Goal: Information Seeking & Learning: Learn about a topic

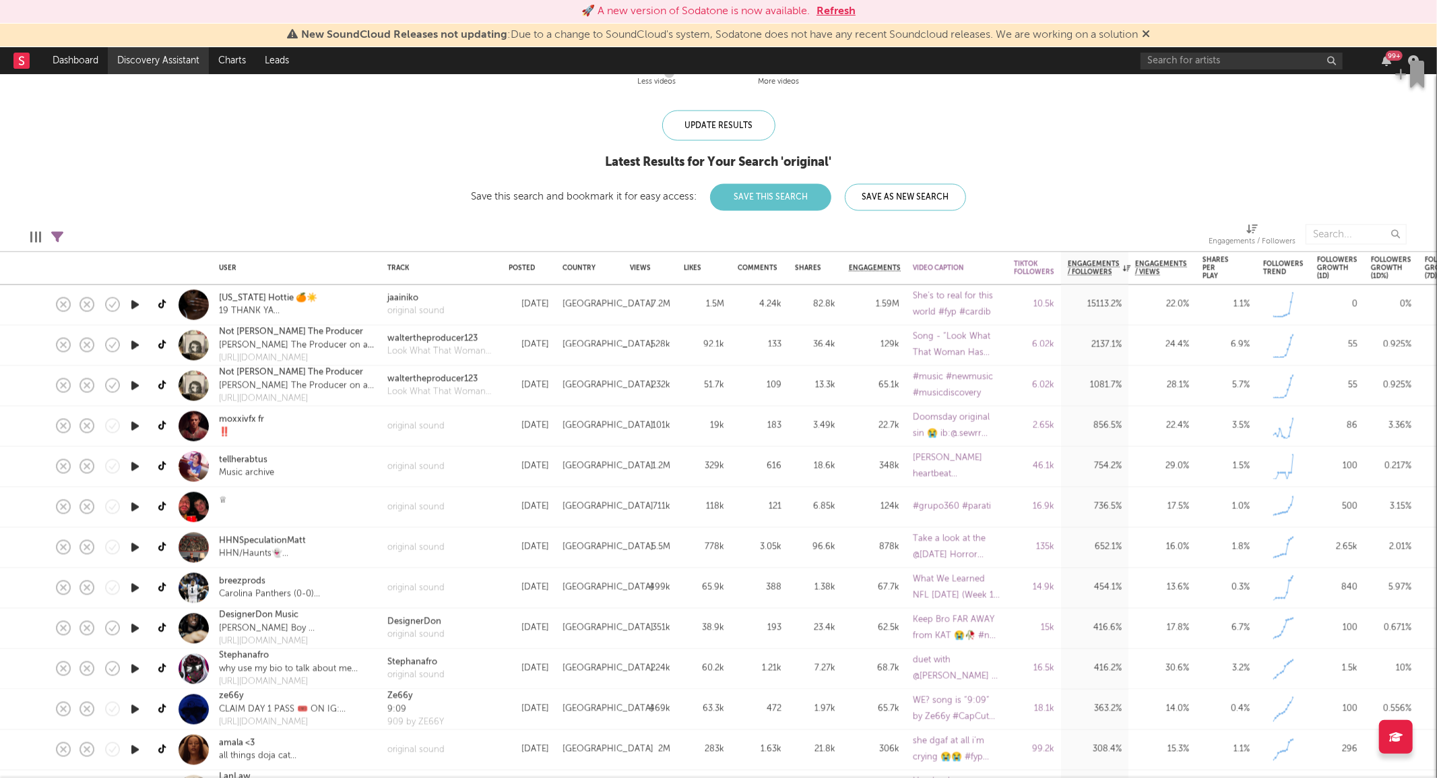
click at [158, 69] on link "Discovery Assistant" at bounding box center [158, 60] width 101 height 27
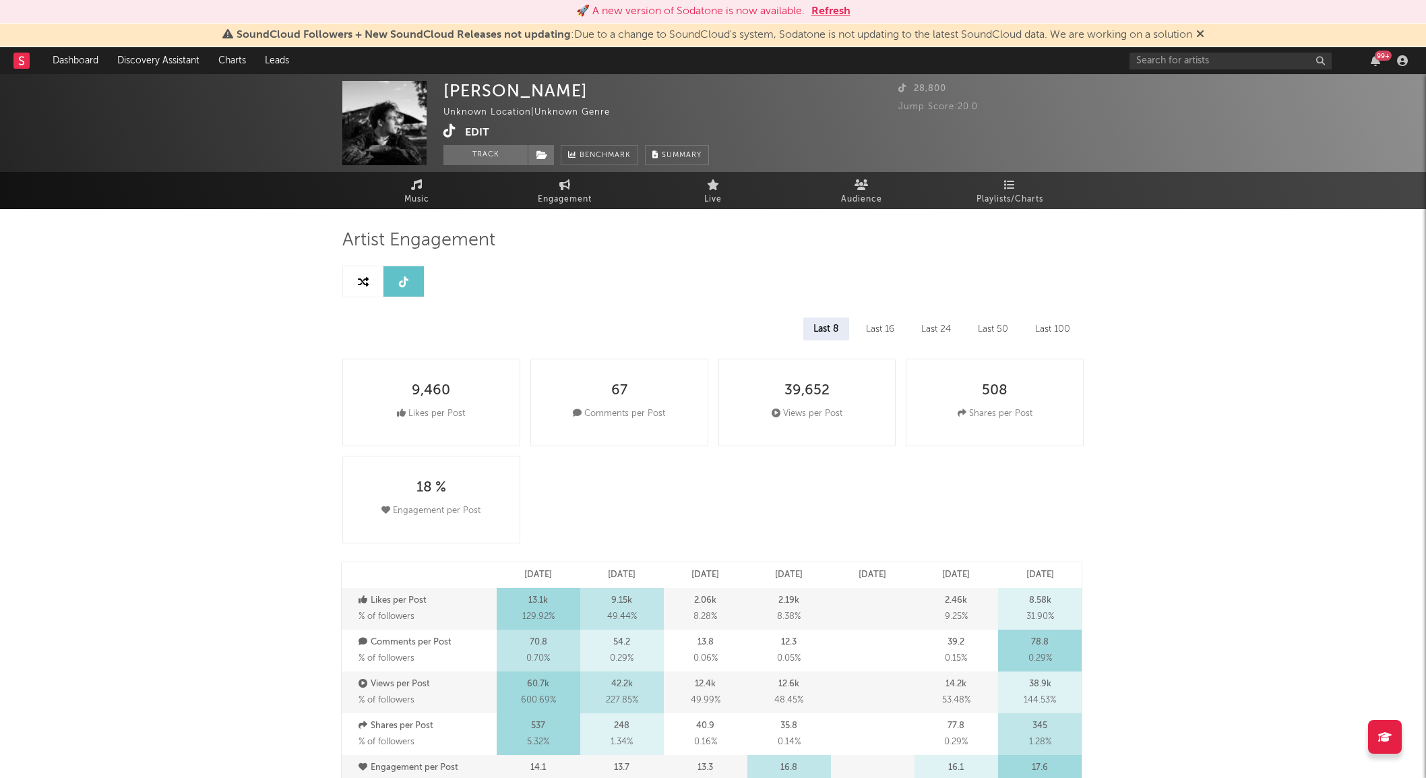
select select "All"
select select "6m"
click at [385, 194] on link "Music" at bounding box center [416, 190] width 148 height 37
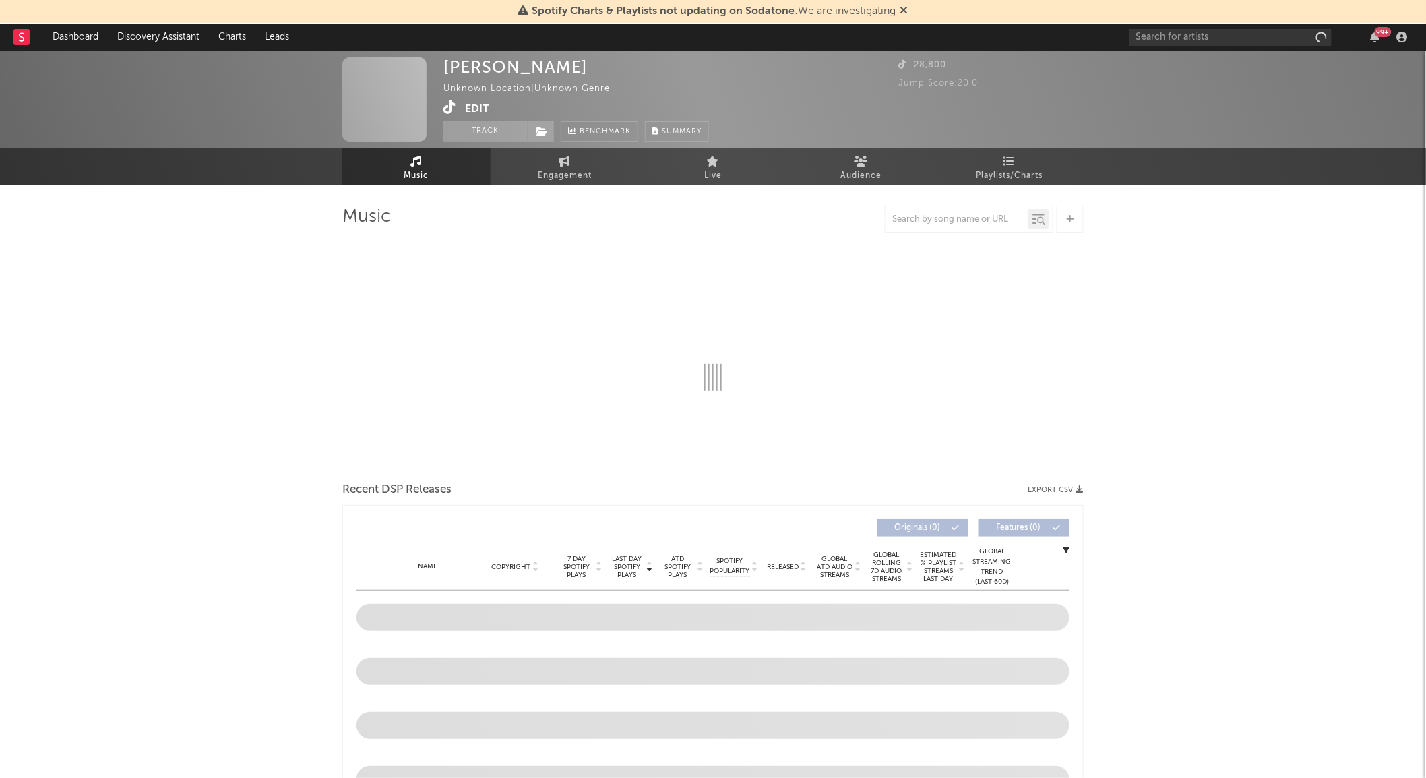
select select "1w"
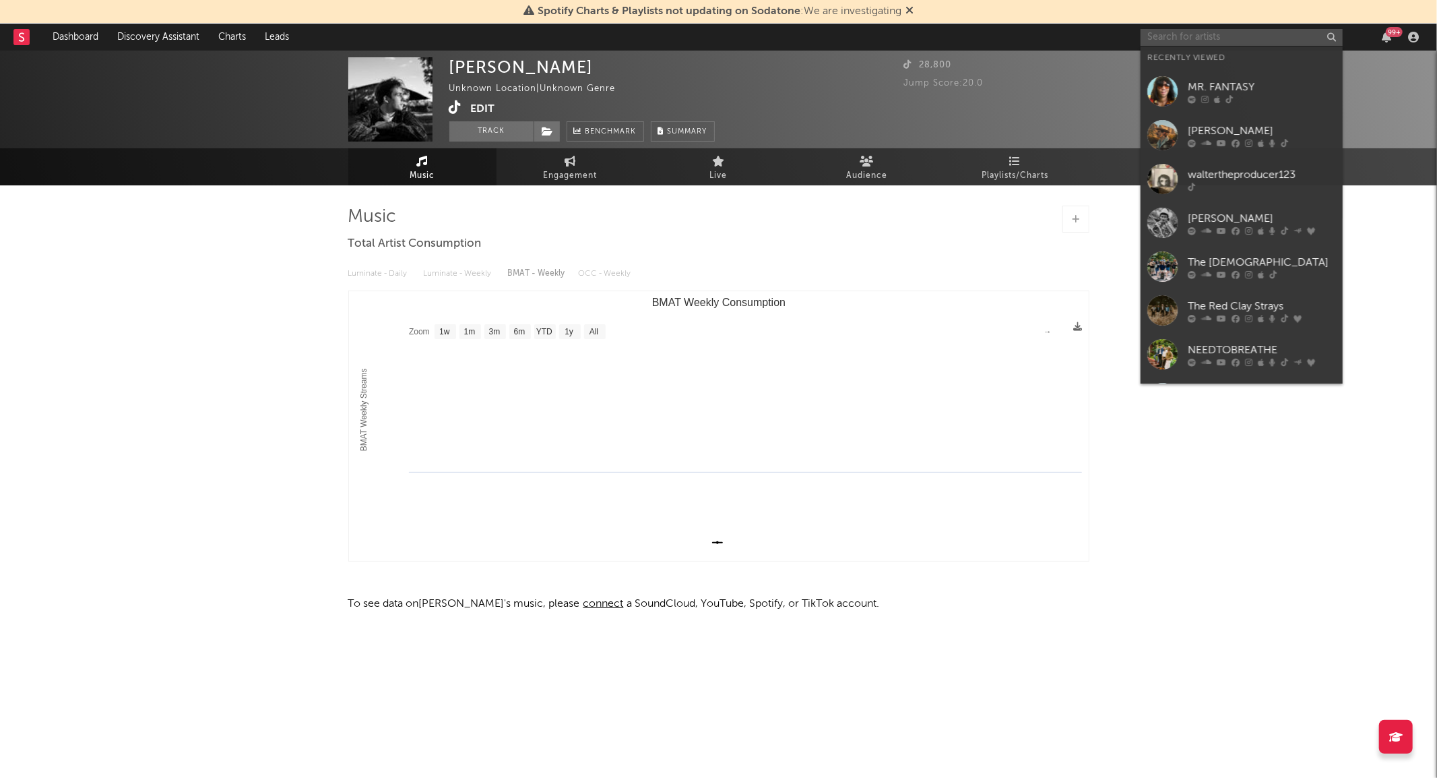
click at [1176, 42] on input "text" at bounding box center [1242, 37] width 202 height 17
click at [1164, 279] on div at bounding box center [1163, 266] width 30 height 30
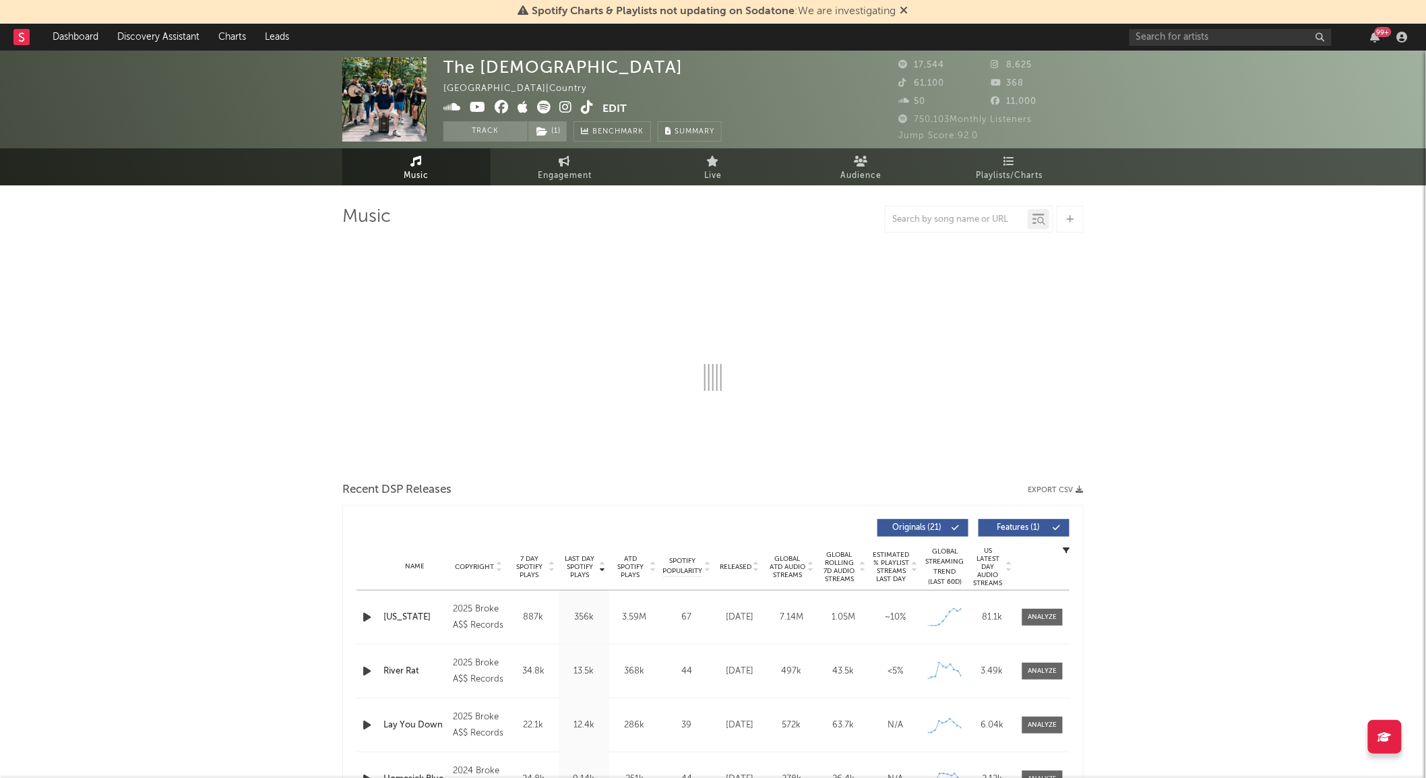
select select "6m"
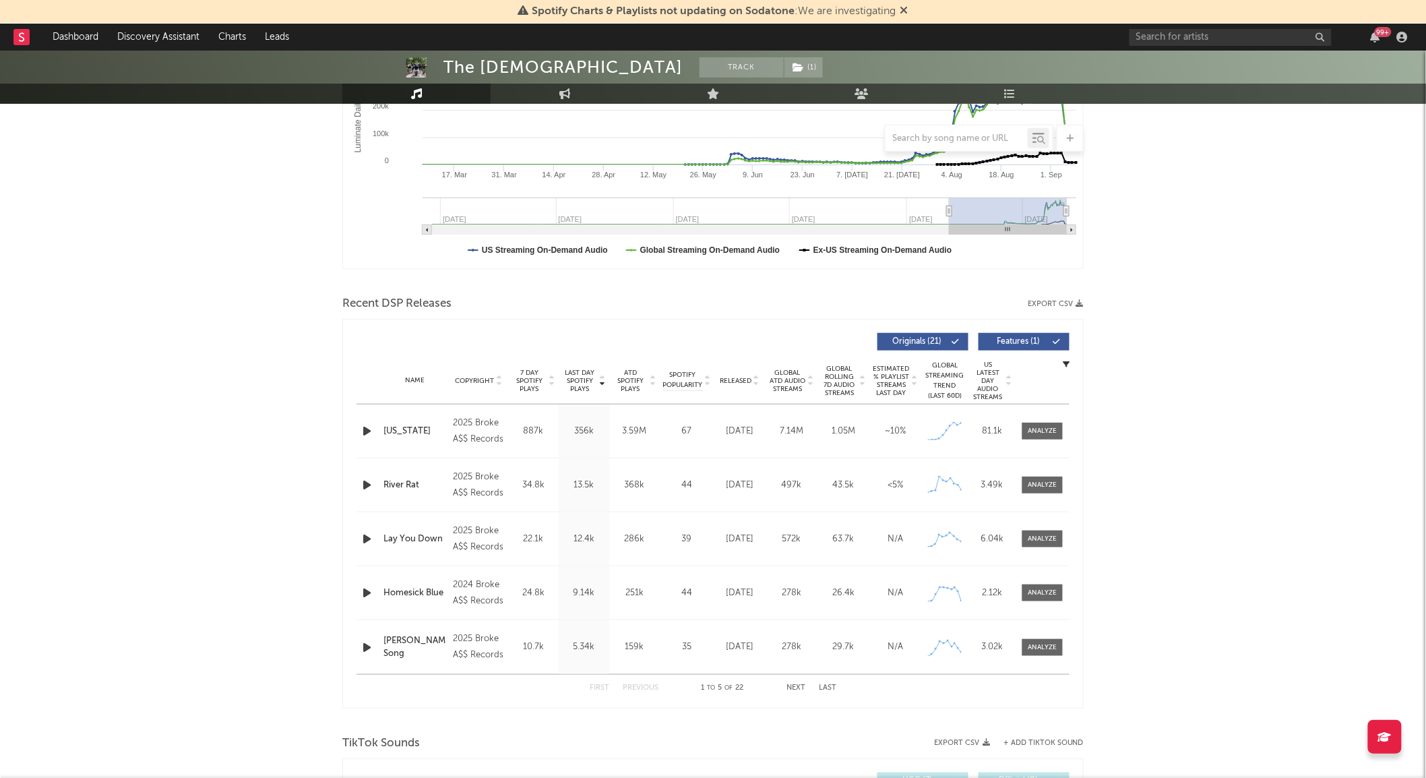
scroll to position [294, 0]
click at [1034, 425] on div at bounding box center [1042, 430] width 29 height 10
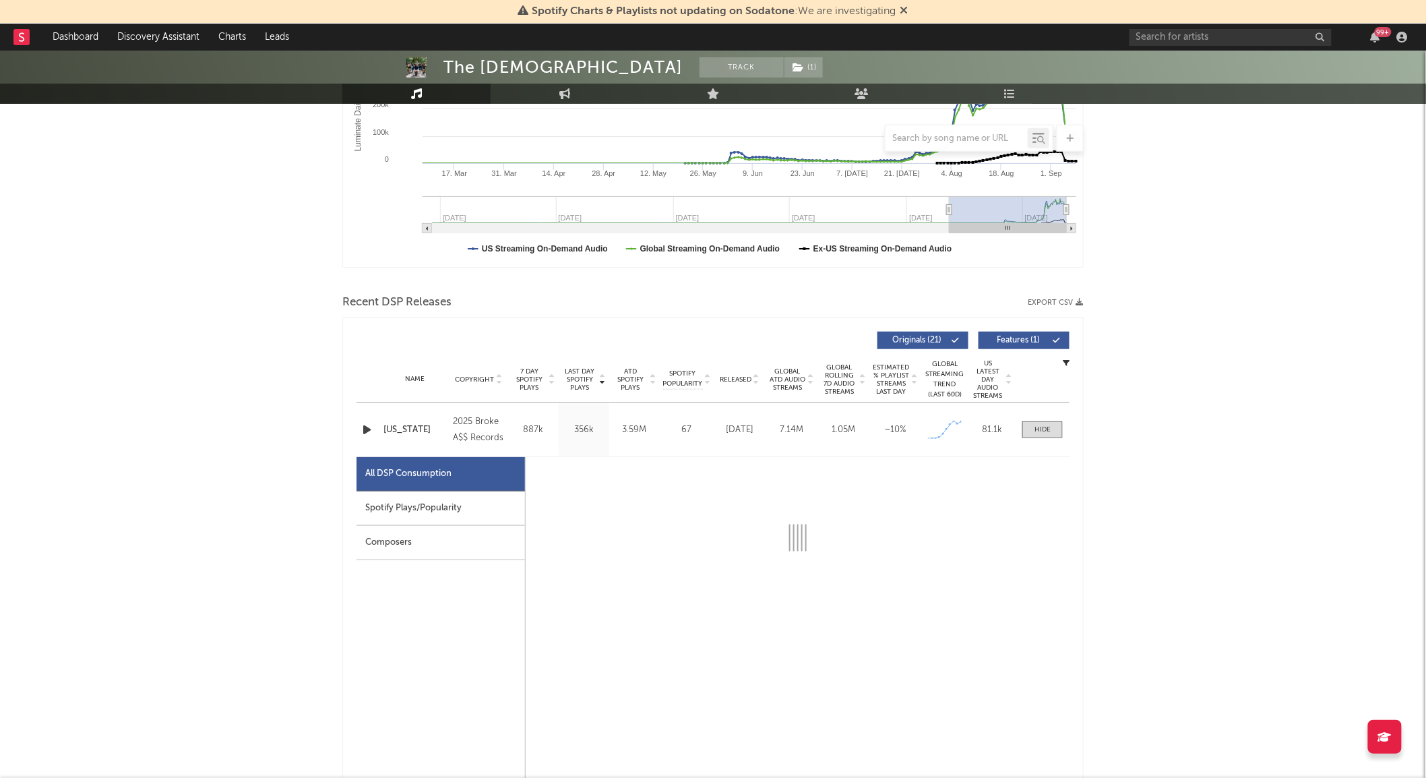
select select "1w"
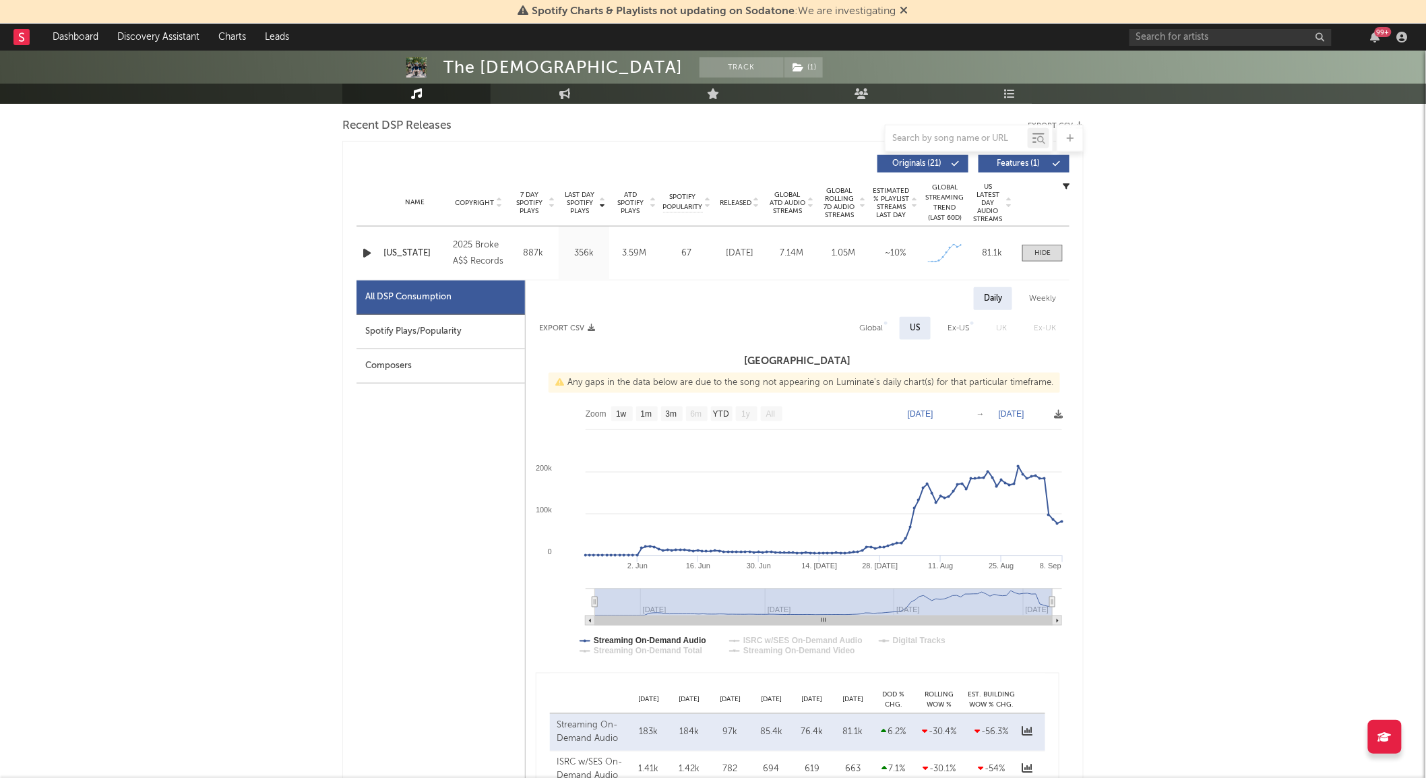
scroll to position [474, 0]
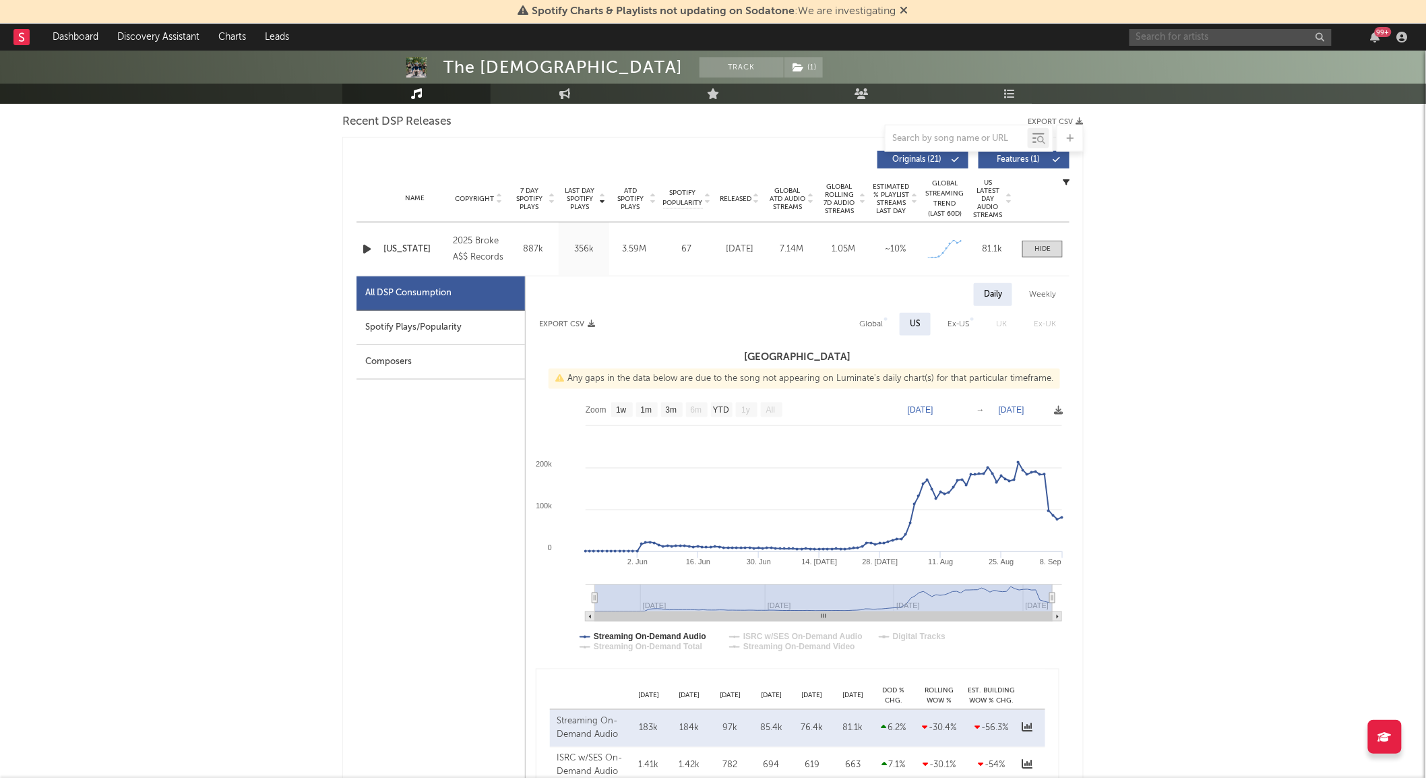
click at [1187, 34] on input "text" at bounding box center [1230, 37] width 202 height 17
drag, startPoint x: 1187, startPoint y: 34, endPoint x: 1115, endPoint y: 29, distance: 72.3
click at [1115, 29] on nav "Dashboard Discovery Assistant Charts Leads tyce delk 99 +" at bounding box center [713, 37] width 1426 height 27
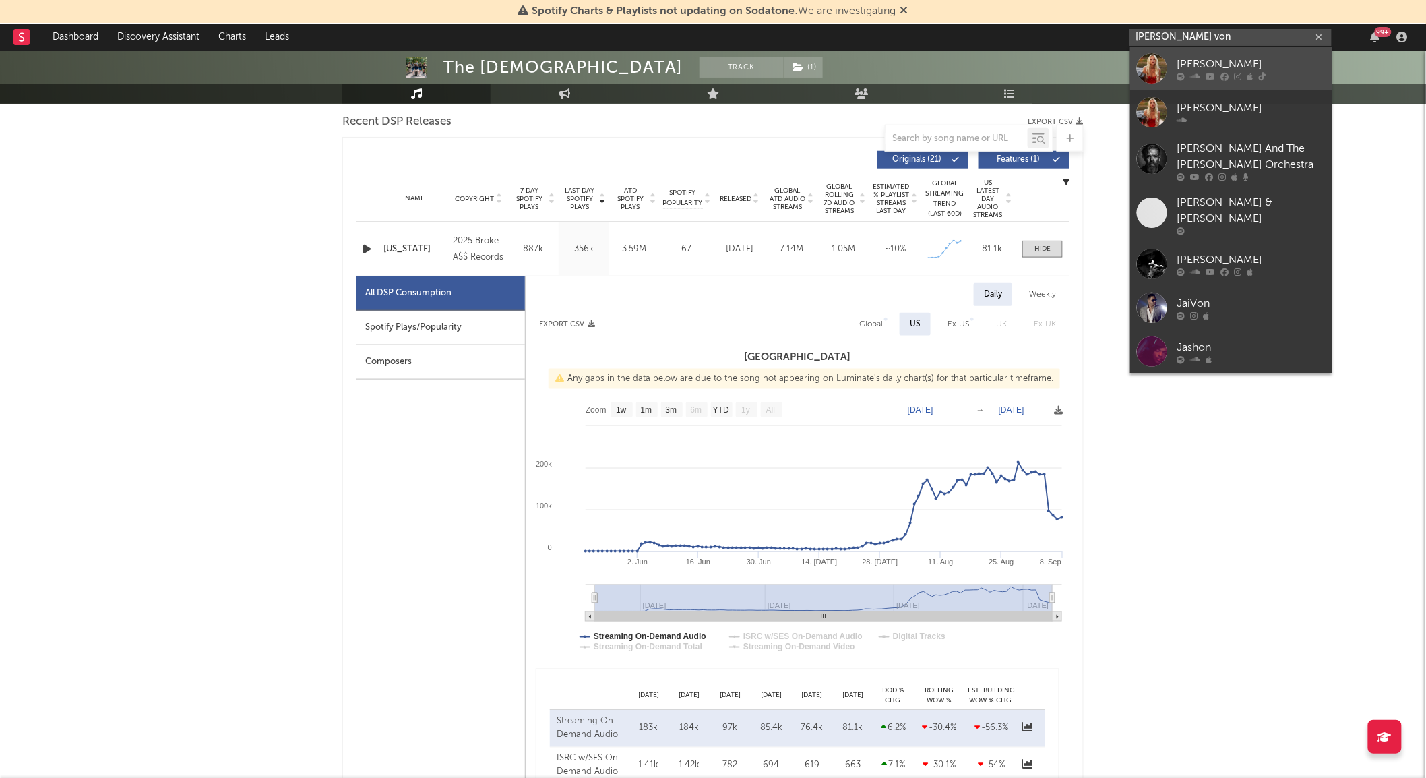
type input "jas von"
click at [1143, 70] on div at bounding box center [1152, 68] width 30 height 30
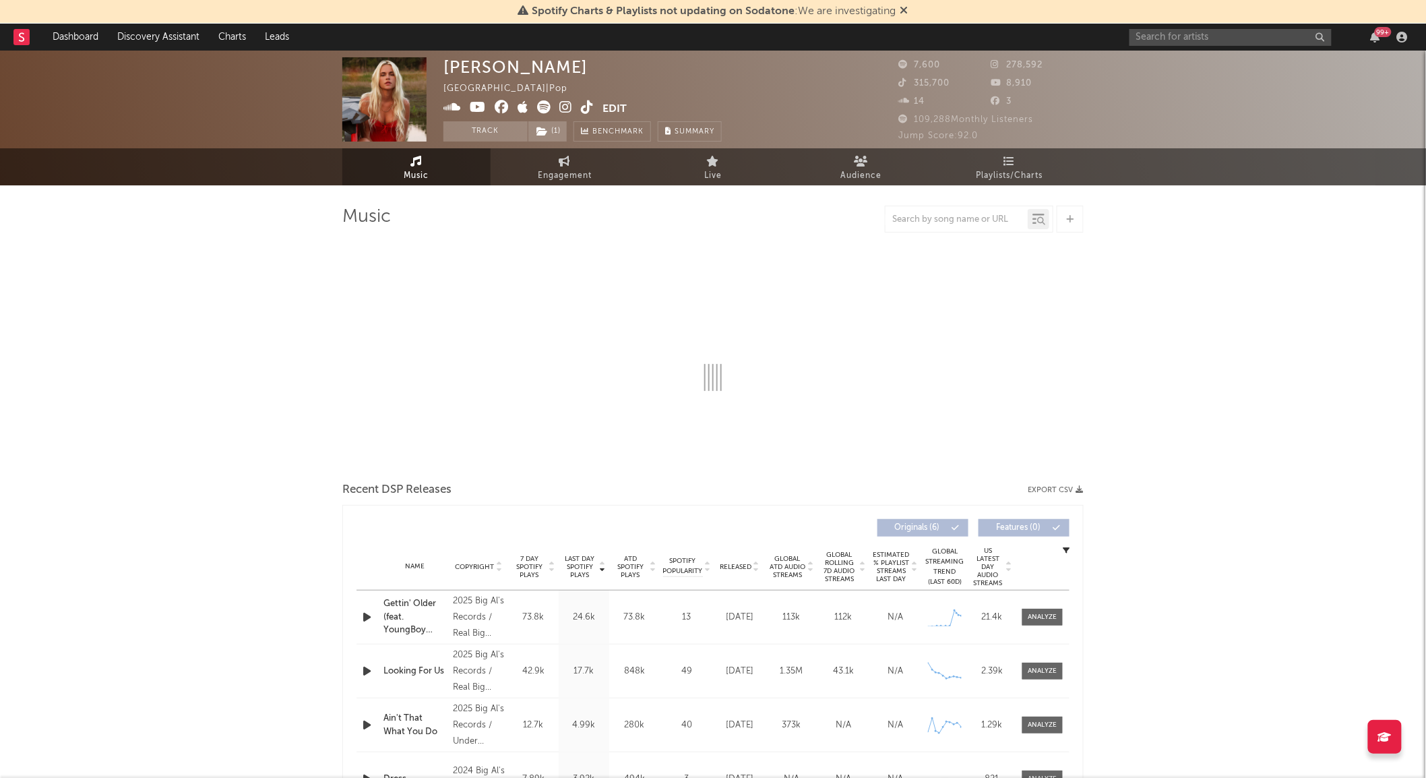
select select "6m"
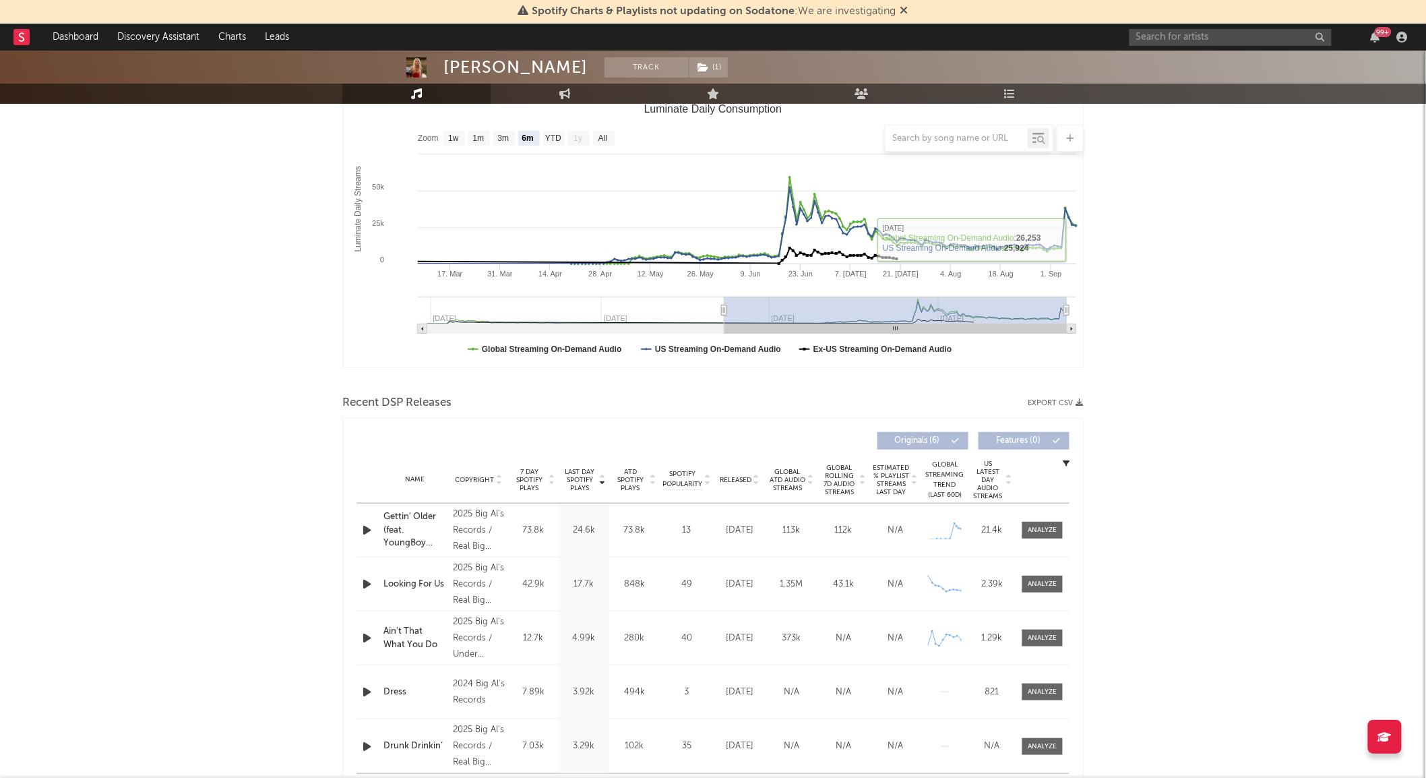
scroll to position [214, 0]
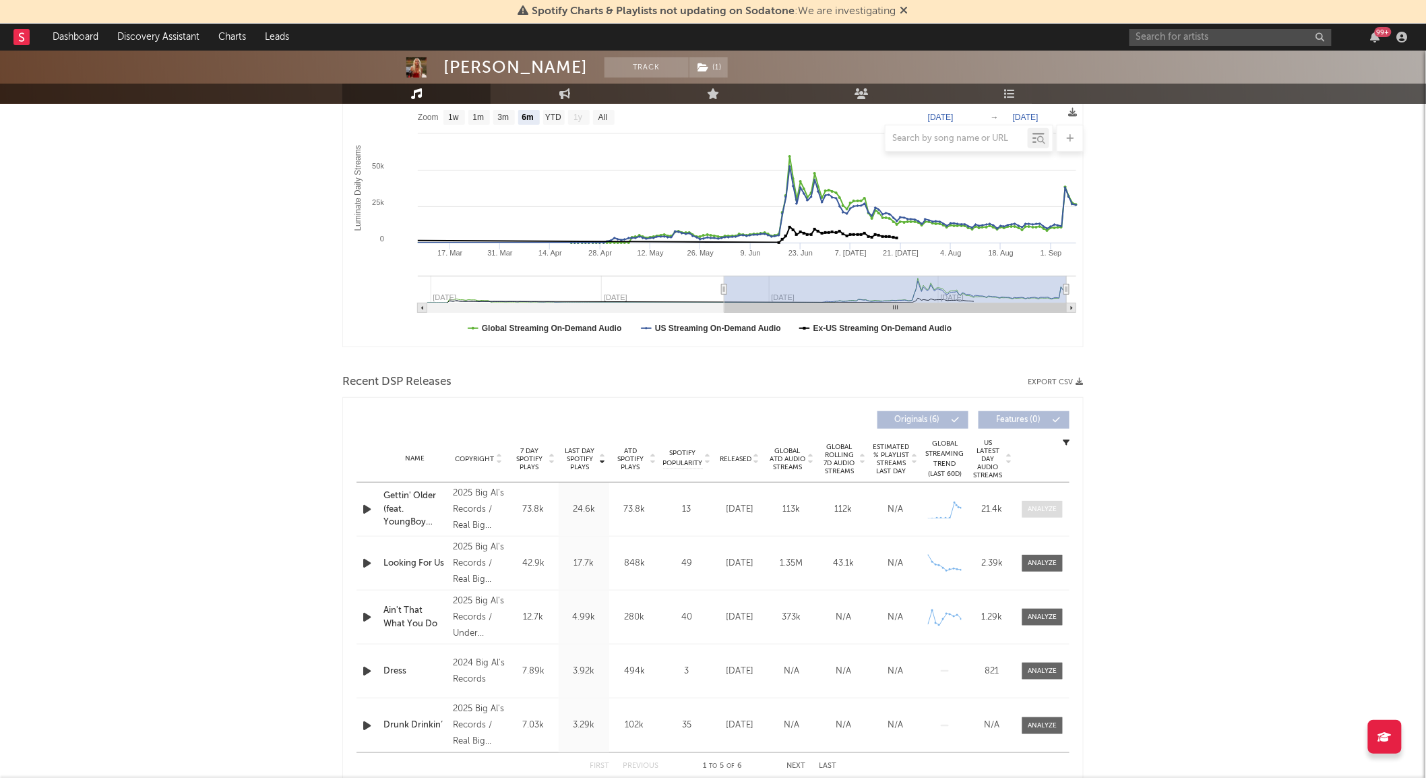
click at [1048, 504] on div at bounding box center [1042, 509] width 29 height 10
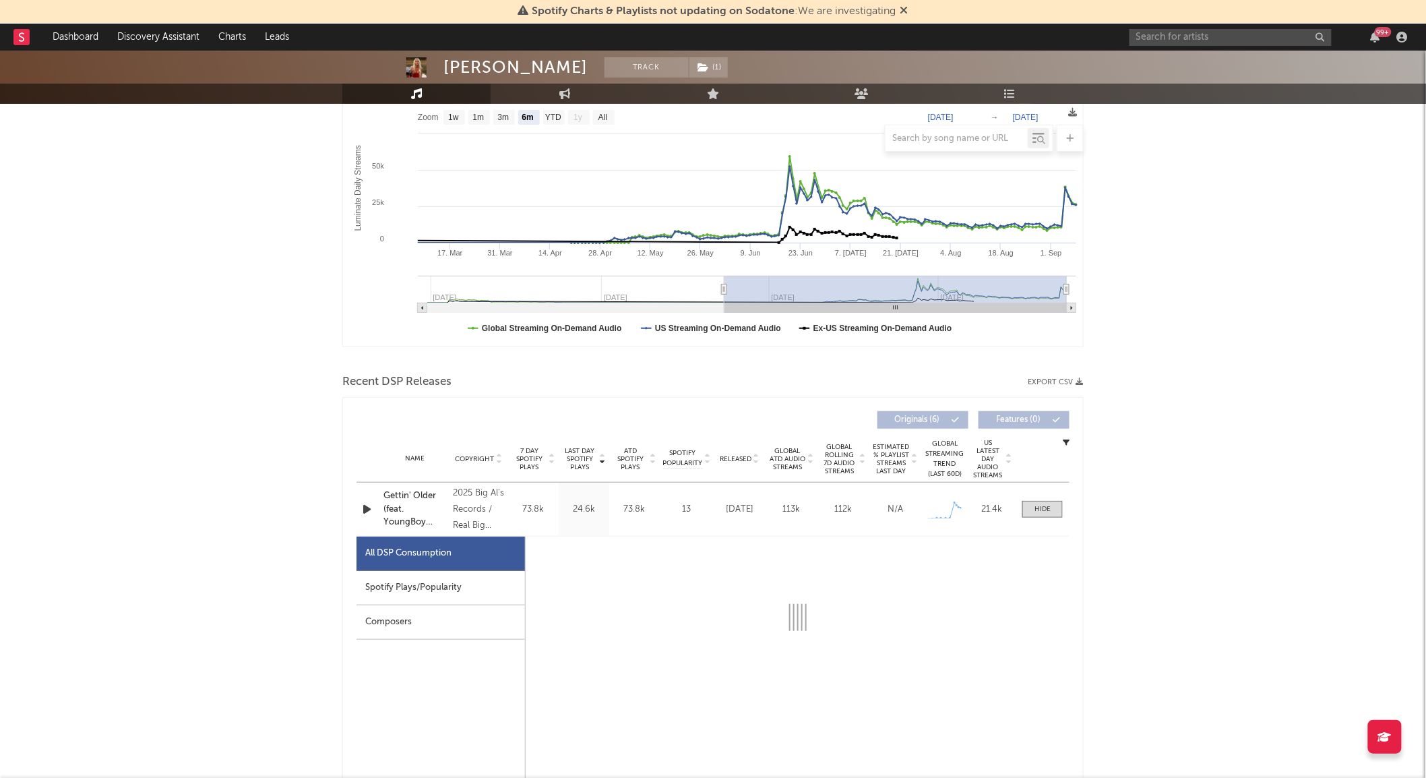
select select "1w"
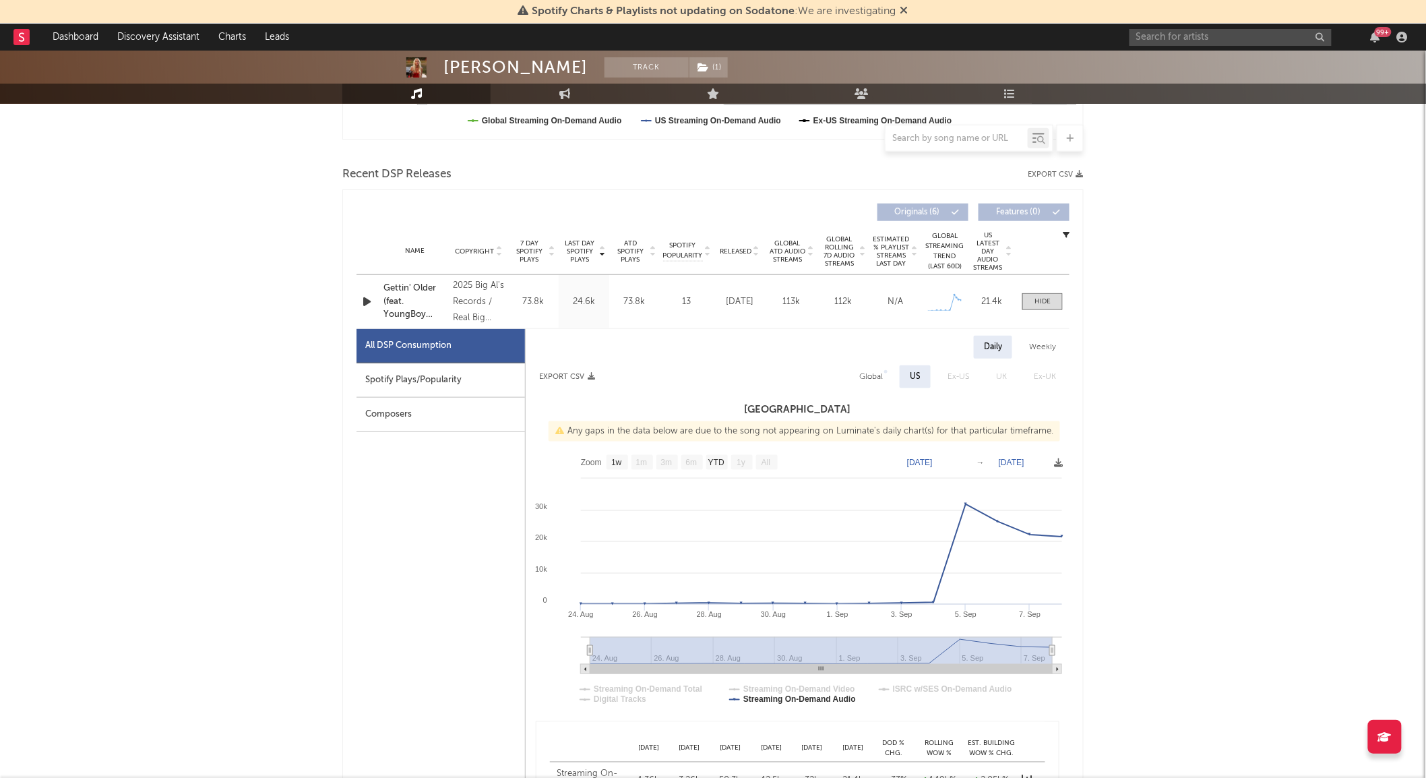
scroll to position [423, 0]
click at [402, 375] on div "Spotify Plays/Popularity" at bounding box center [440, 379] width 168 height 34
select select "1w"
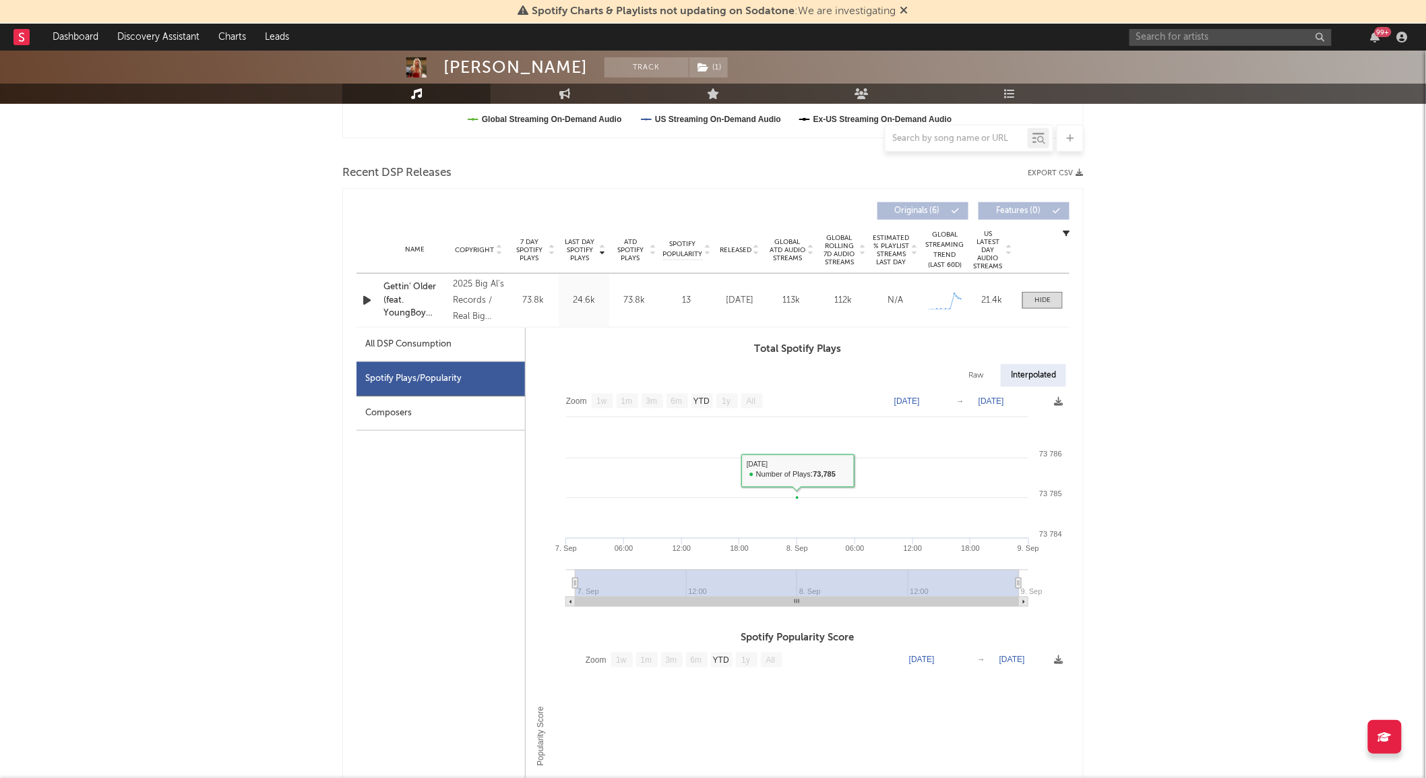
click at [501, 342] on div "All DSP Consumption" at bounding box center [440, 345] width 168 height 34
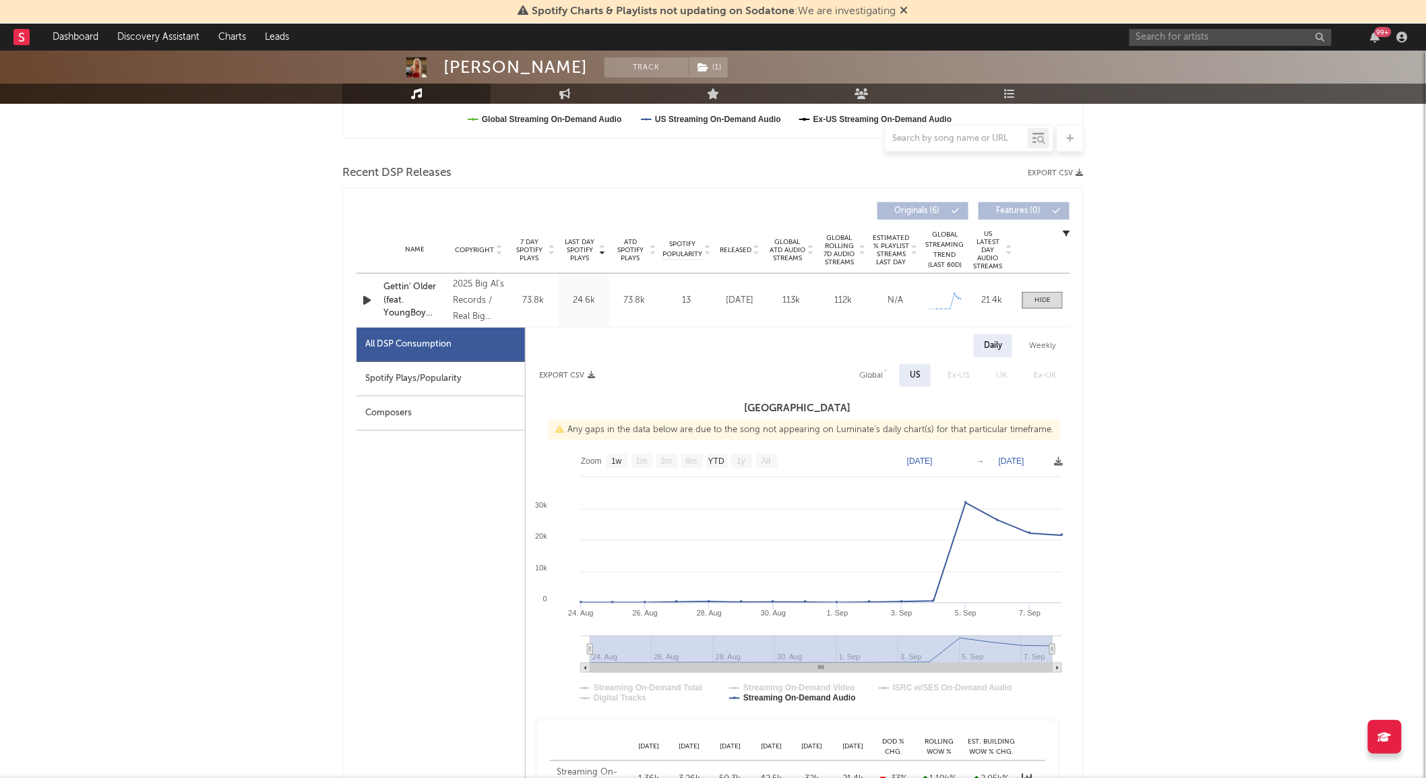
select select "1w"
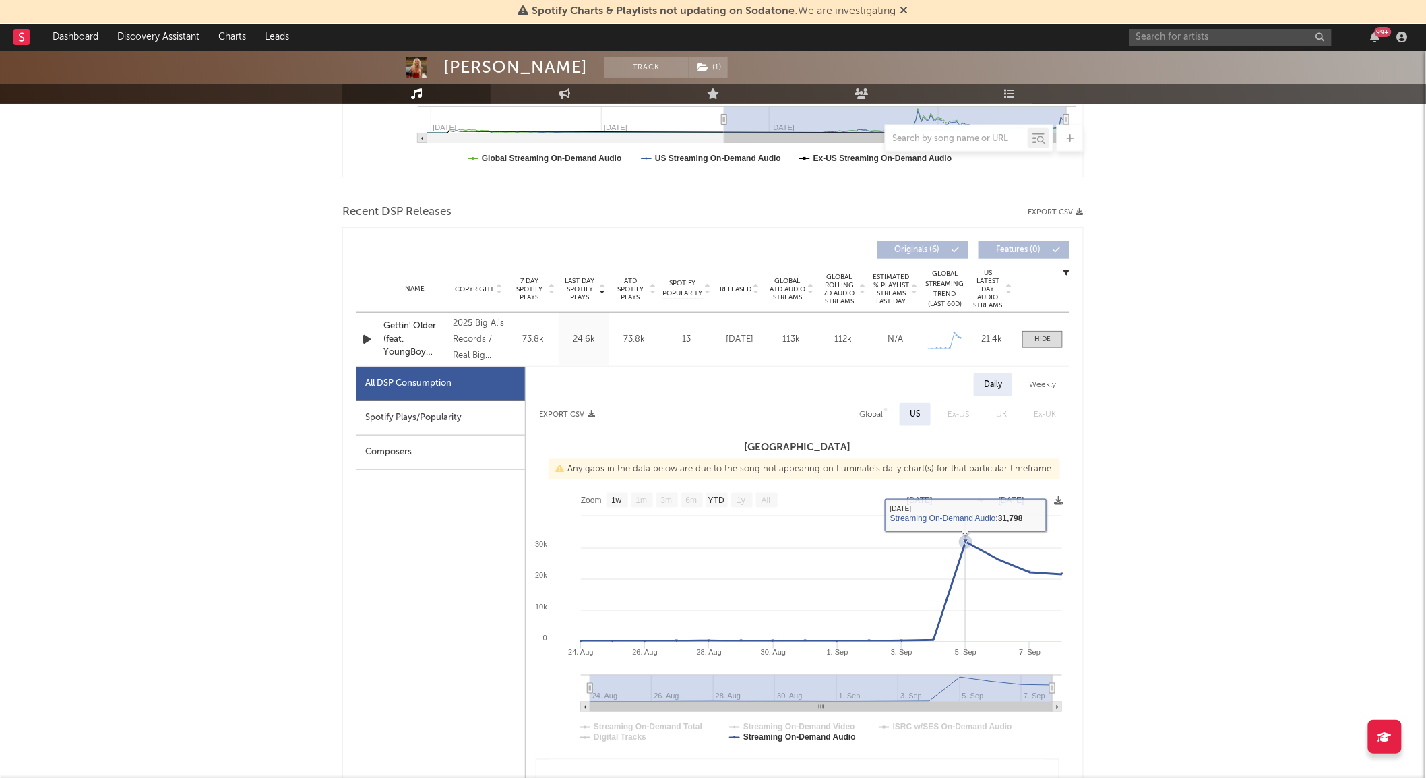
scroll to position [383, 0]
click at [470, 423] on div "Spotify Plays/Popularity" at bounding box center [440, 419] width 168 height 34
select select "1w"
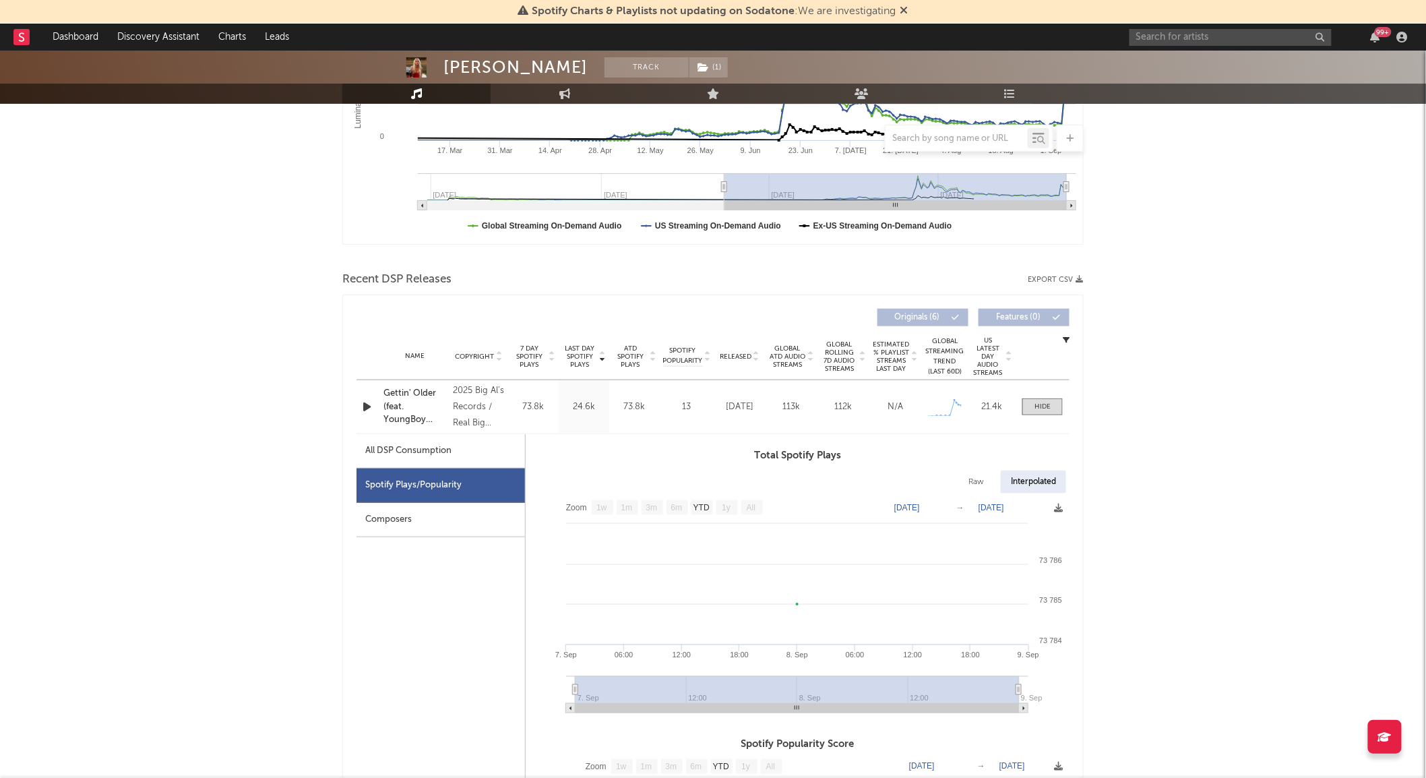
scroll to position [355, 0]
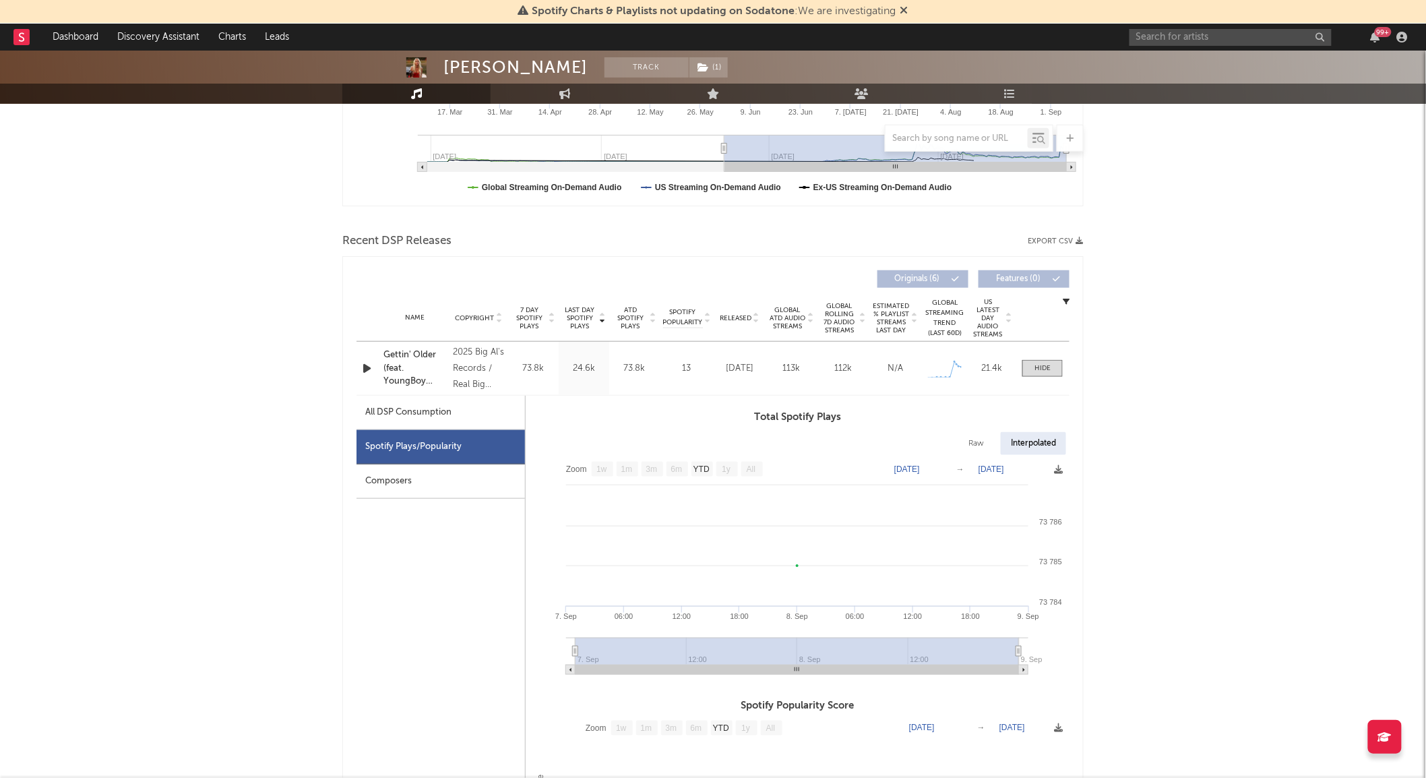
click at [442, 412] on div "All DSP Consumption" at bounding box center [408, 412] width 86 height 16
select select "1w"
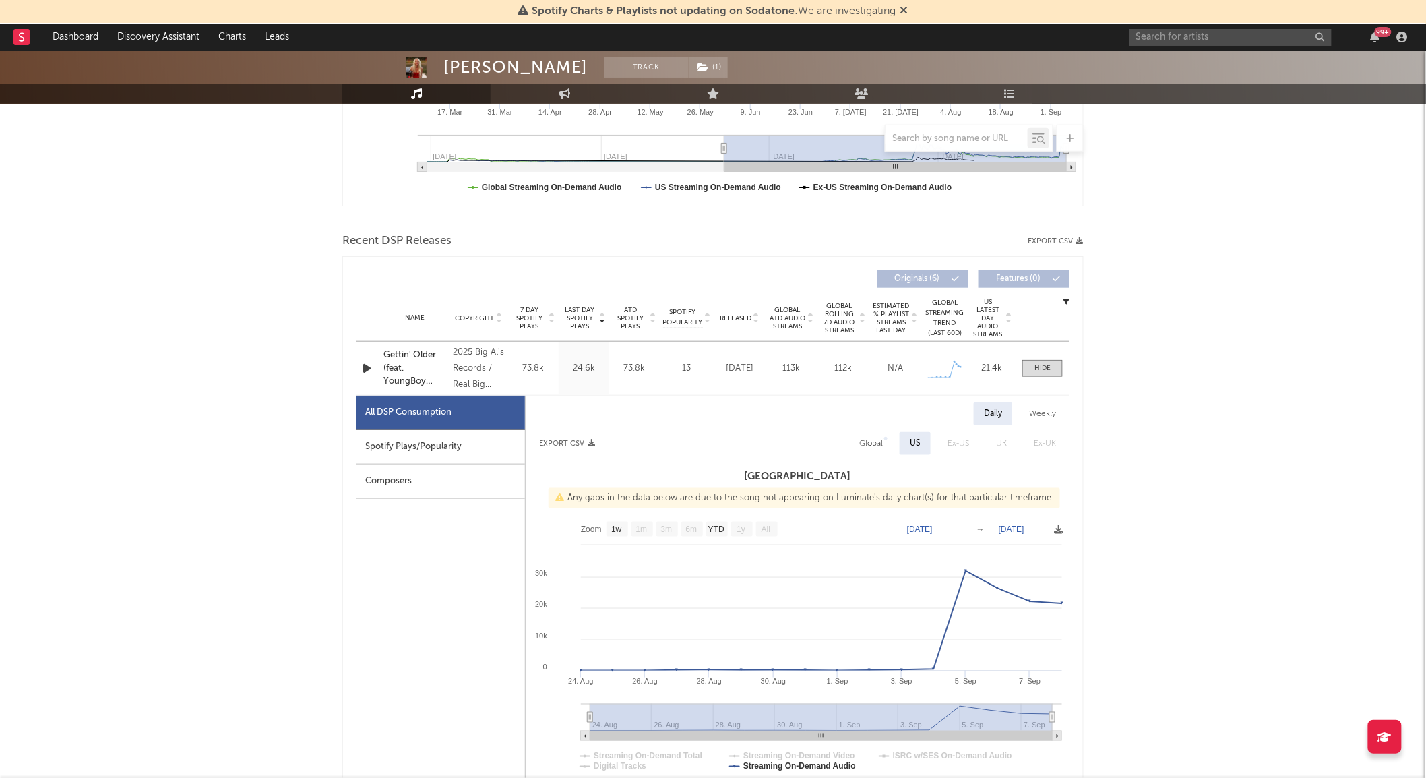
click at [480, 429] on div "All DSP Consumption Spotify Plays/Popularity Composers" at bounding box center [440, 716] width 169 height 640
click at [462, 445] on div "Spotify Plays/Popularity" at bounding box center [440, 447] width 168 height 34
select select "1w"
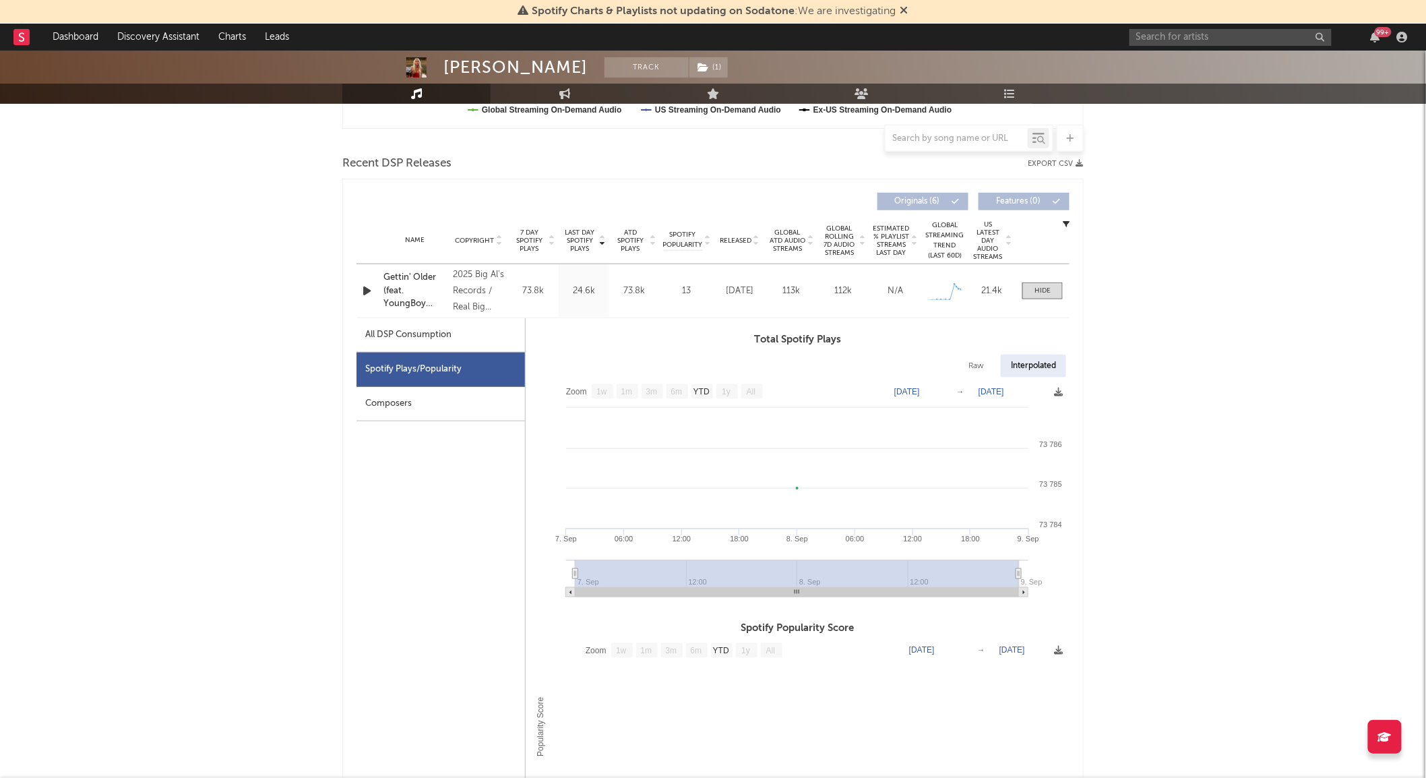
scroll to position [0, 0]
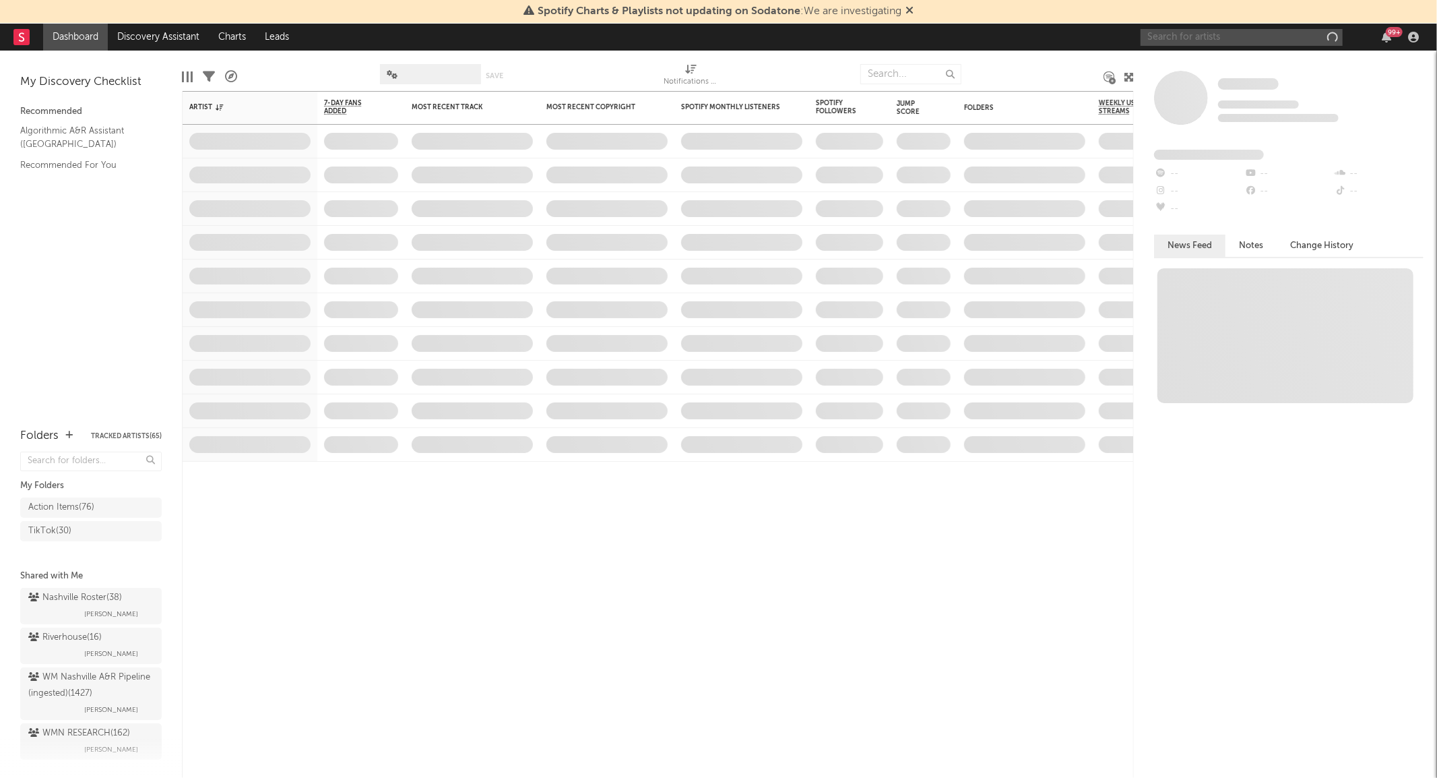
click at [1163, 42] on input "text" at bounding box center [1242, 37] width 202 height 17
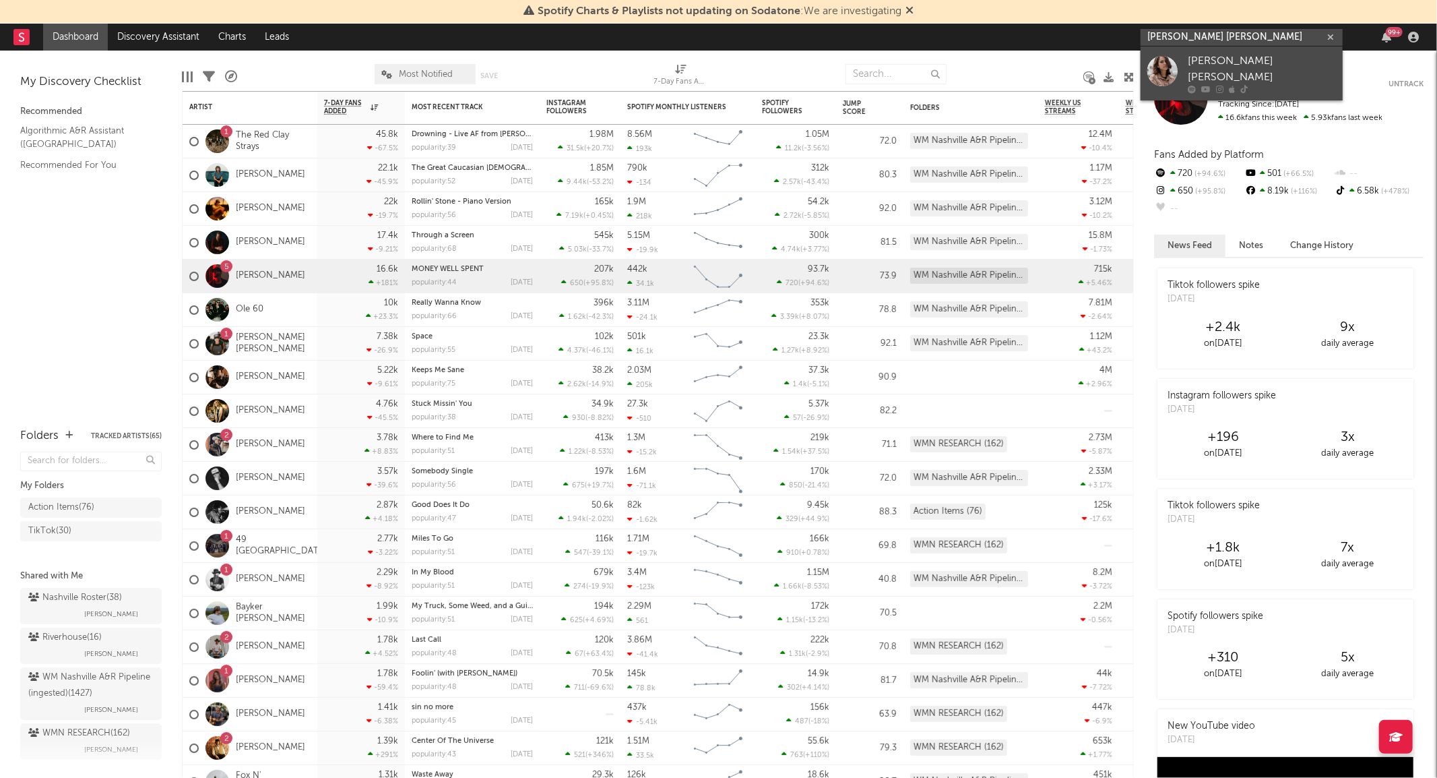
type input "carly ann tay"
click at [1164, 71] on div at bounding box center [1163, 71] width 30 height 30
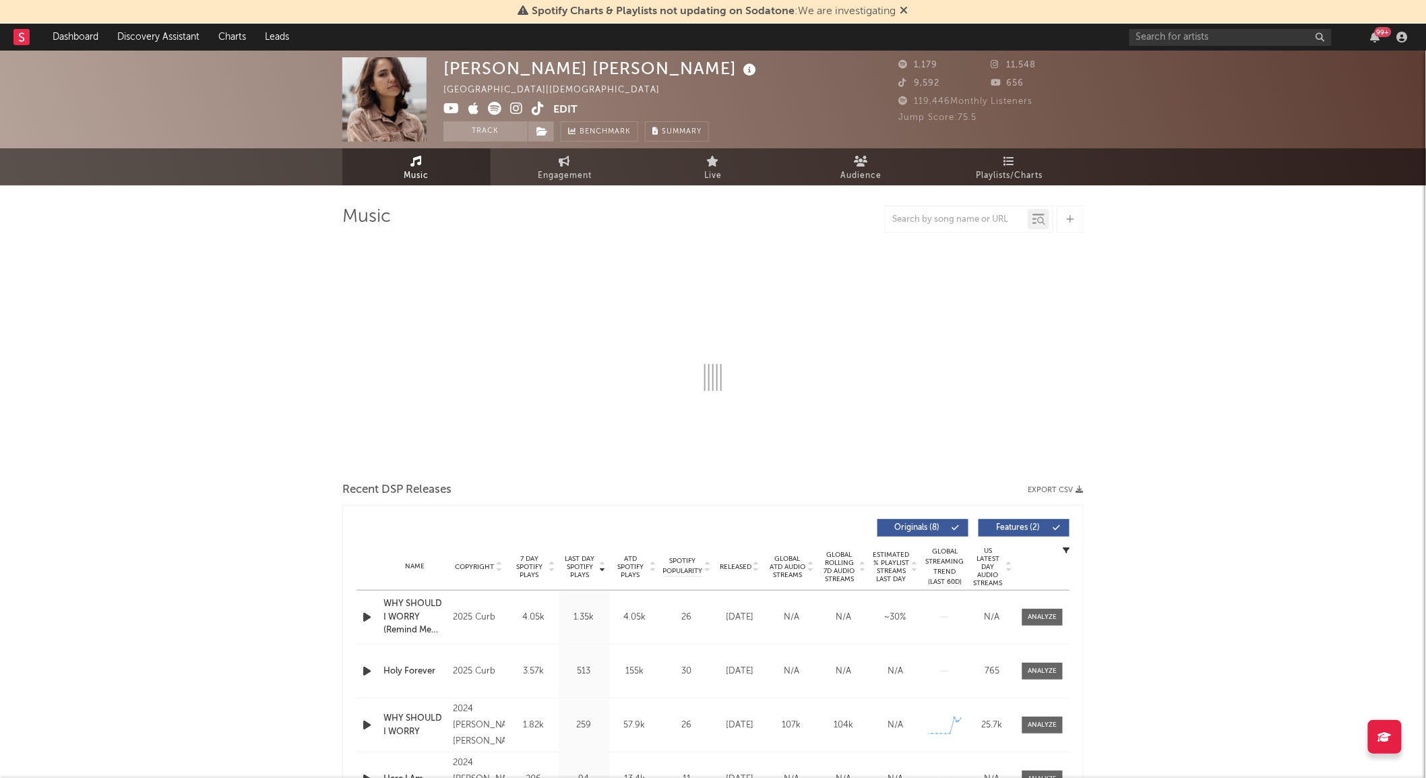
select select "1w"
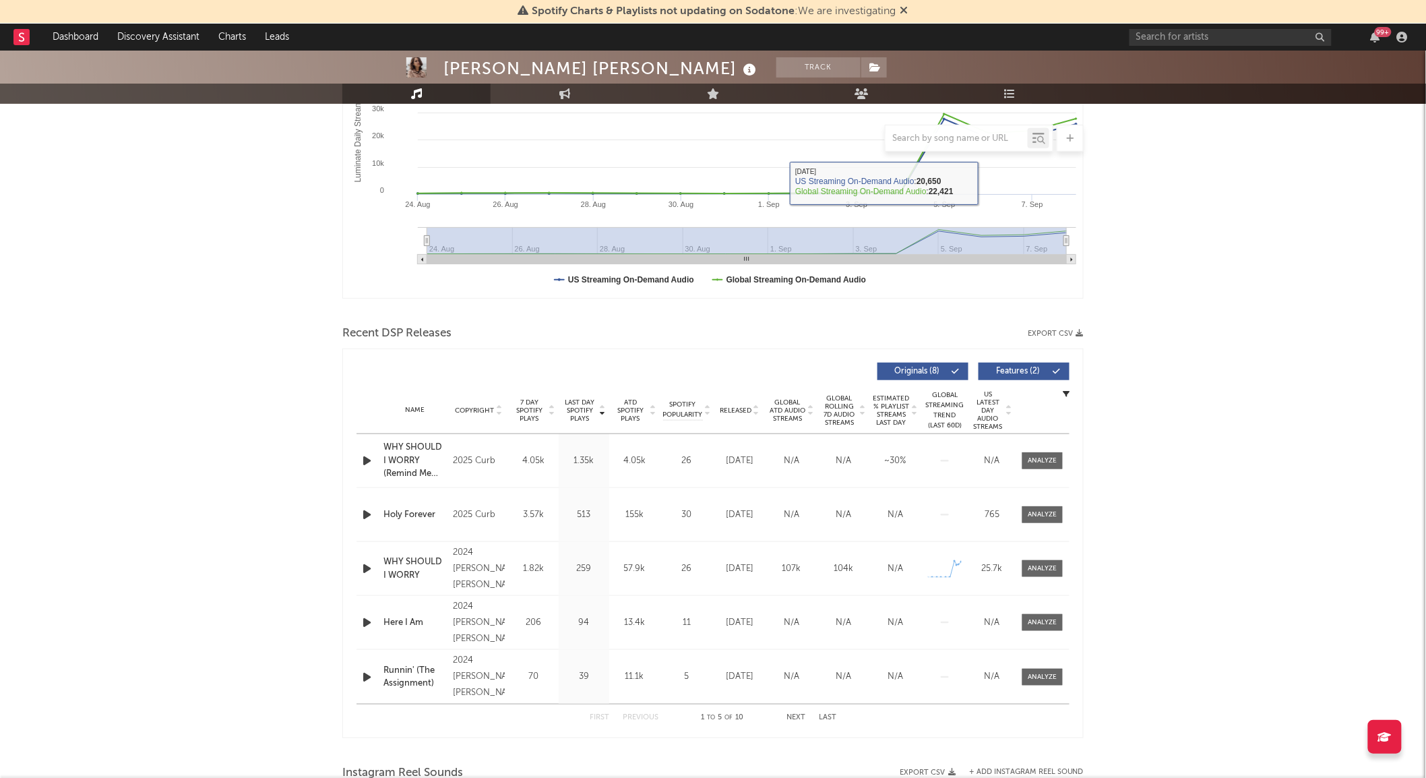
scroll to position [263, 0]
click at [1046, 459] on div at bounding box center [1042, 460] width 29 height 10
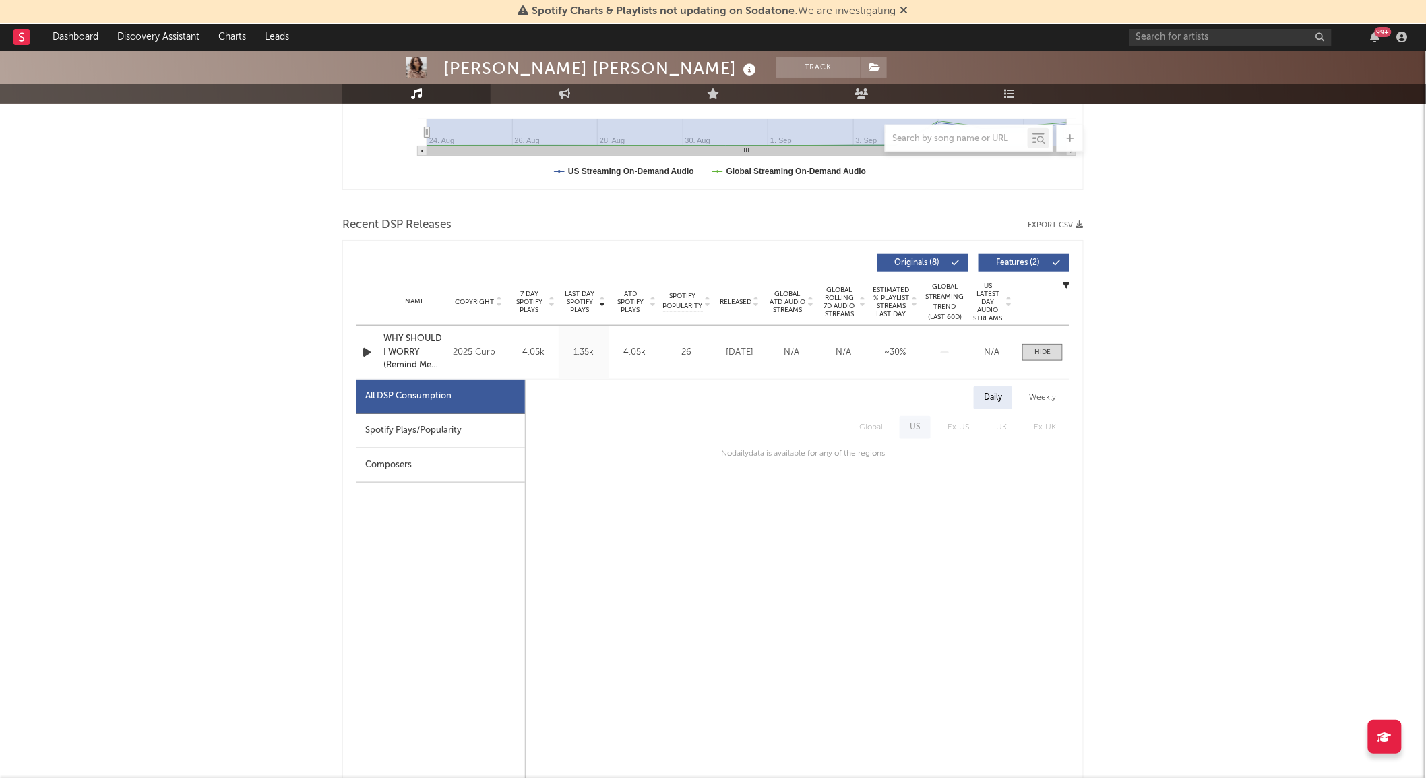
scroll to position [372, 0]
click at [474, 436] on div "Spotify Plays/Popularity" at bounding box center [440, 430] width 168 height 34
select select "1w"
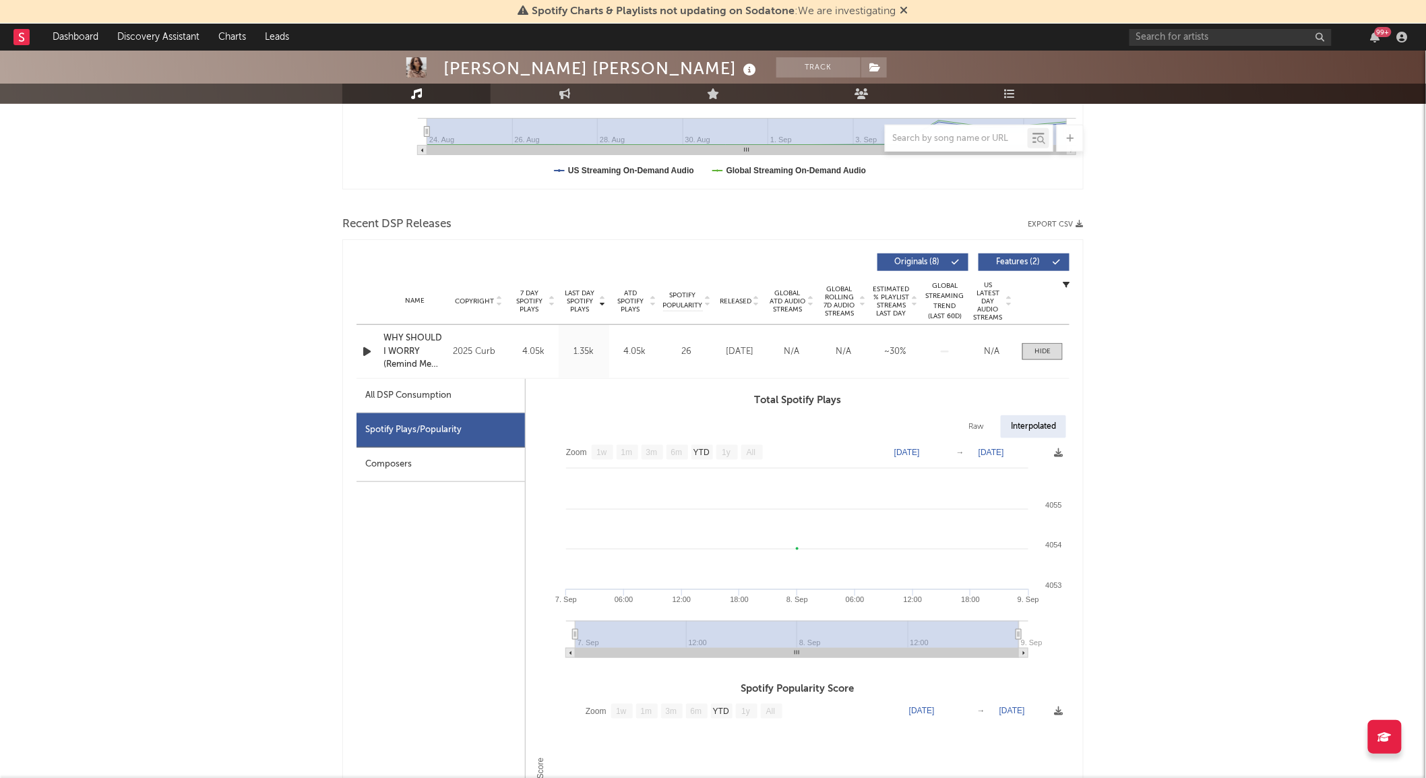
scroll to position [0, 0]
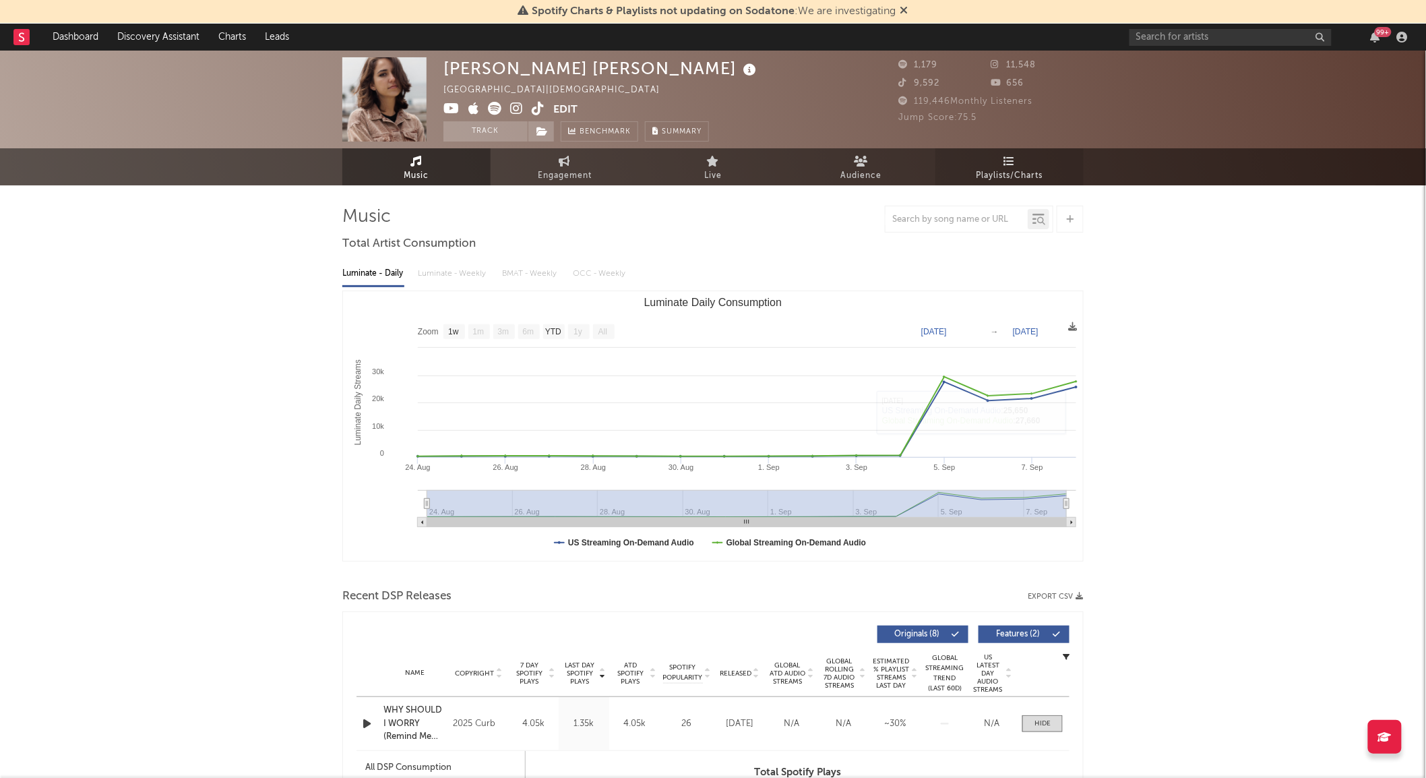
click at [1013, 156] on icon at bounding box center [1009, 161] width 11 height 11
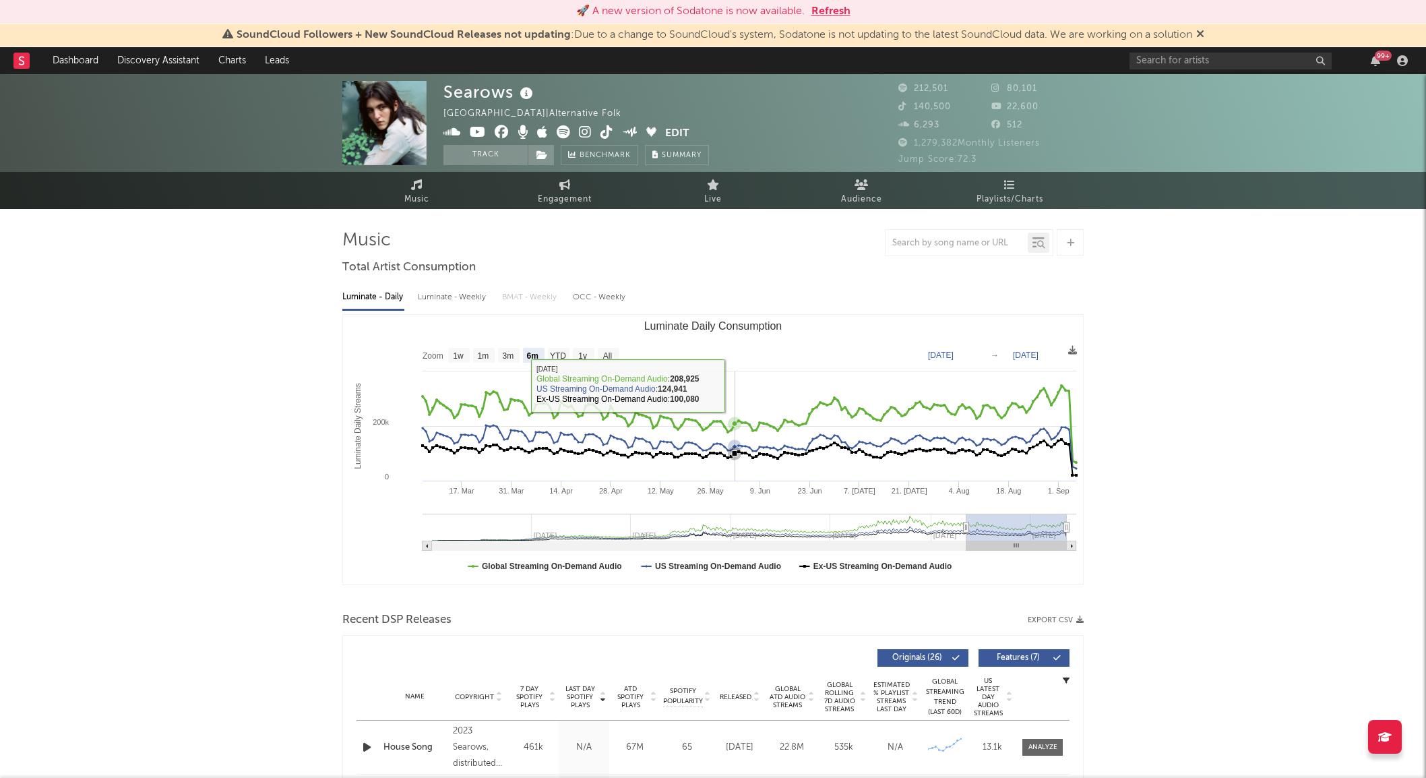
select select "6m"
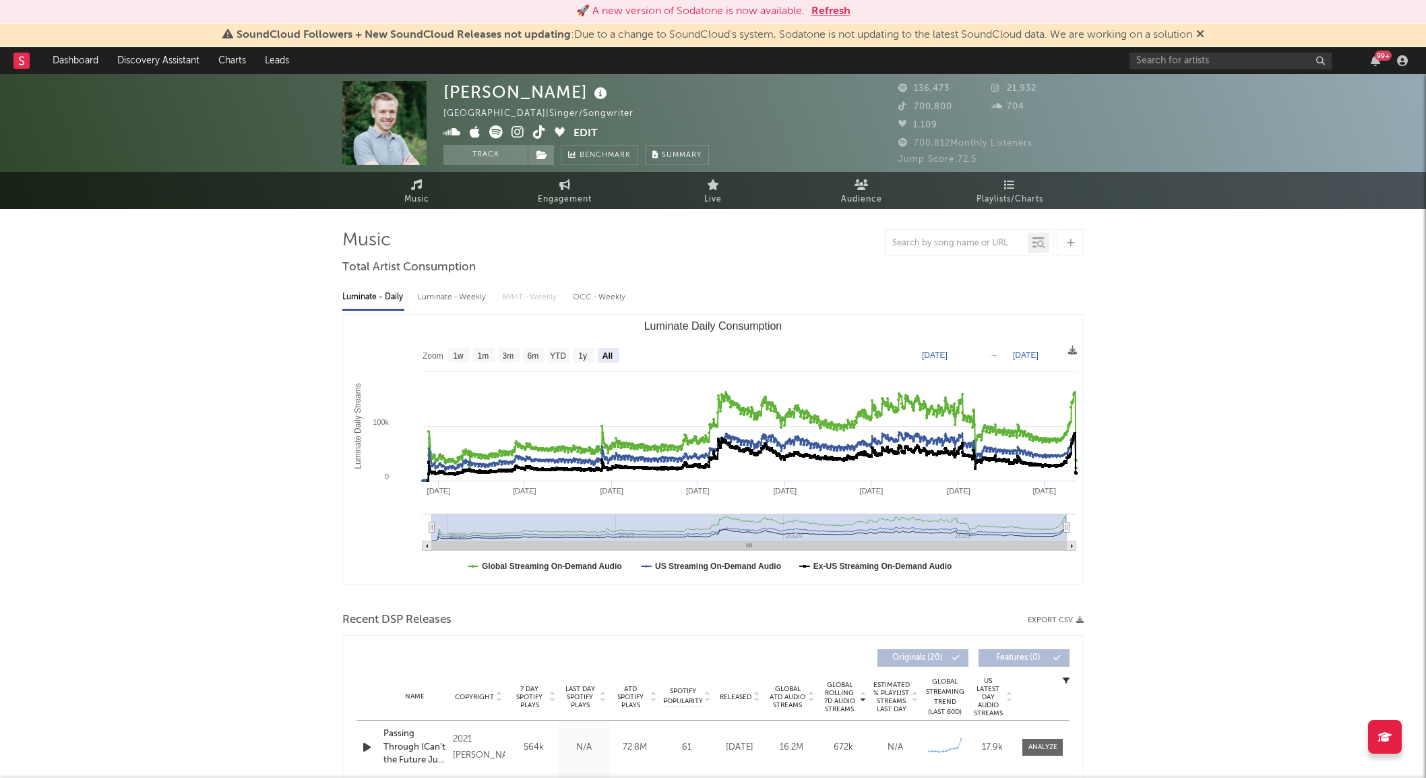
select select "All"
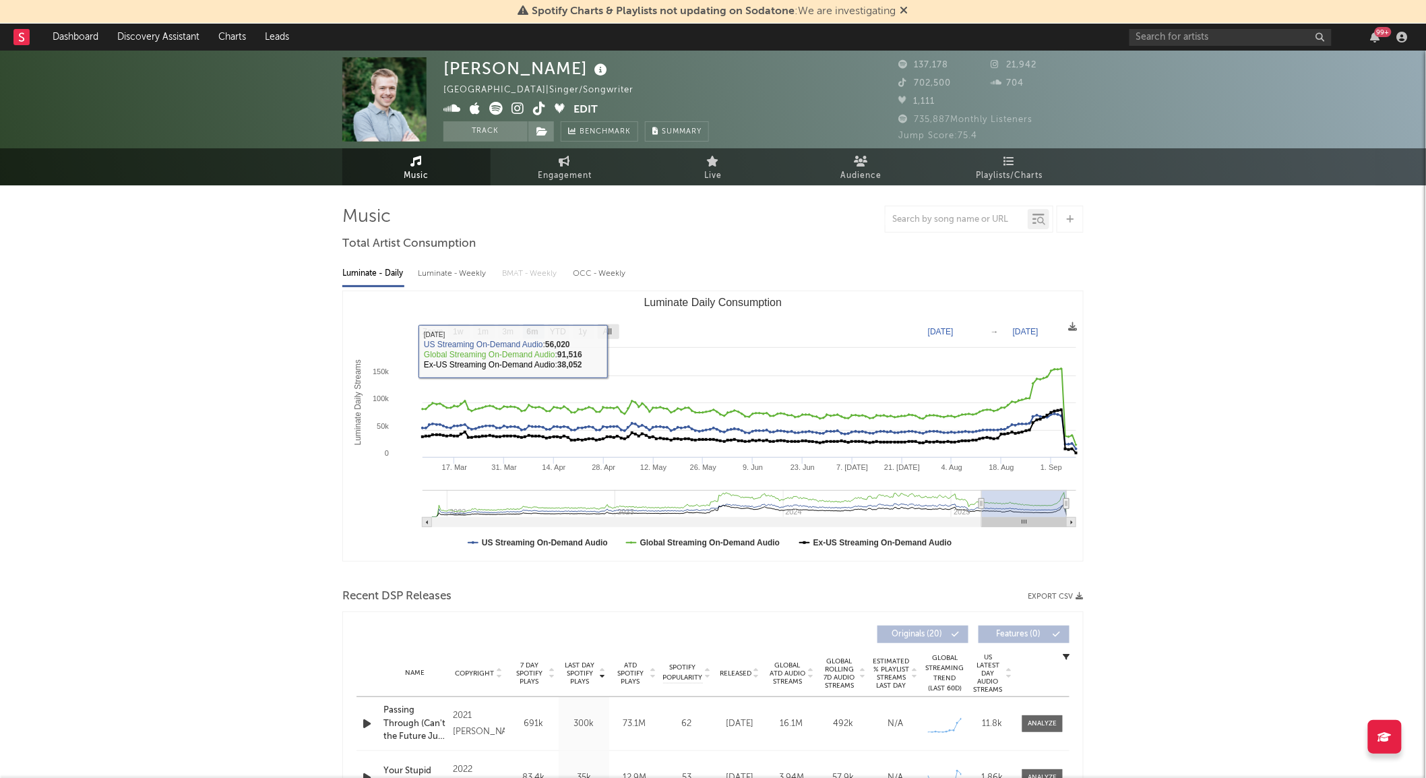
click at [598, 333] on rect "Luminate Daily Consumption" at bounding box center [609, 331] width 22 height 15
select select "All"
type input "[DATE]"
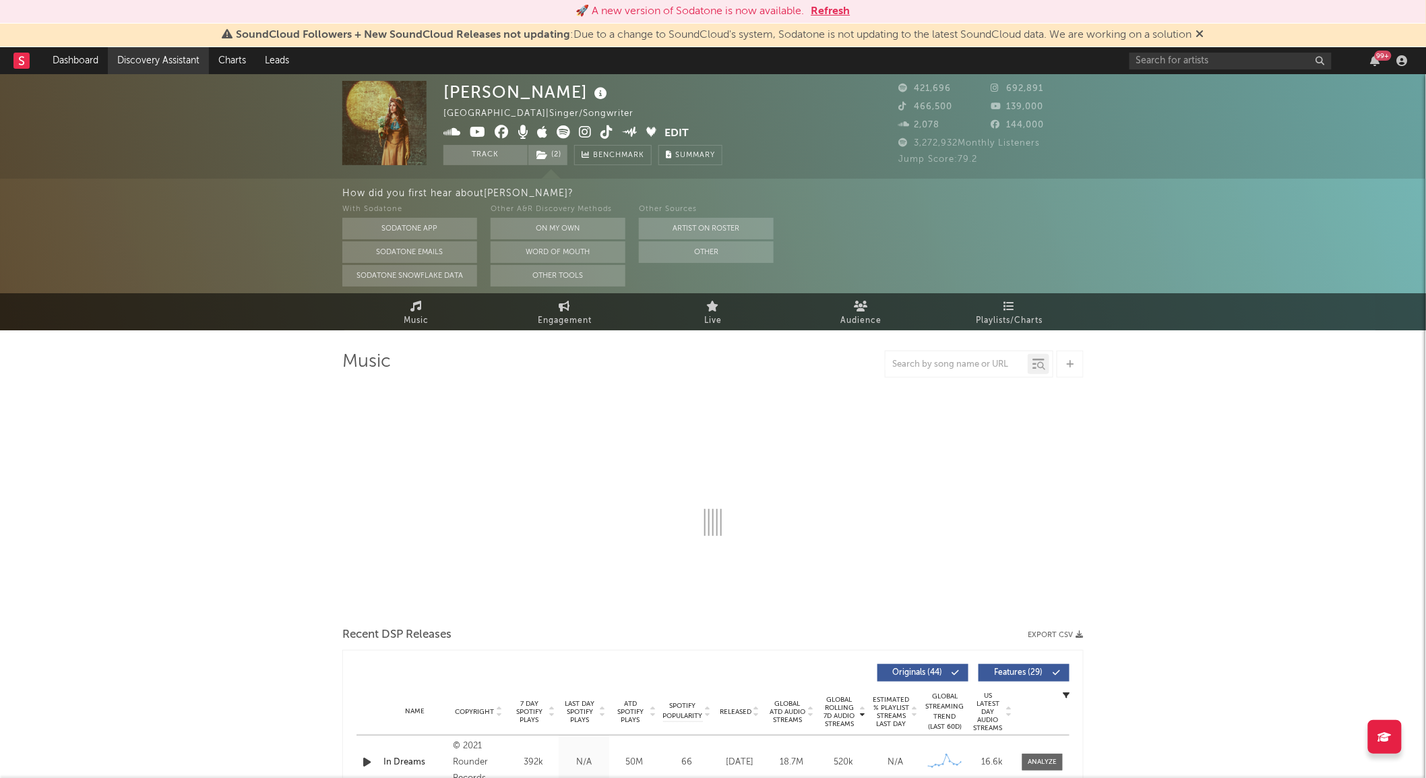
click at [194, 58] on link "Discovery Assistant" at bounding box center [158, 60] width 101 height 27
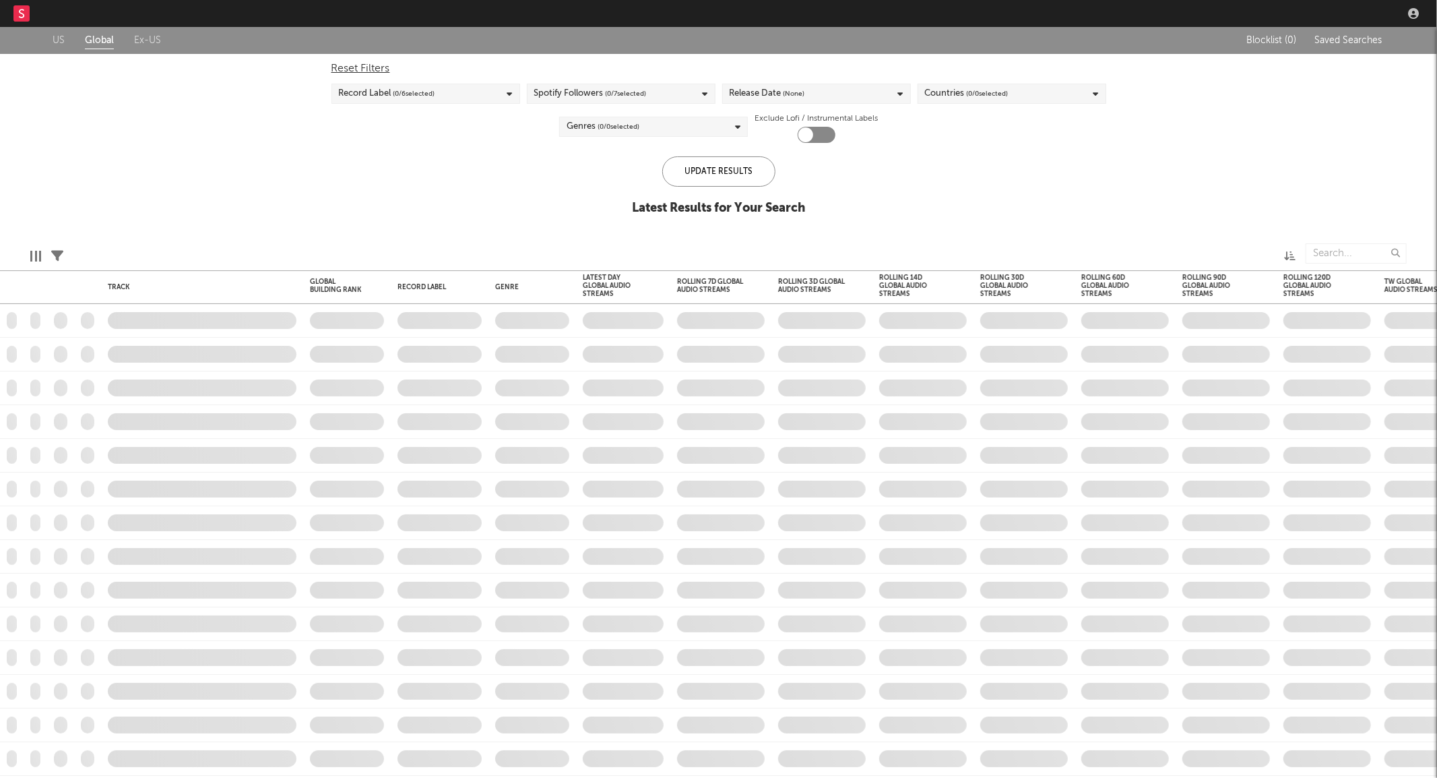
checkbox input "true"
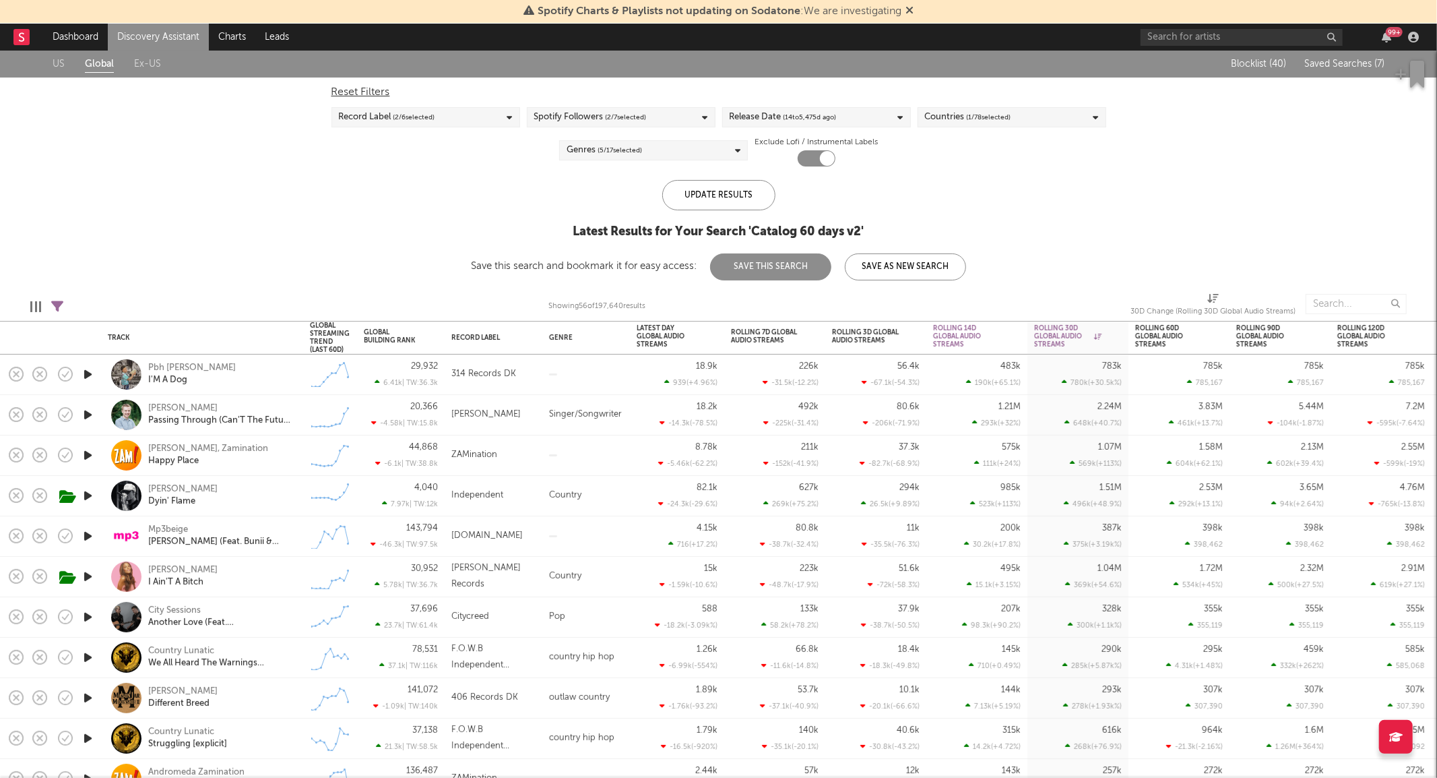
click at [282, 401] on div "[PERSON_NAME] Passing Through (Can'T The Future Just Wait)" at bounding box center [202, 415] width 189 height 40
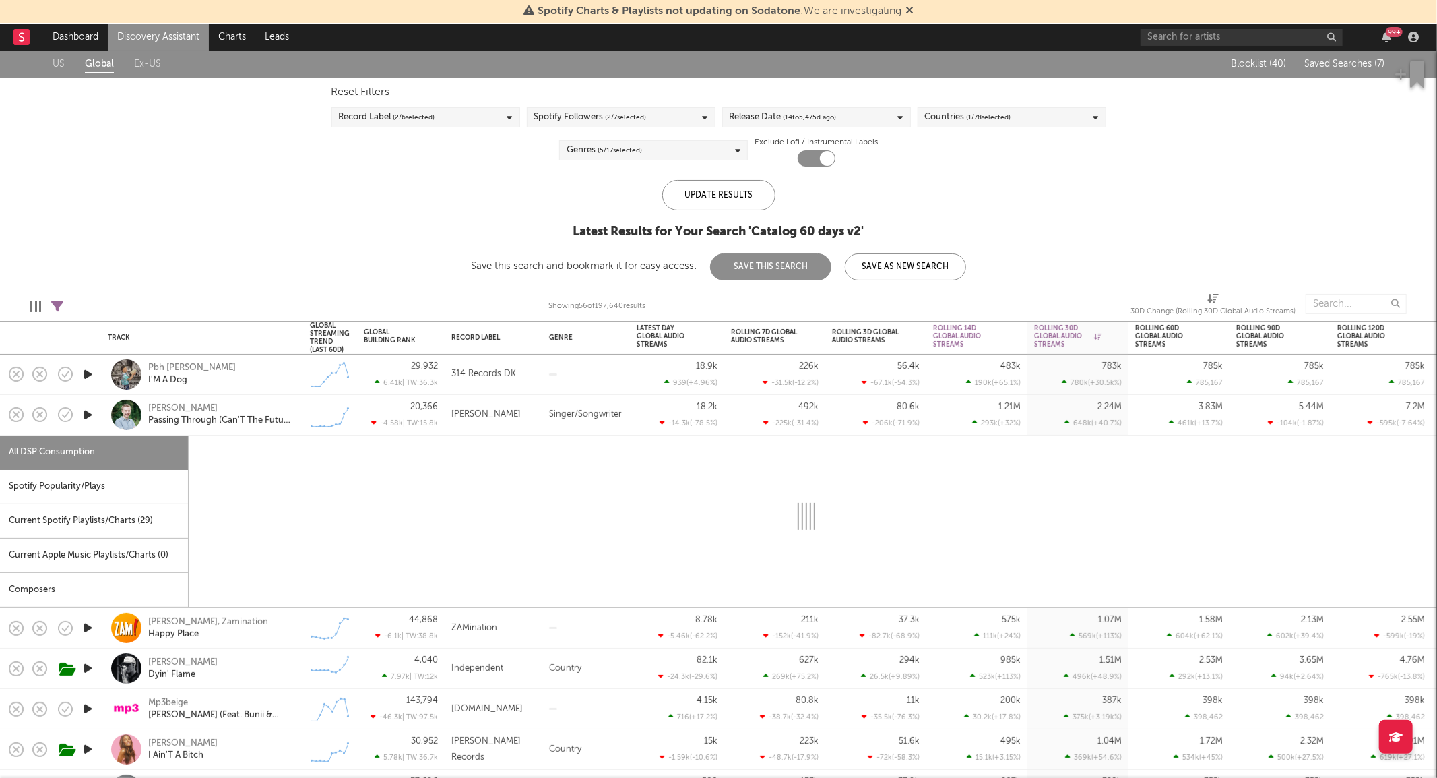
select select "6m"
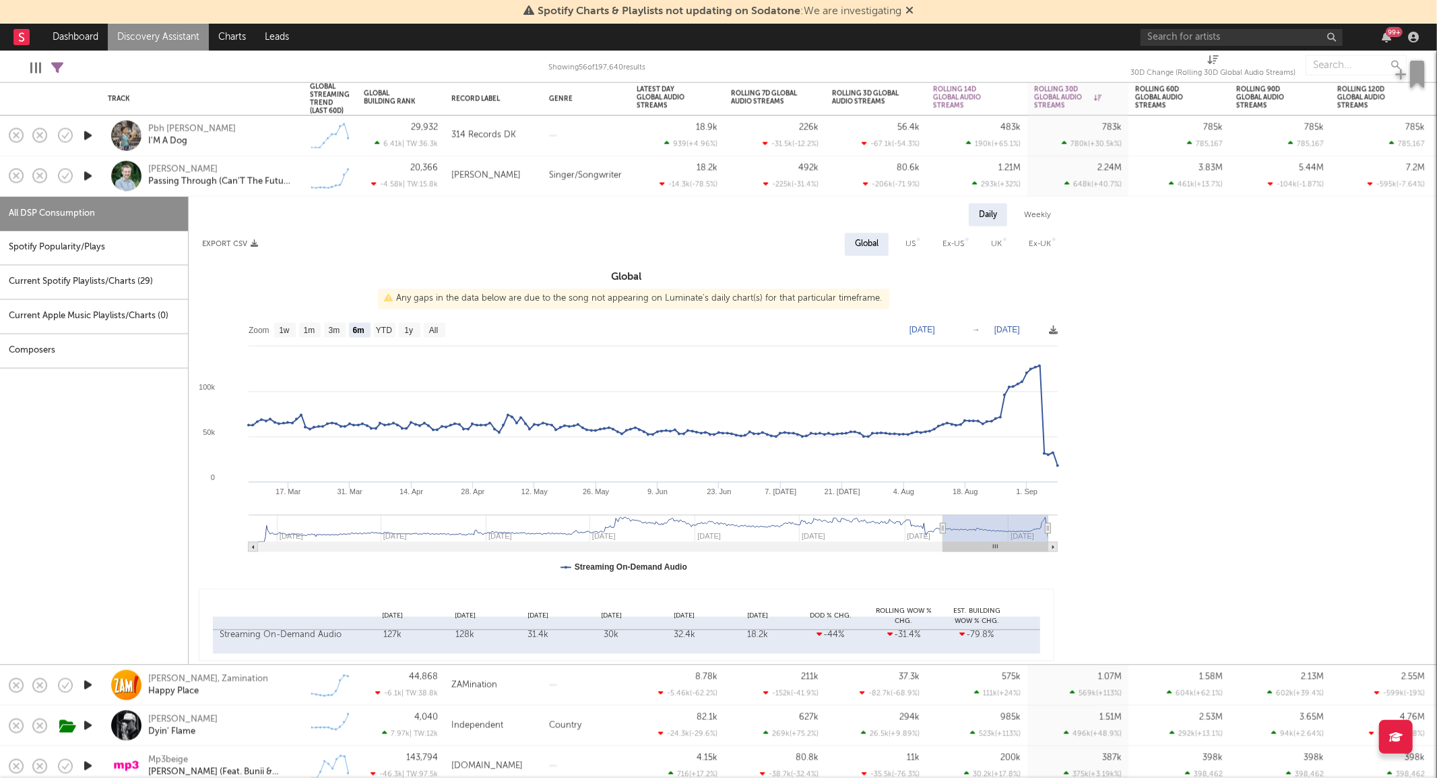
click at [299, 168] on div "Kaden Mackay Passing Through (Can'T The Future Just Wait)" at bounding box center [202, 176] width 202 height 40
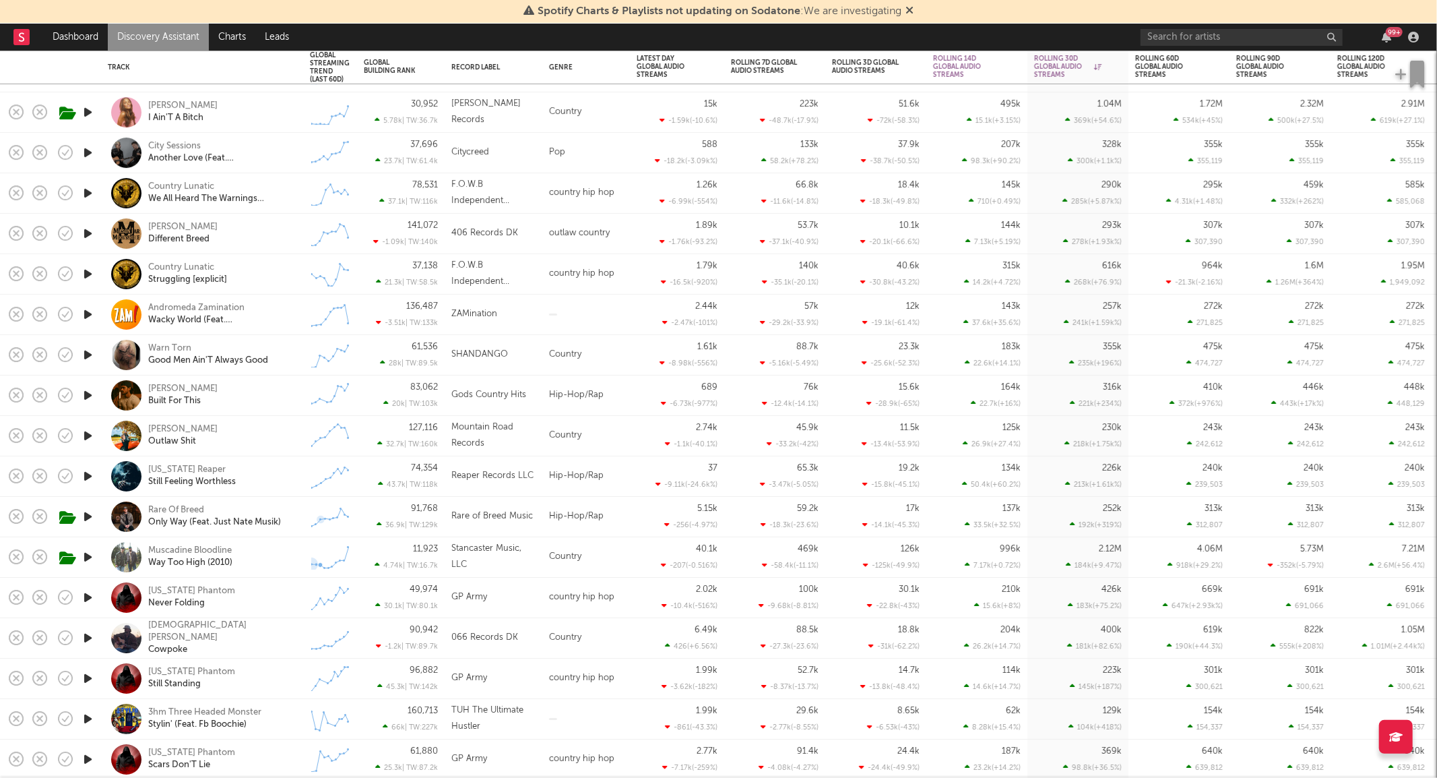
click at [279, 559] on div "Muscadine Bloodline Way Too High (2010)" at bounding box center [220, 557] width 145 height 24
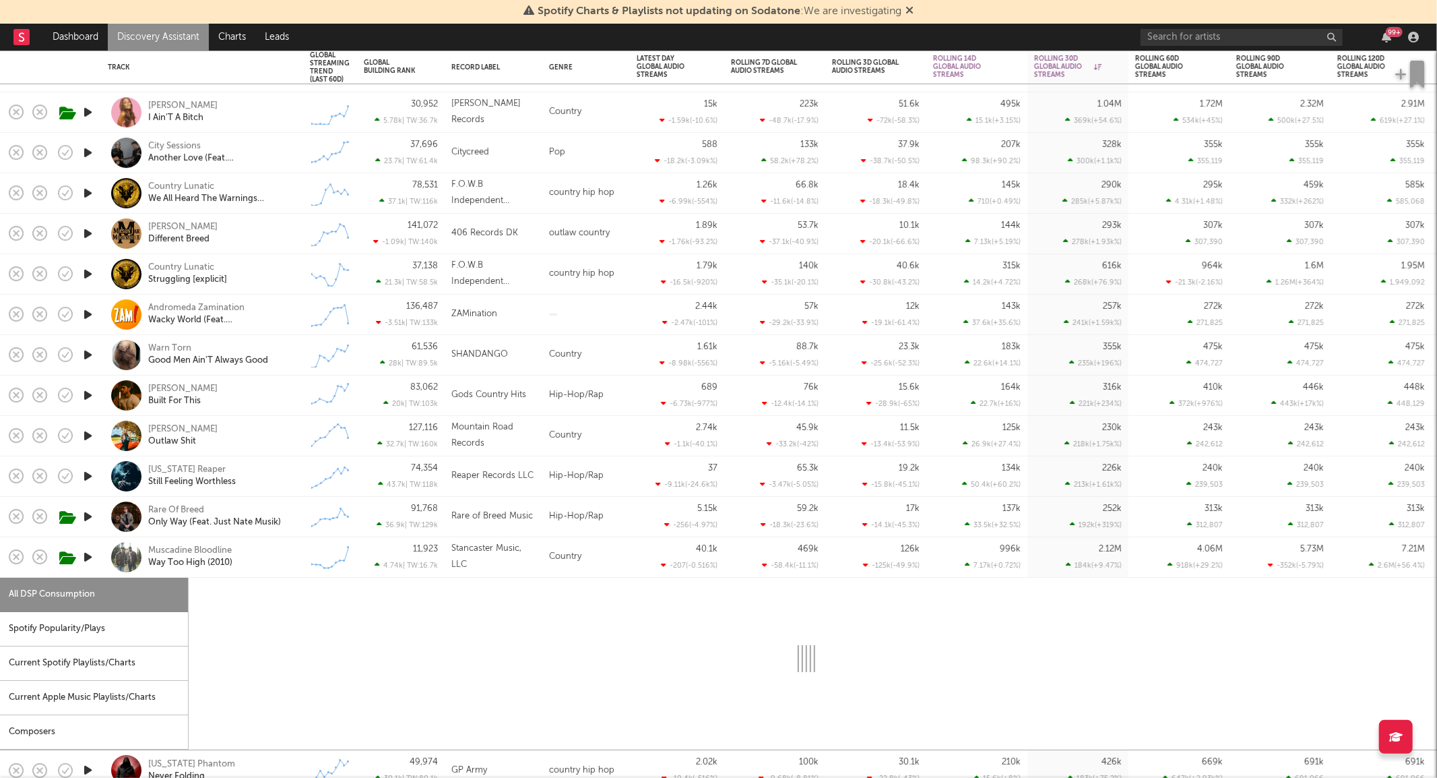
select select "6m"
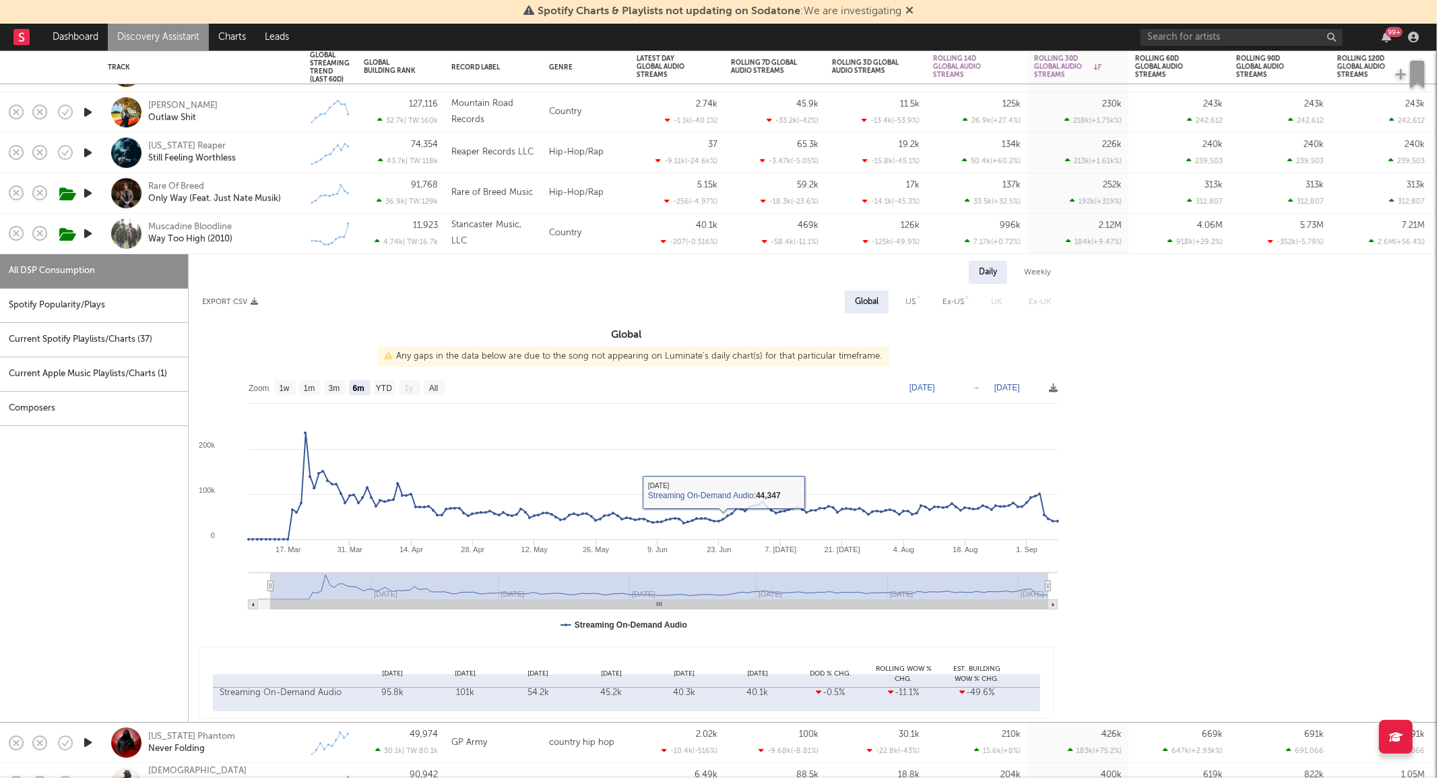
click at [300, 239] on div "Muscadine Bloodline Way Too High (2010)" at bounding box center [202, 234] width 202 height 40
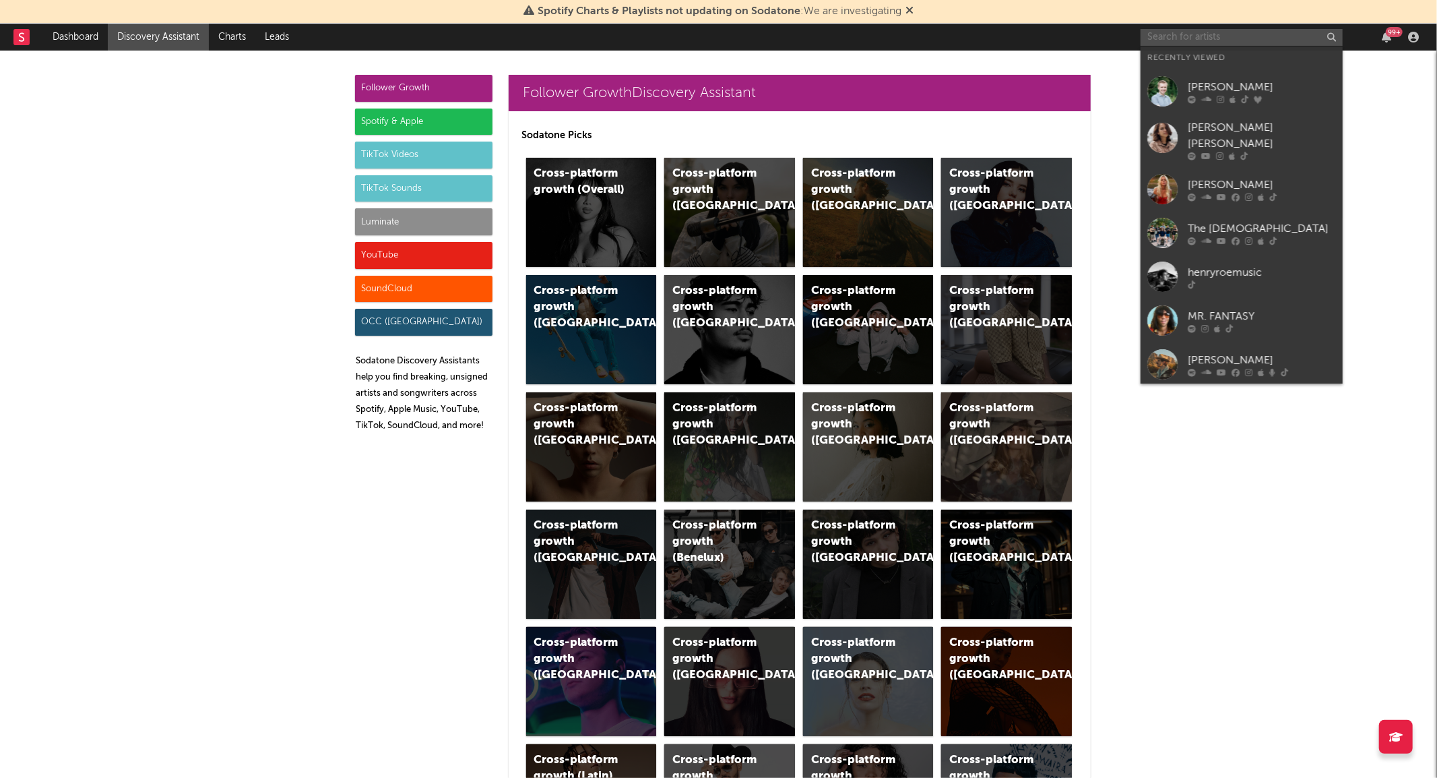
click at [1169, 41] on input "text" at bounding box center [1242, 37] width 202 height 17
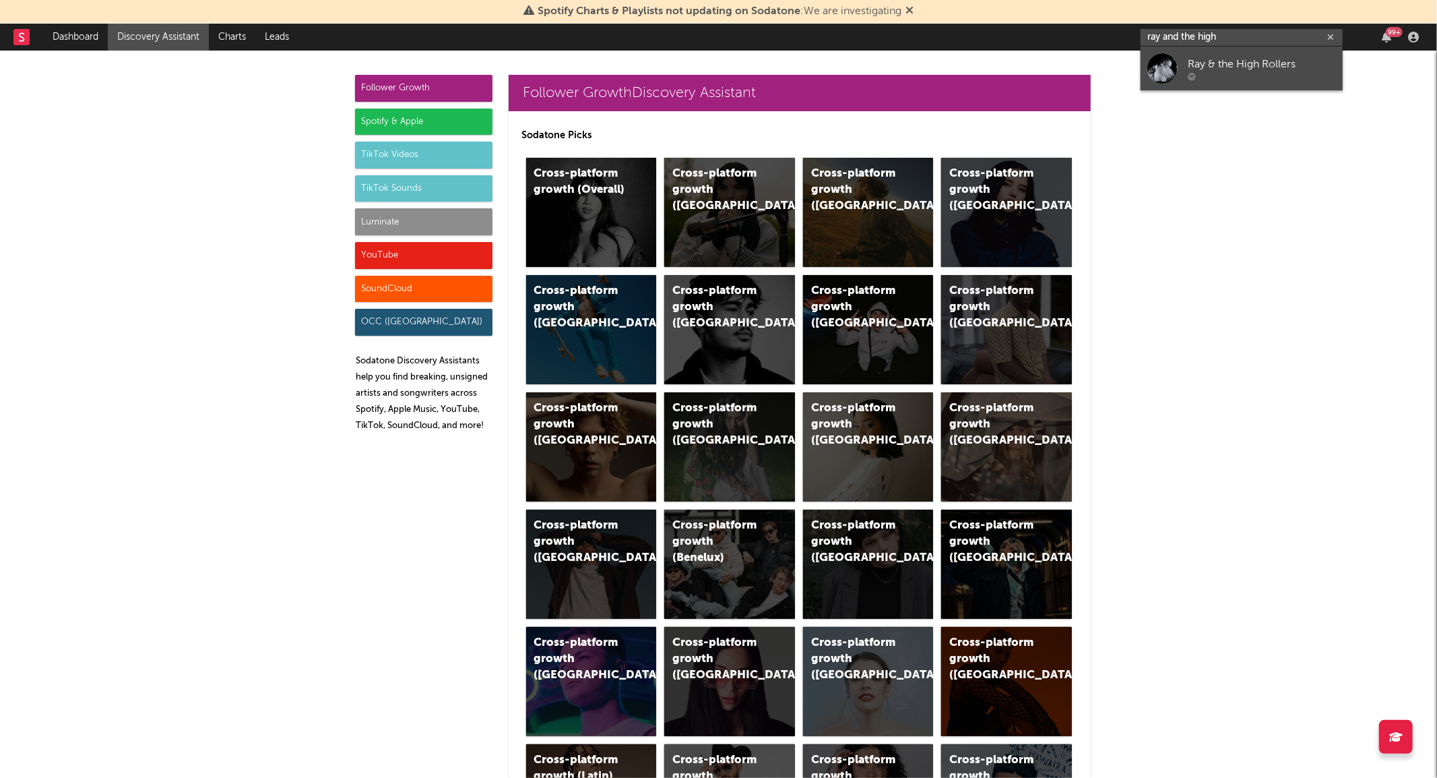
type input "ray and the high"
click at [1197, 61] on div "Ray & the High Rollers" at bounding box center [1262, 65] width 148 height 16
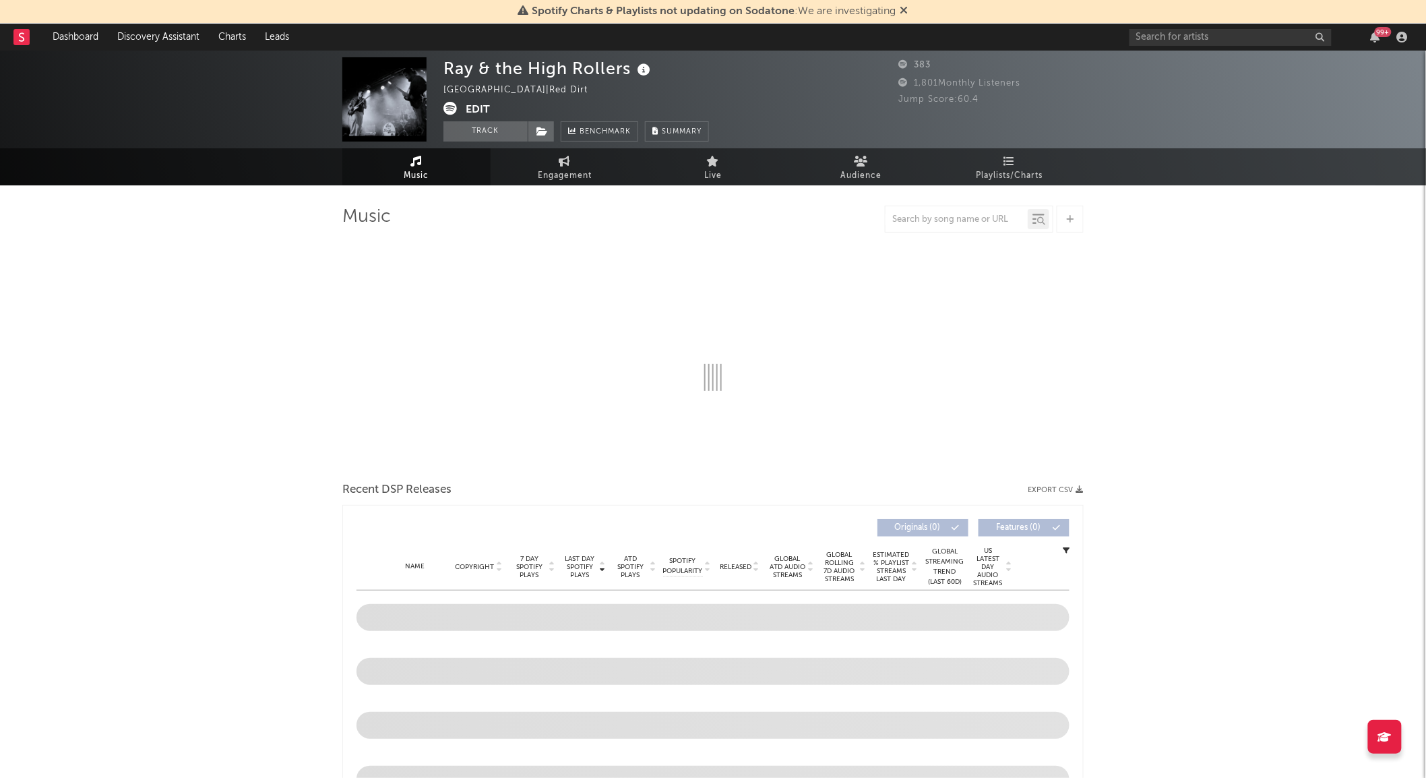
select select "1w"
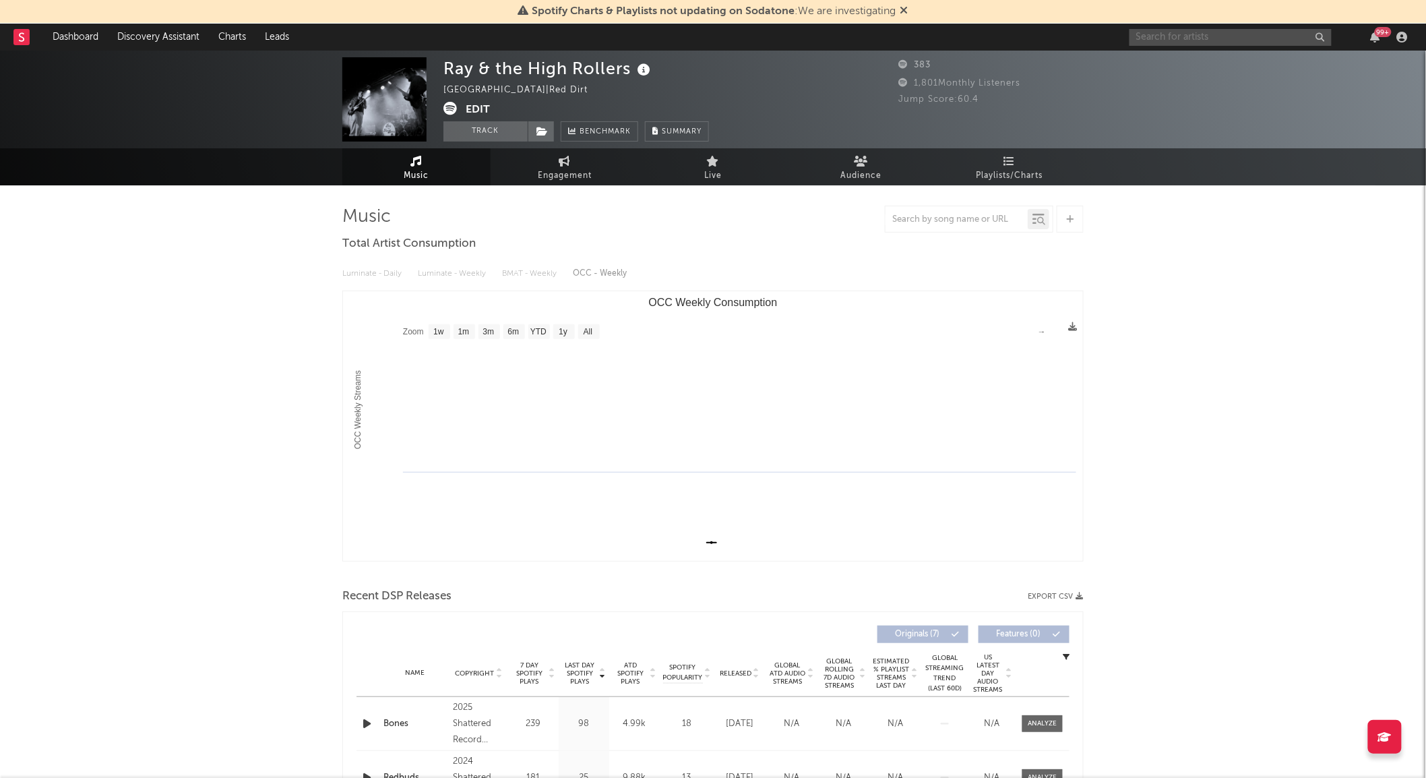
click at [1161, 40] on input "text" at bounding box center [1230, 37] width 202 height 17
type input "[PERSON_NAME]"
click at [1160, 57] on div at bounding box center [1152, 68] width 30 height 30
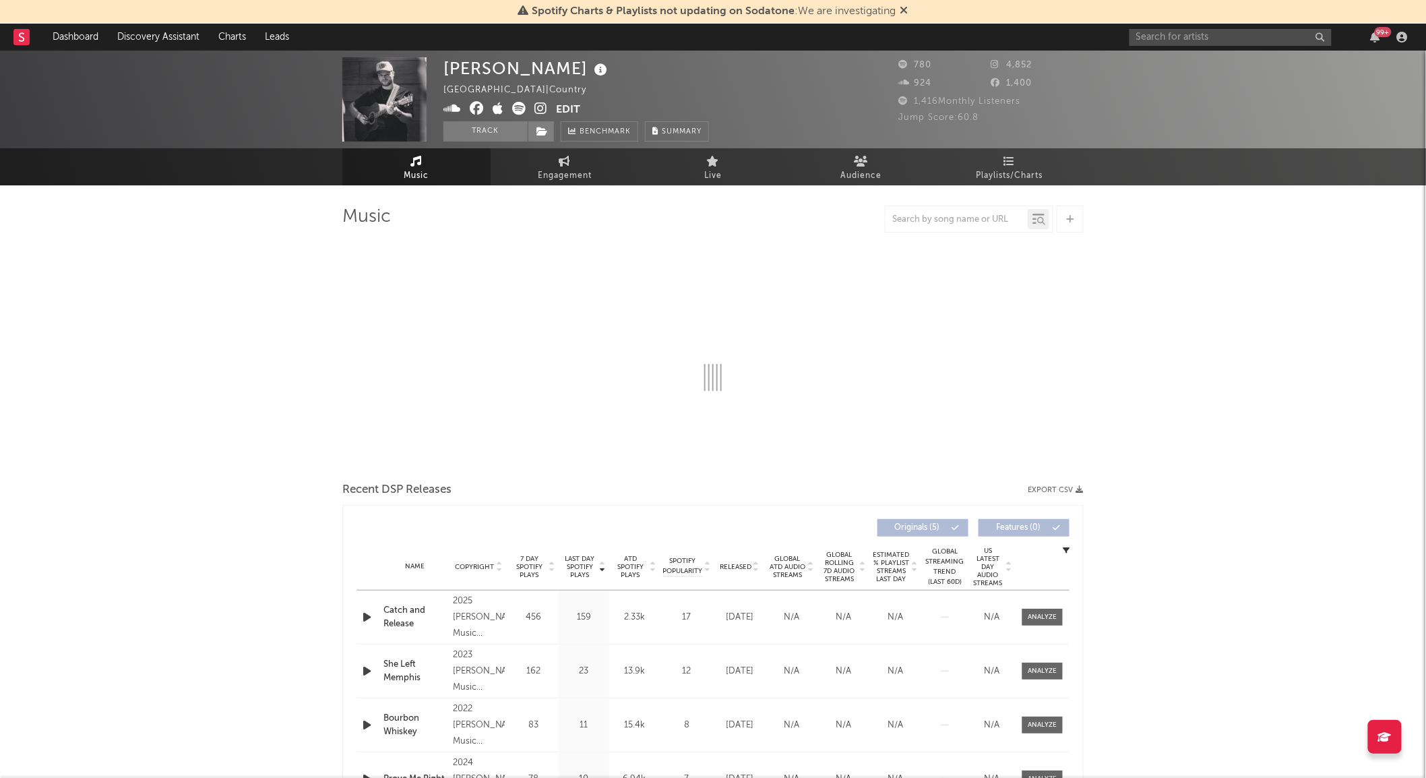
select select "6m"
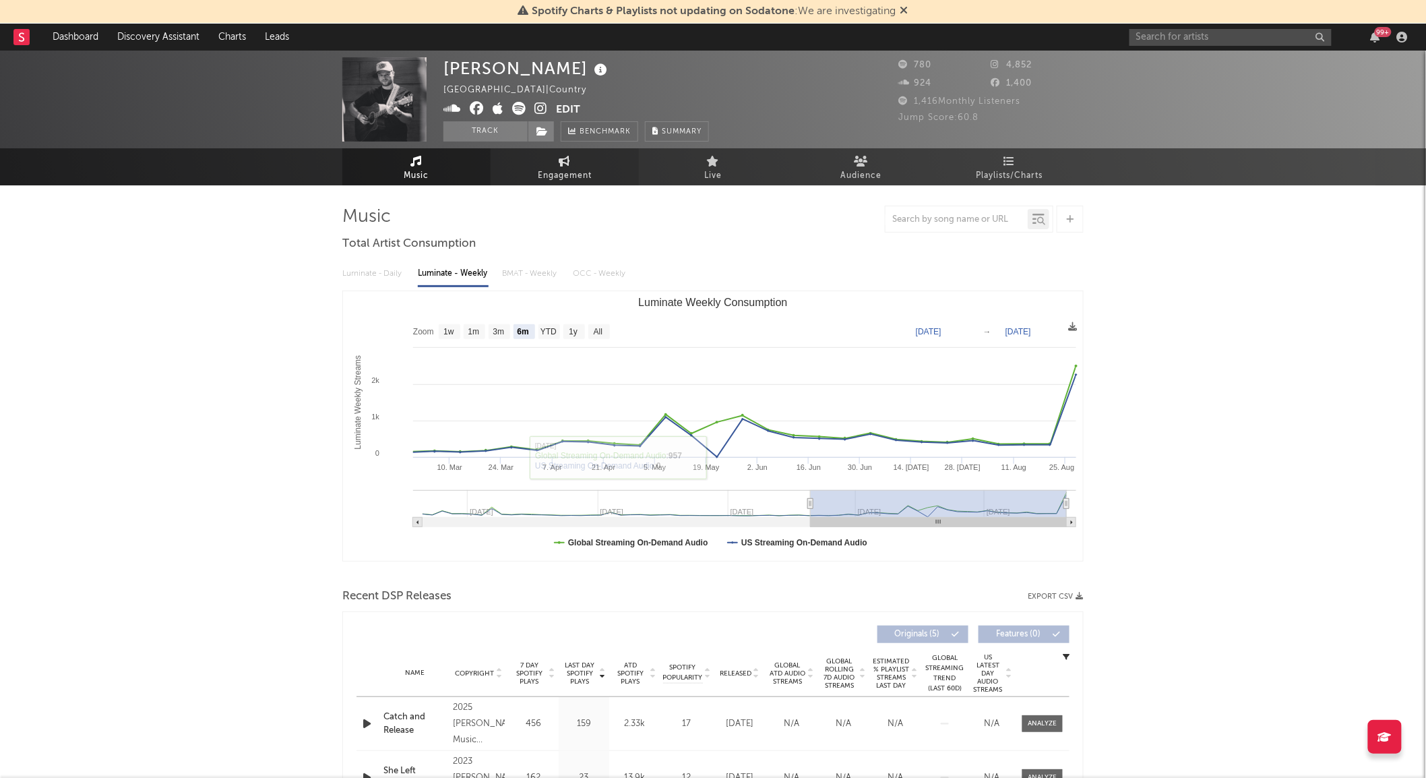
click at [542, 173] on span "Engagement" at bounding box center [565, 176] width 54 height 16
select select "1w"
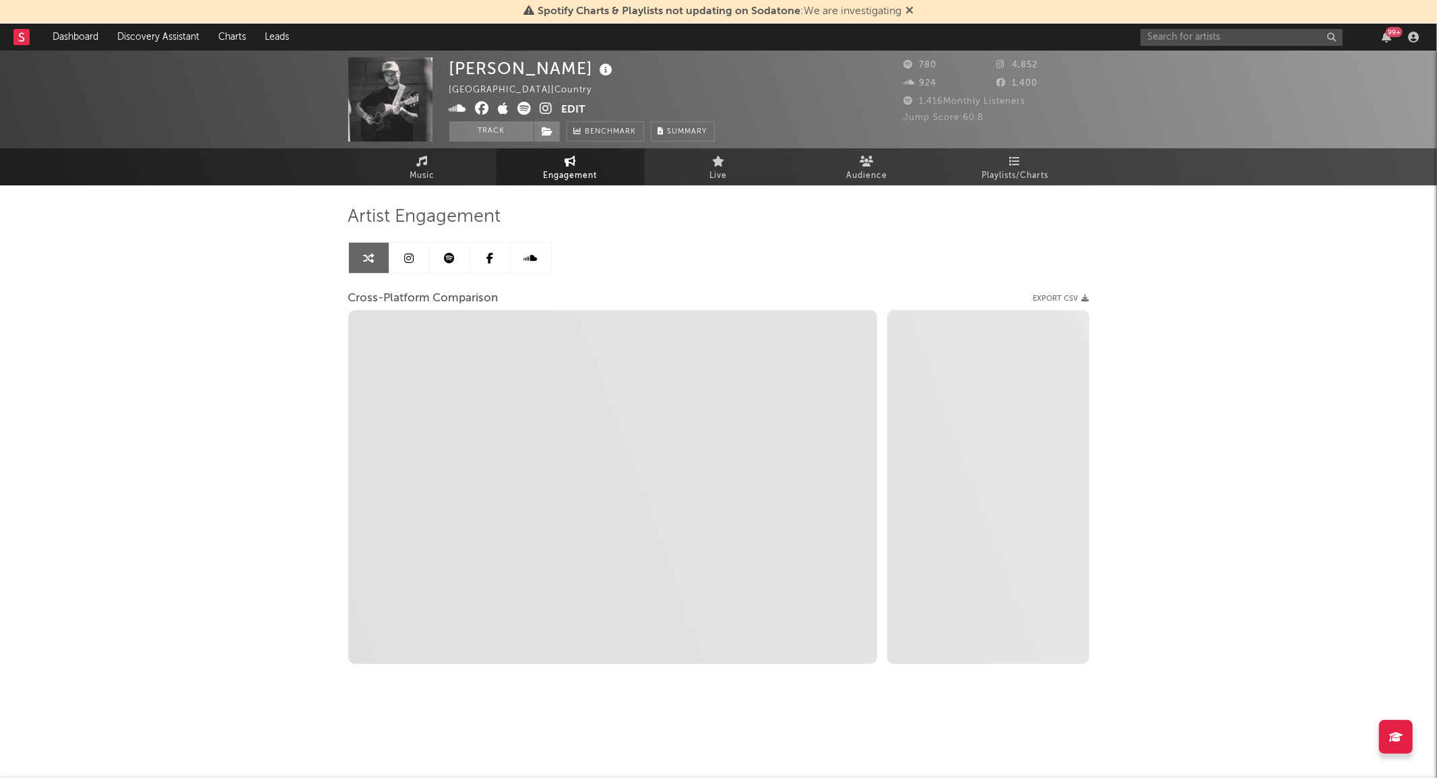
select select "1m"
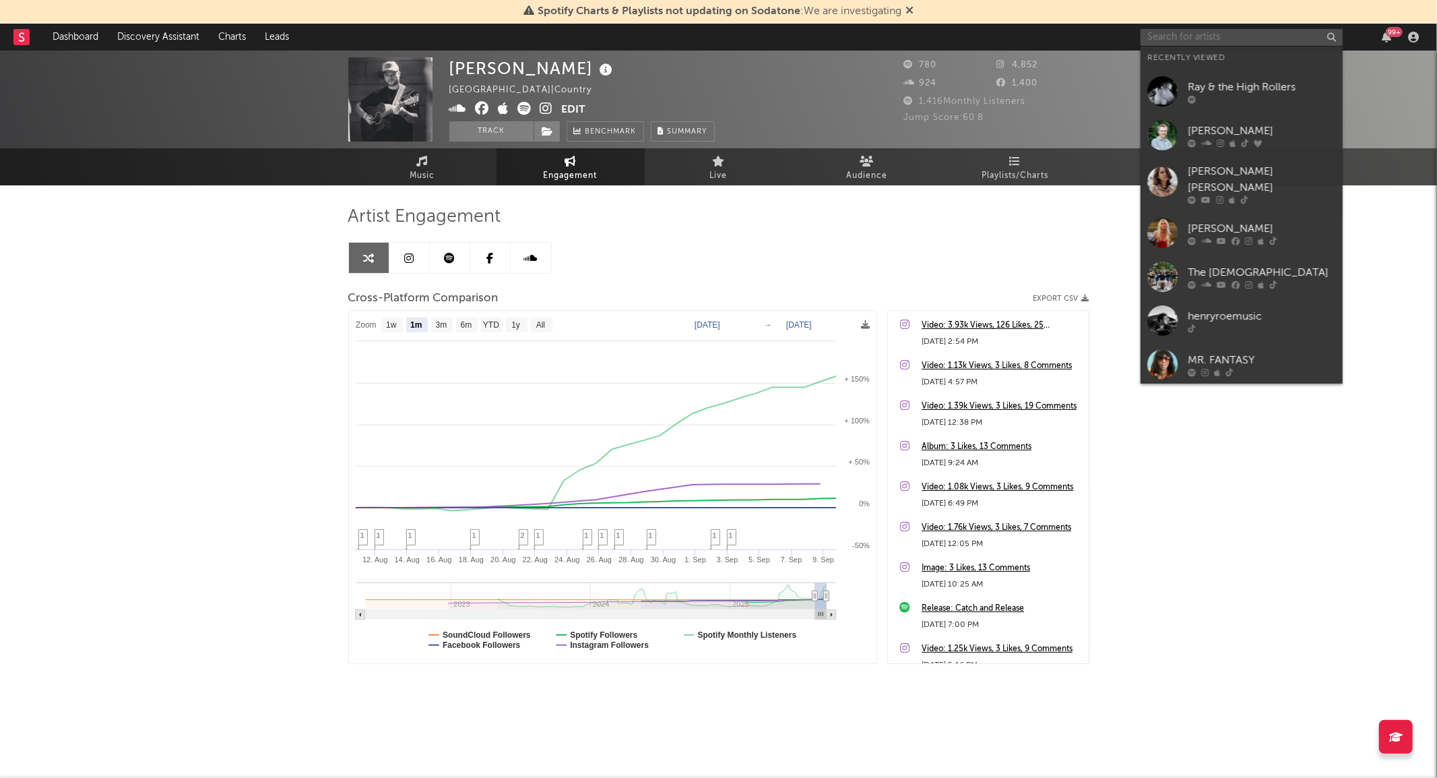
click at [1212, 32] on input "text" at bounding box center [1242, 37] width 202 height 17
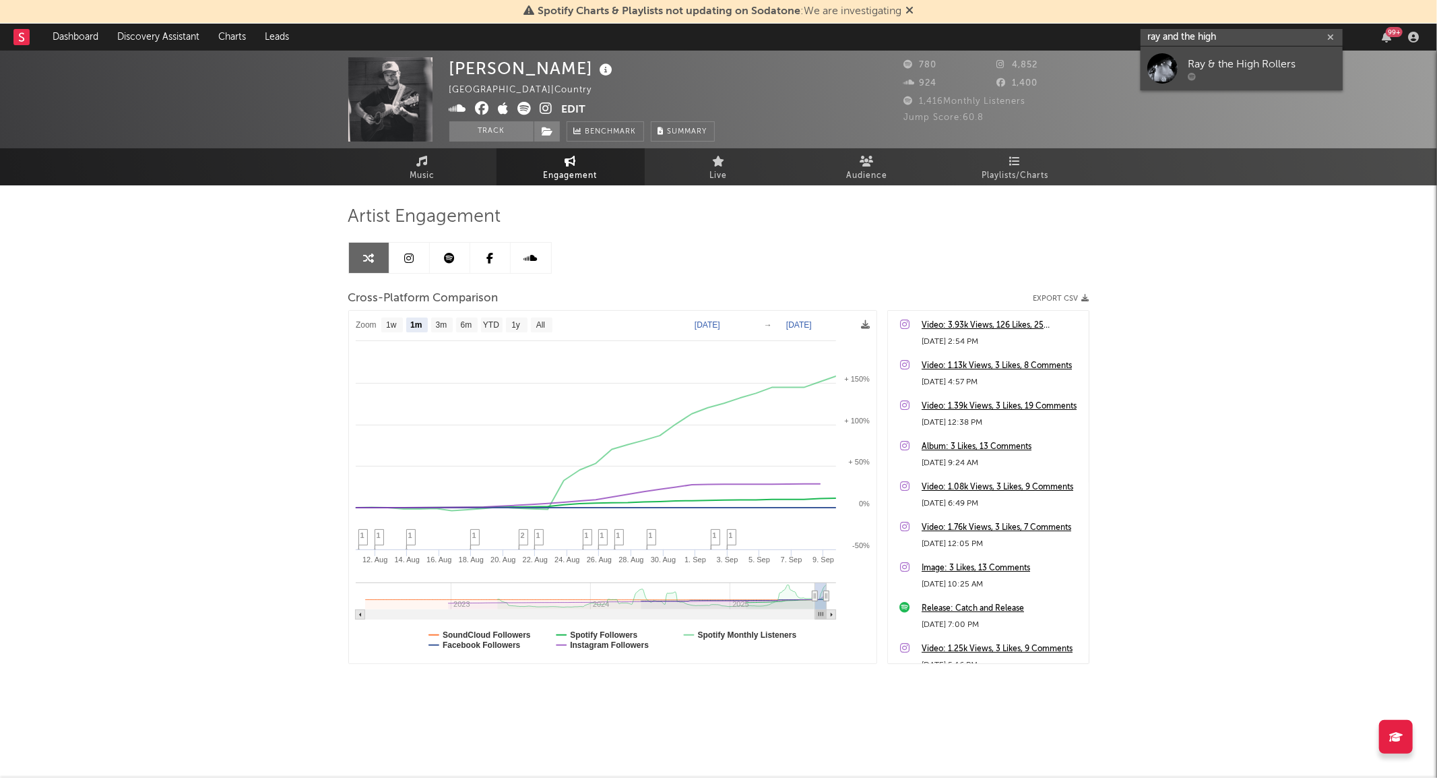
type input "ray and the high"
click at [1200, 82] on link "Ray & the High Rollers" at bounding box center [1242, 68] width 202 height 44
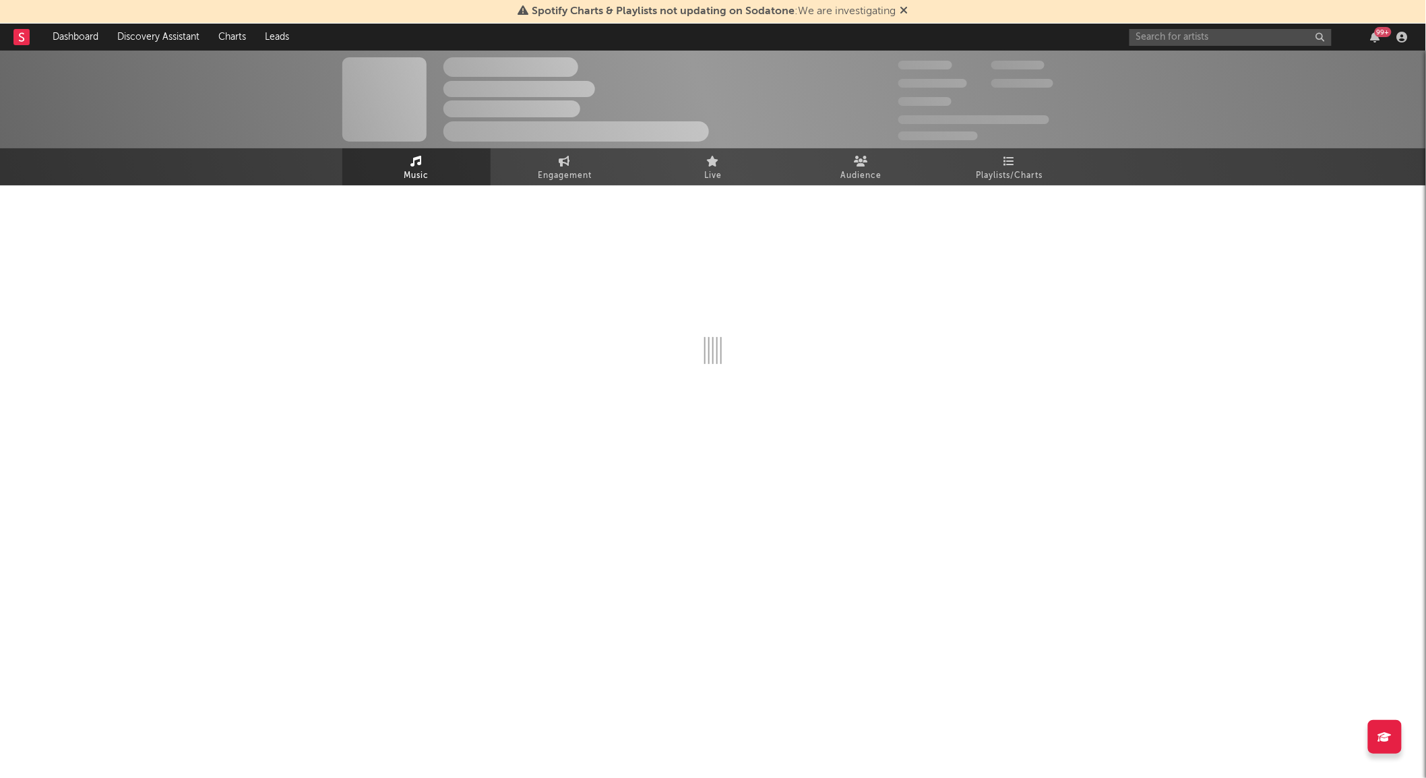
select select "1w"
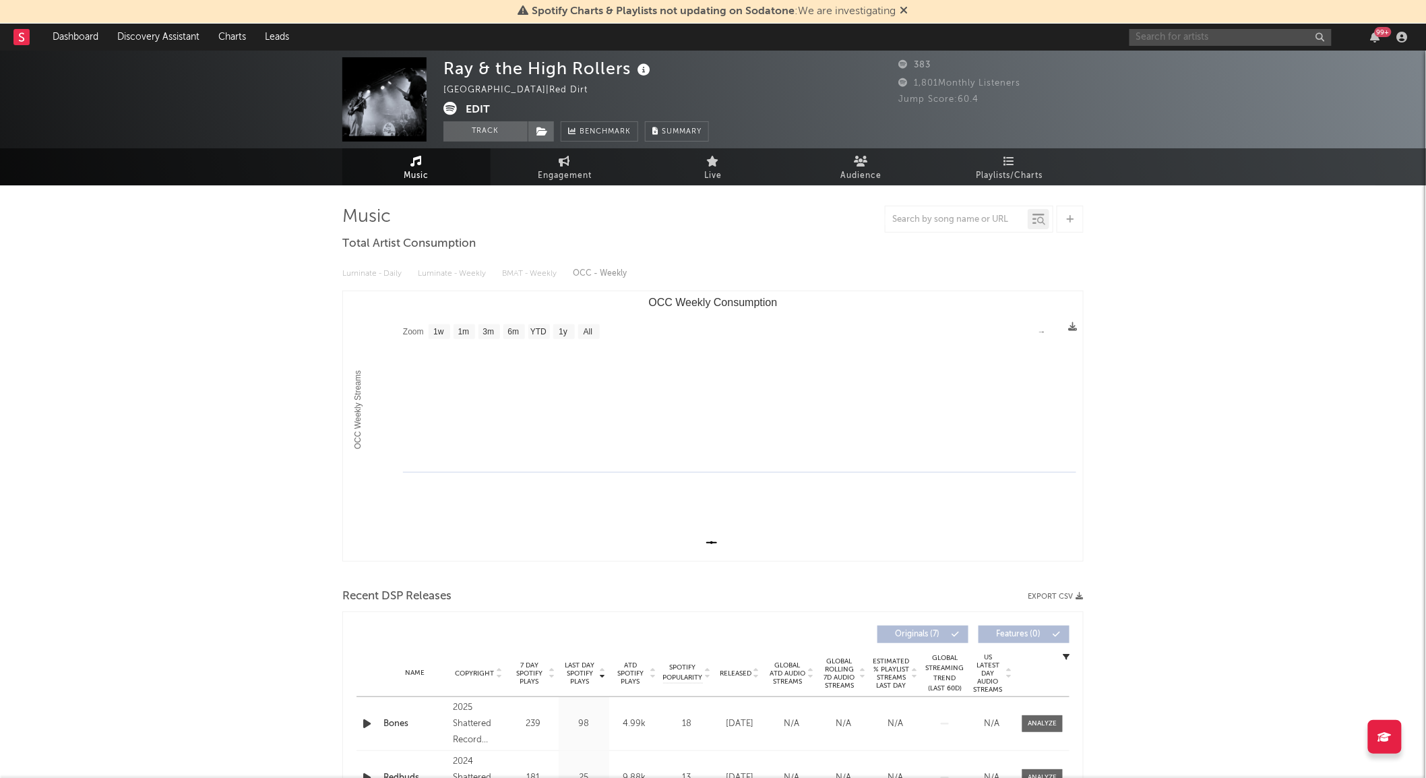
click at [1174, 36] on input "text" at bounding box center [1230, 37] width 202 height 17
type input "ray the high"
click at [1158, 65] on div at bounding box center [1152, 68] width 30 height 30
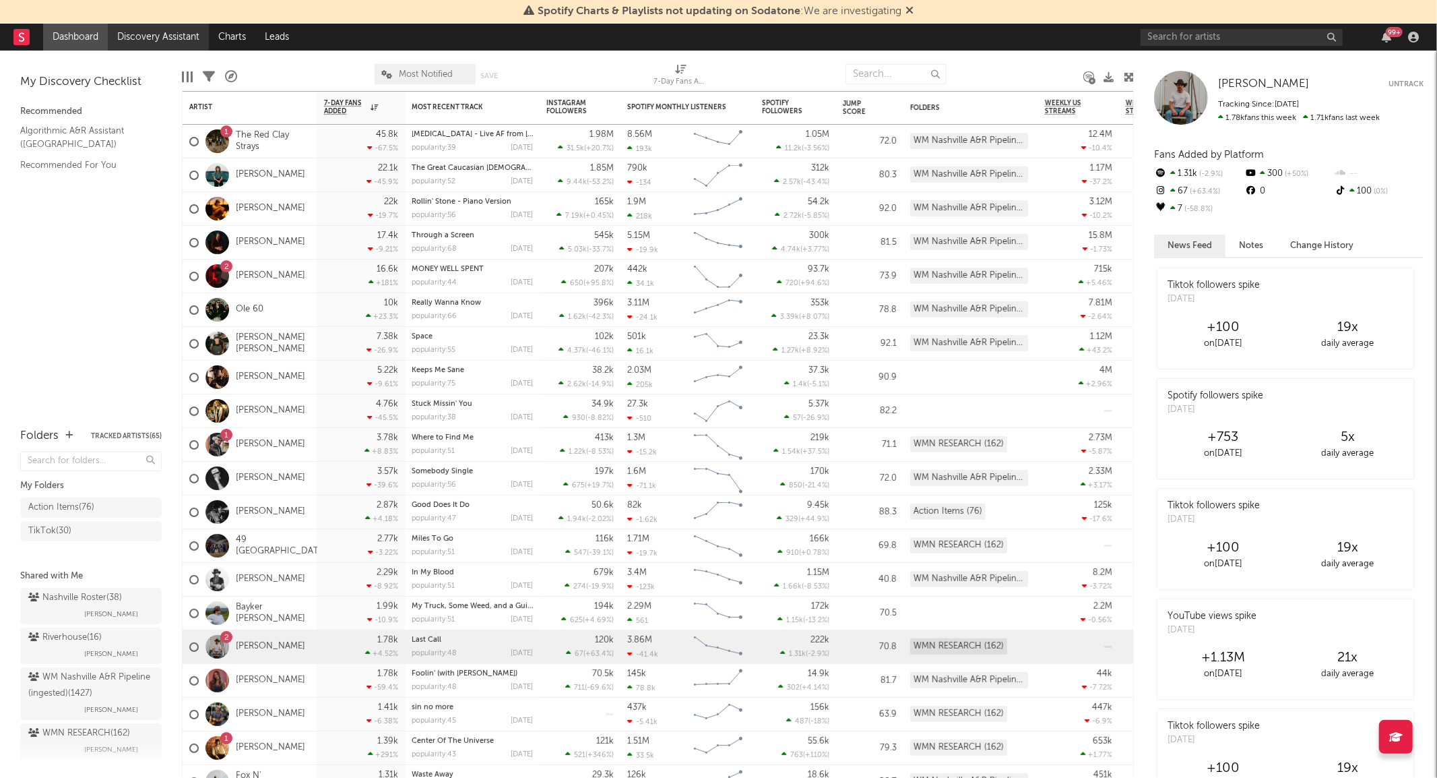
click at [167, 42] on link "Discovery Assistant" at bounding box center [158, 37] width 101 height 27
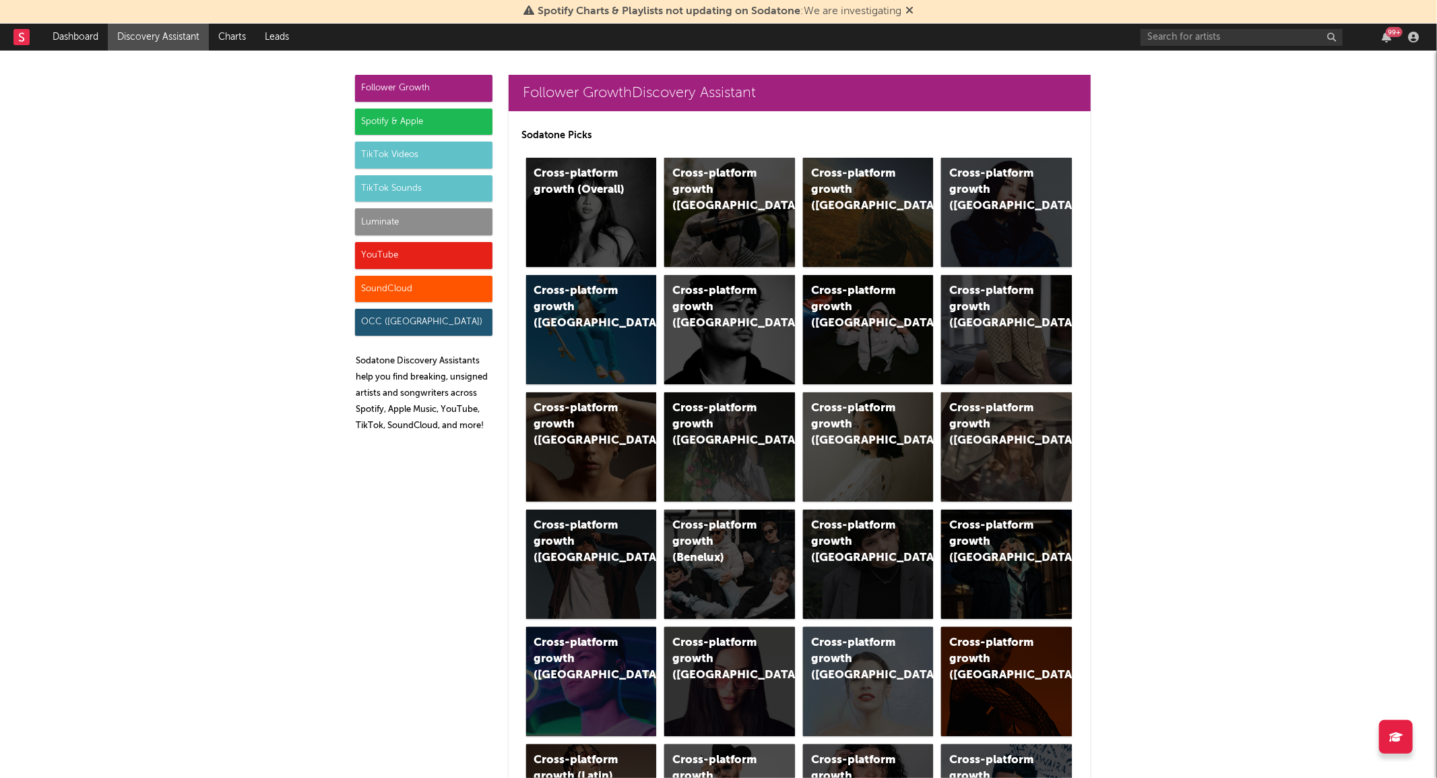
click at [379, 156] on div "TikTok Videos" at bounding box center [423, 155] width 137 height 27
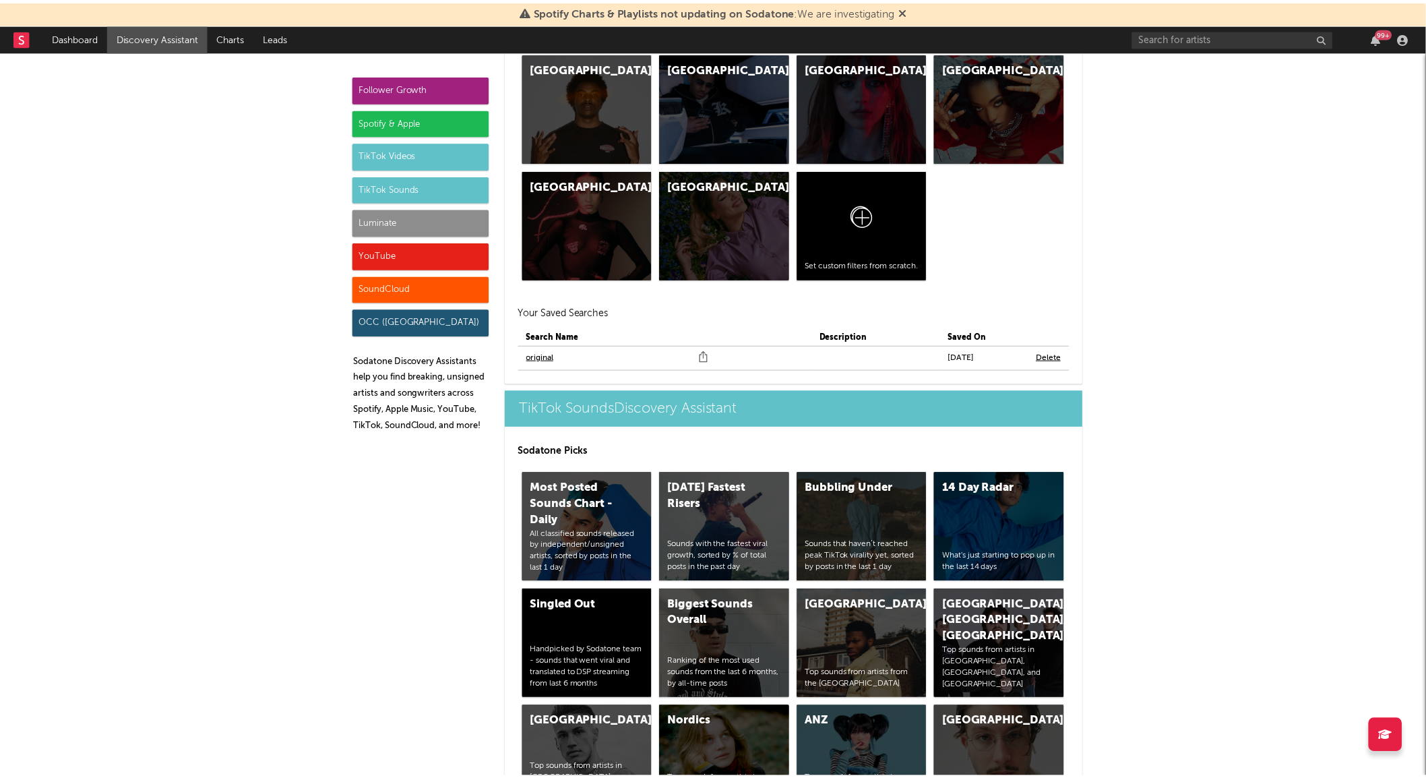
scroll to position [4515, 0]
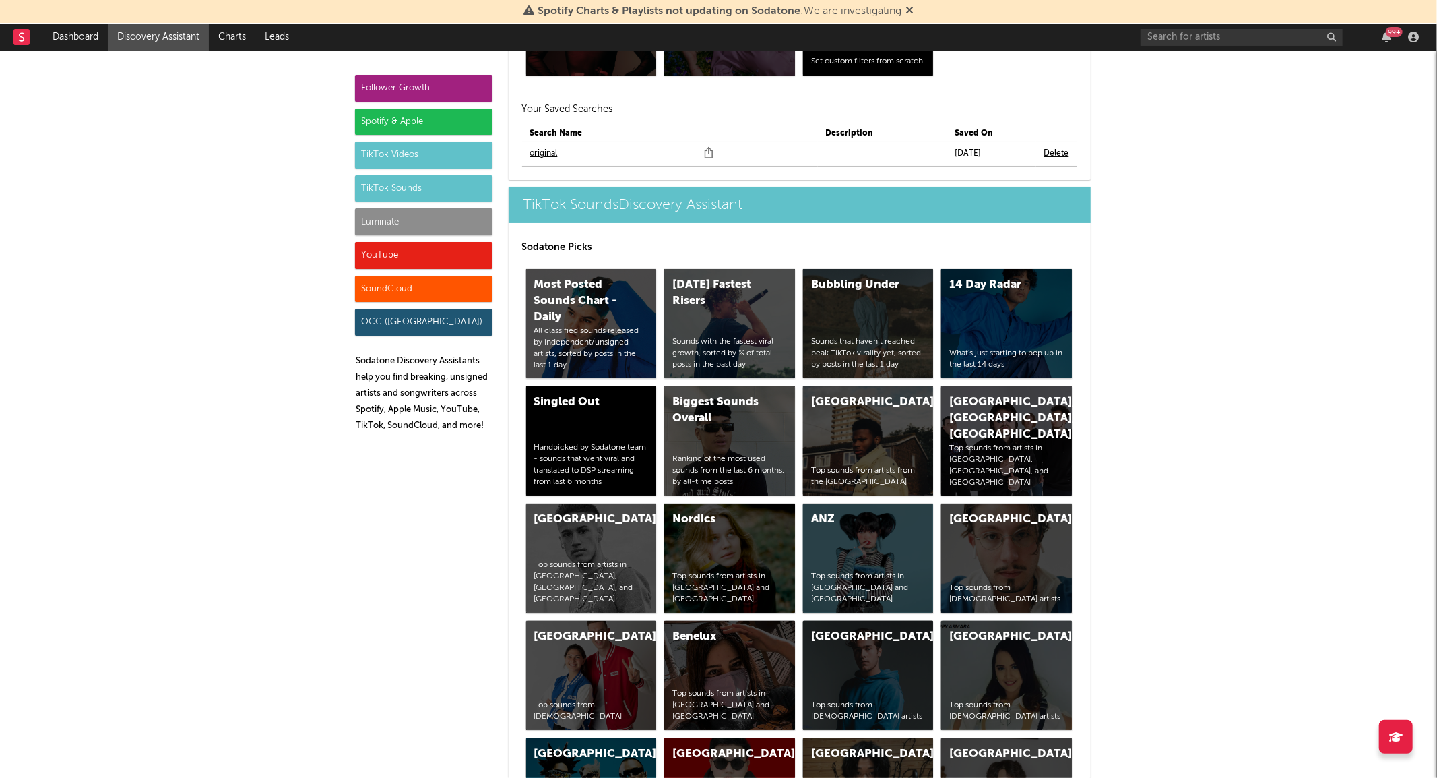
click at [540, 157] on link "original" at bounding box center [544, 154] width 28 height 16
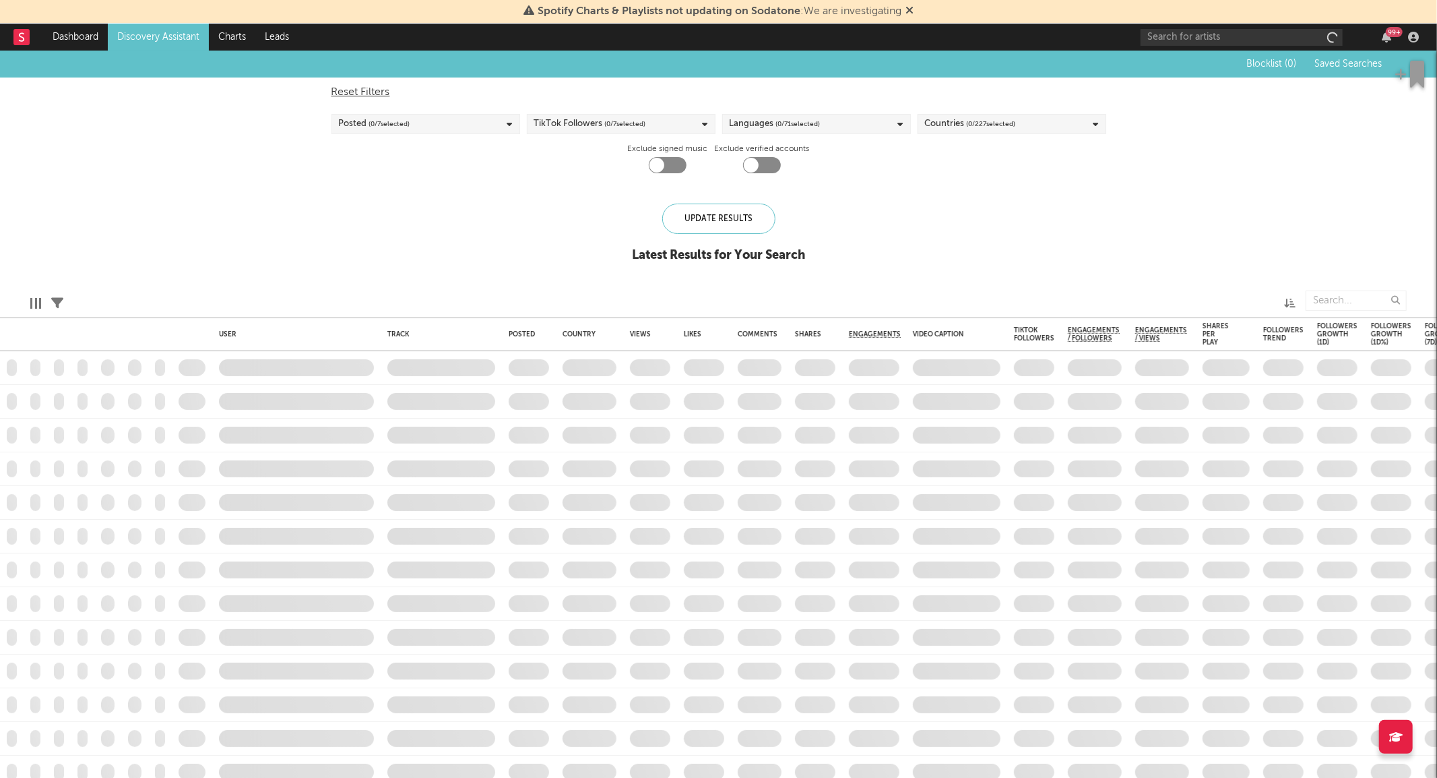
checkbox input "true"
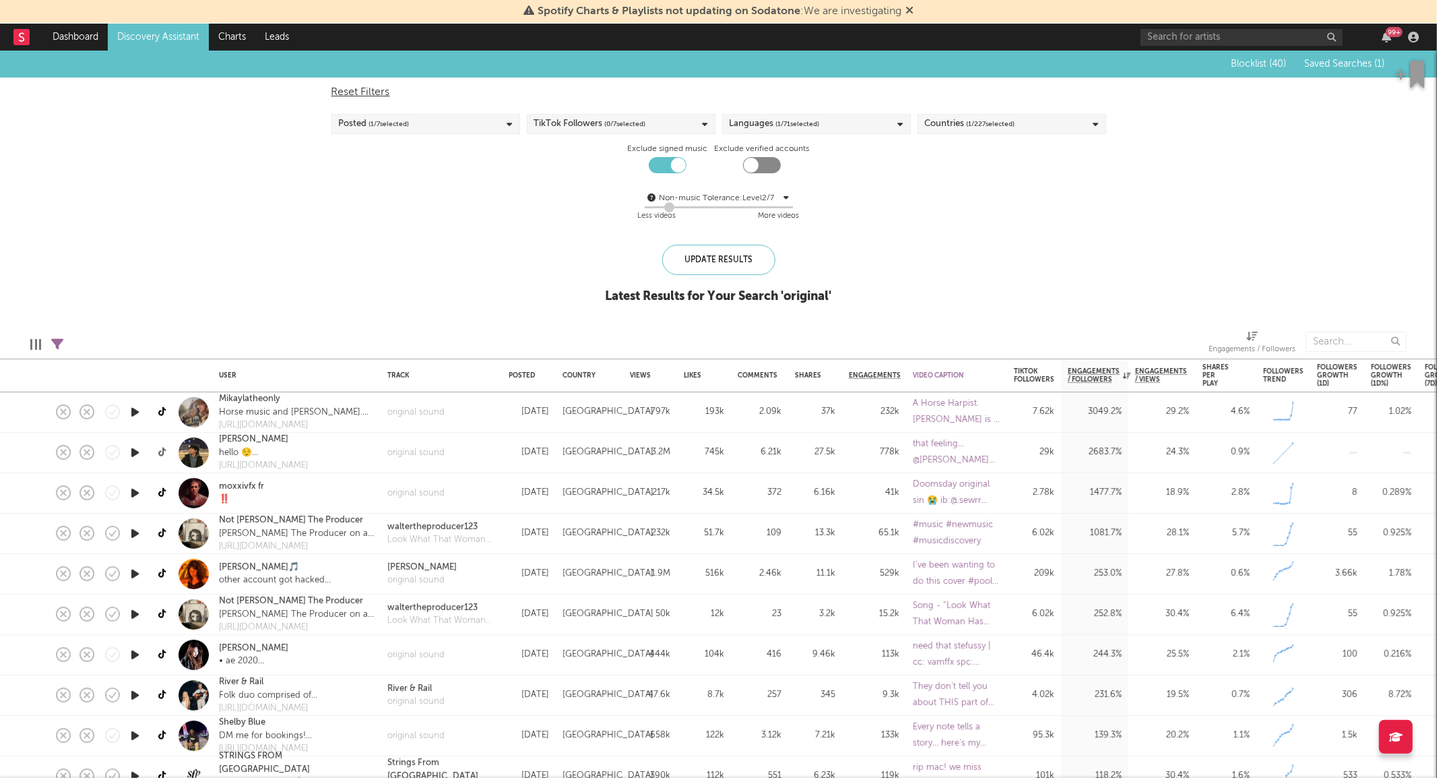
click at [164, 449] on icon at bounding box center [163, 452] width 10 height 10
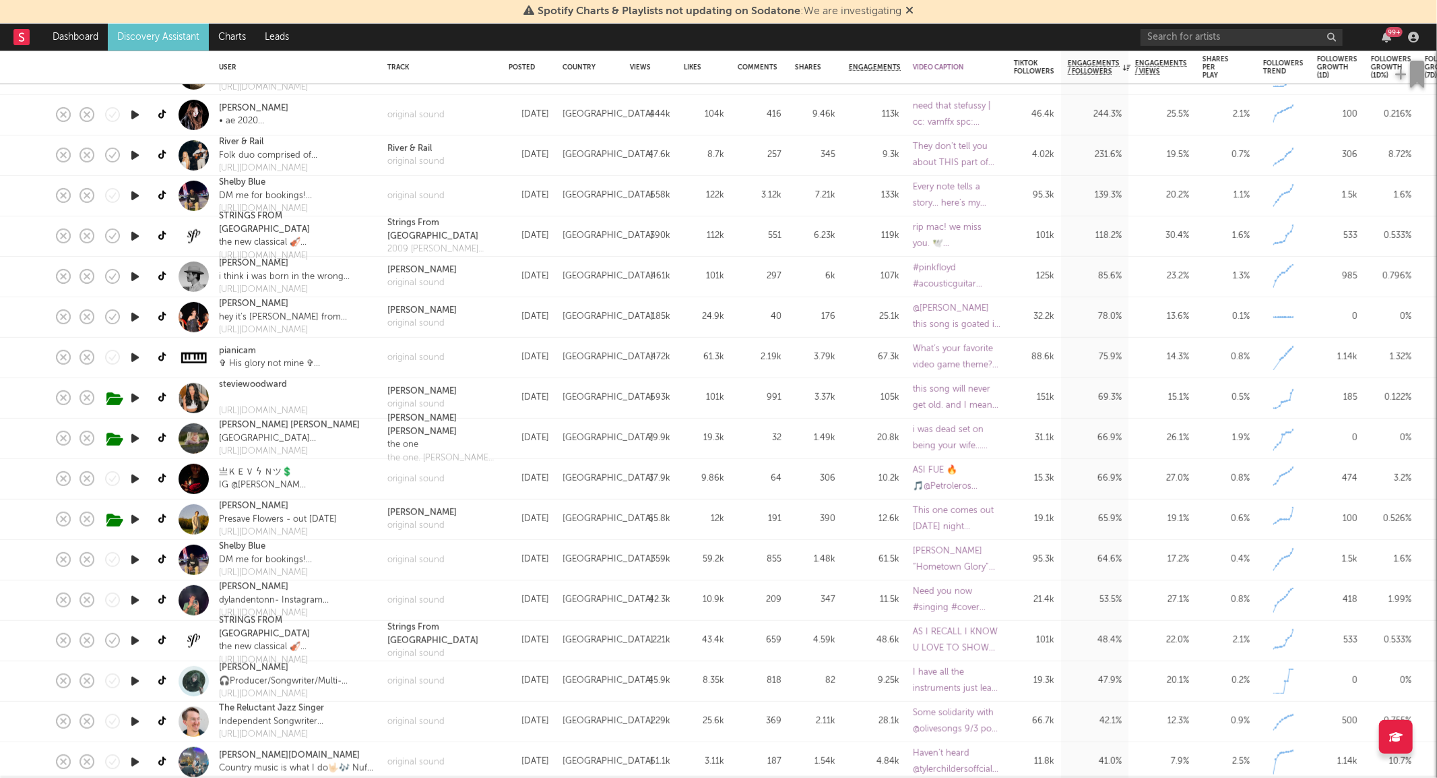
click at [132, 518] on icon "button" at bounding box center [135, 519] width 14 height 17
click at [129, 523] on icon "button" at bounding box center [134, 519] width 13 height 17
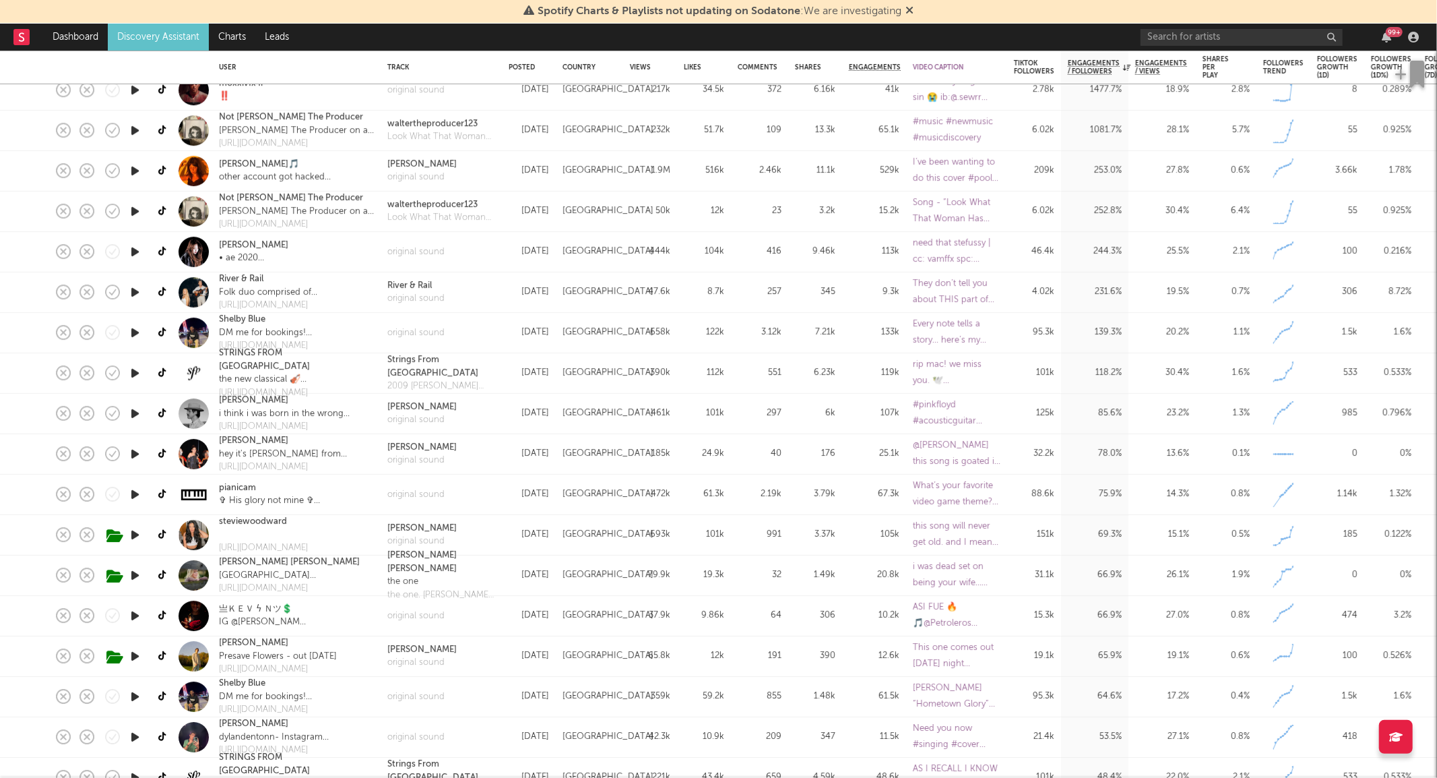
click at [128, 530] on icon "button" at bounding box center [135, 534] width 14 height 17
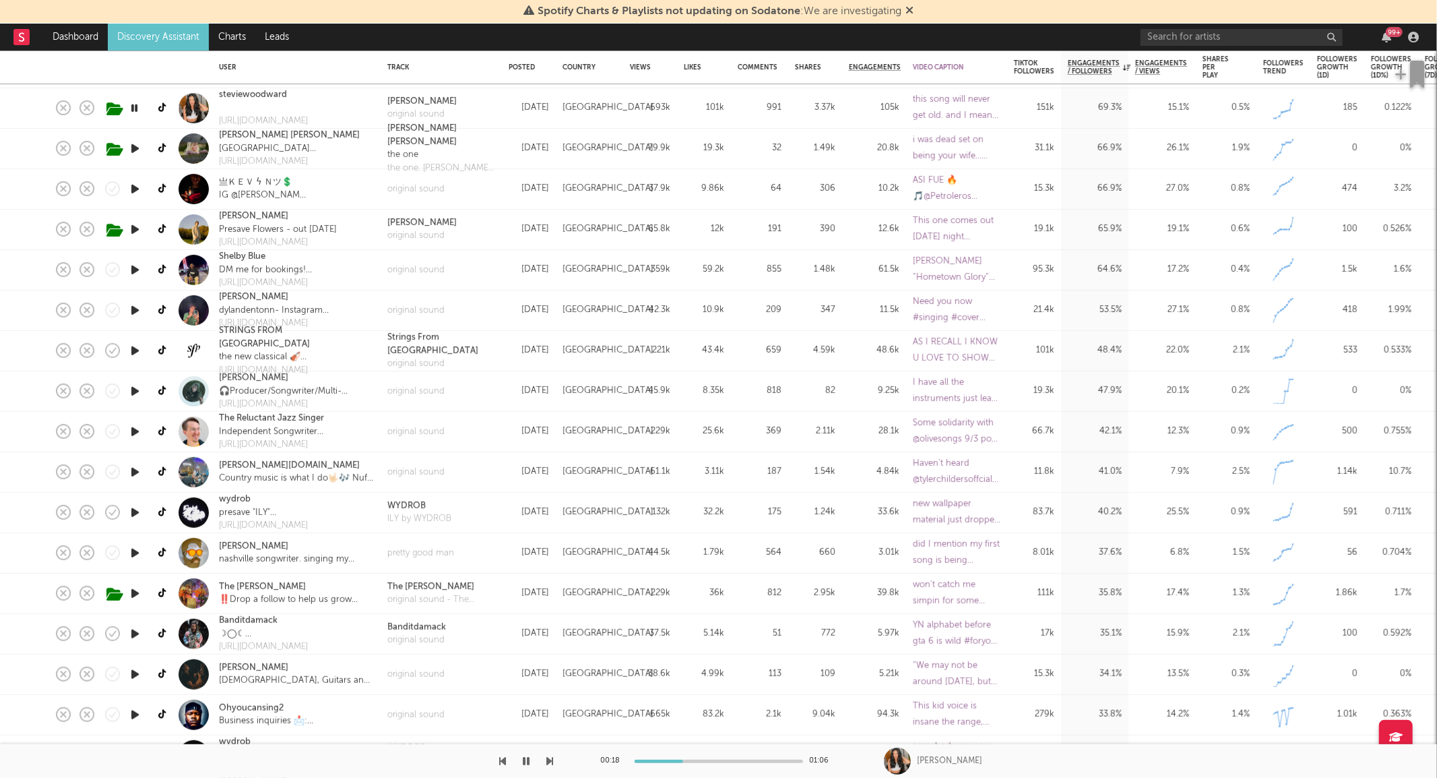
click at [526, 759] on icon "button" at bounding box center [527, 760] width 7 height 11
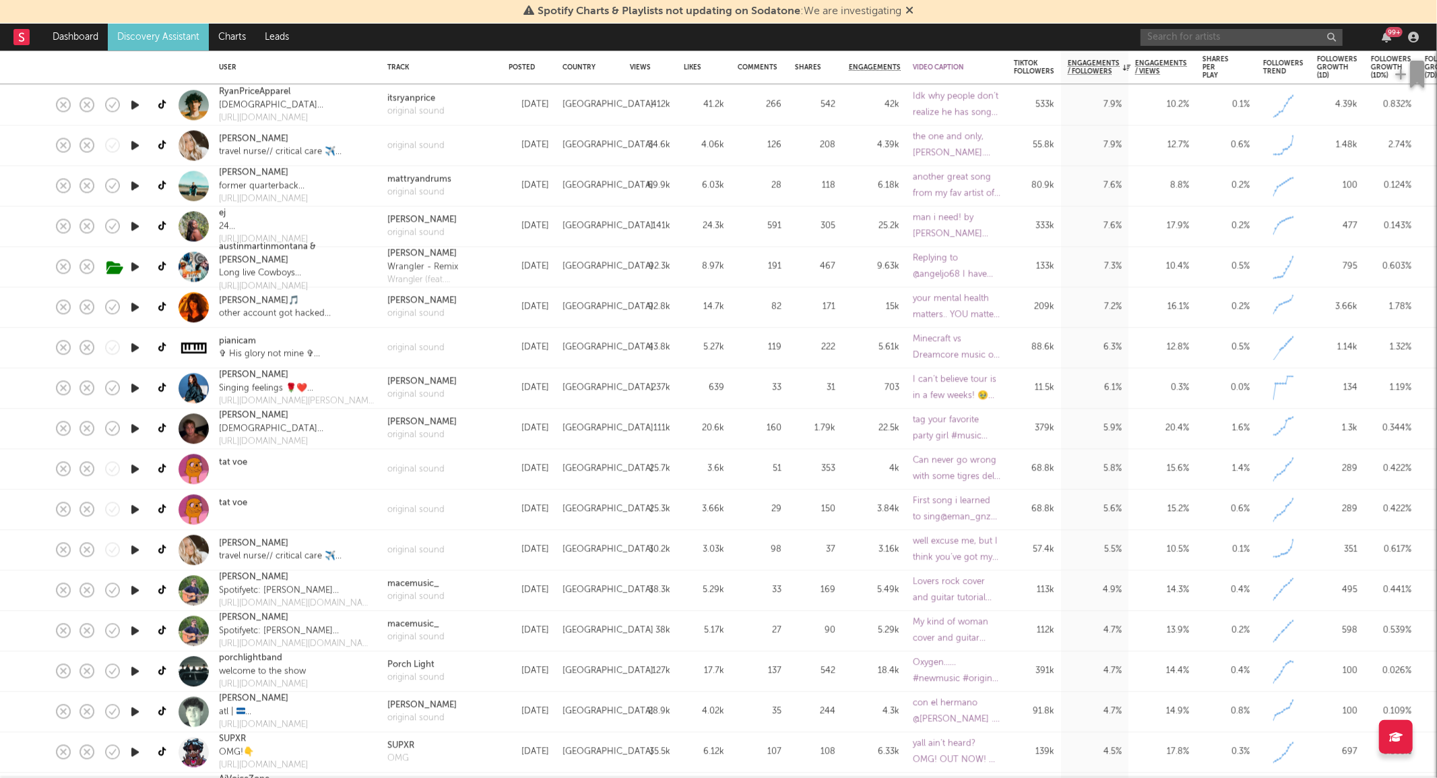
click at [1175, 39] on input "text" at bounding box center [1242, 37] width 202 height 17
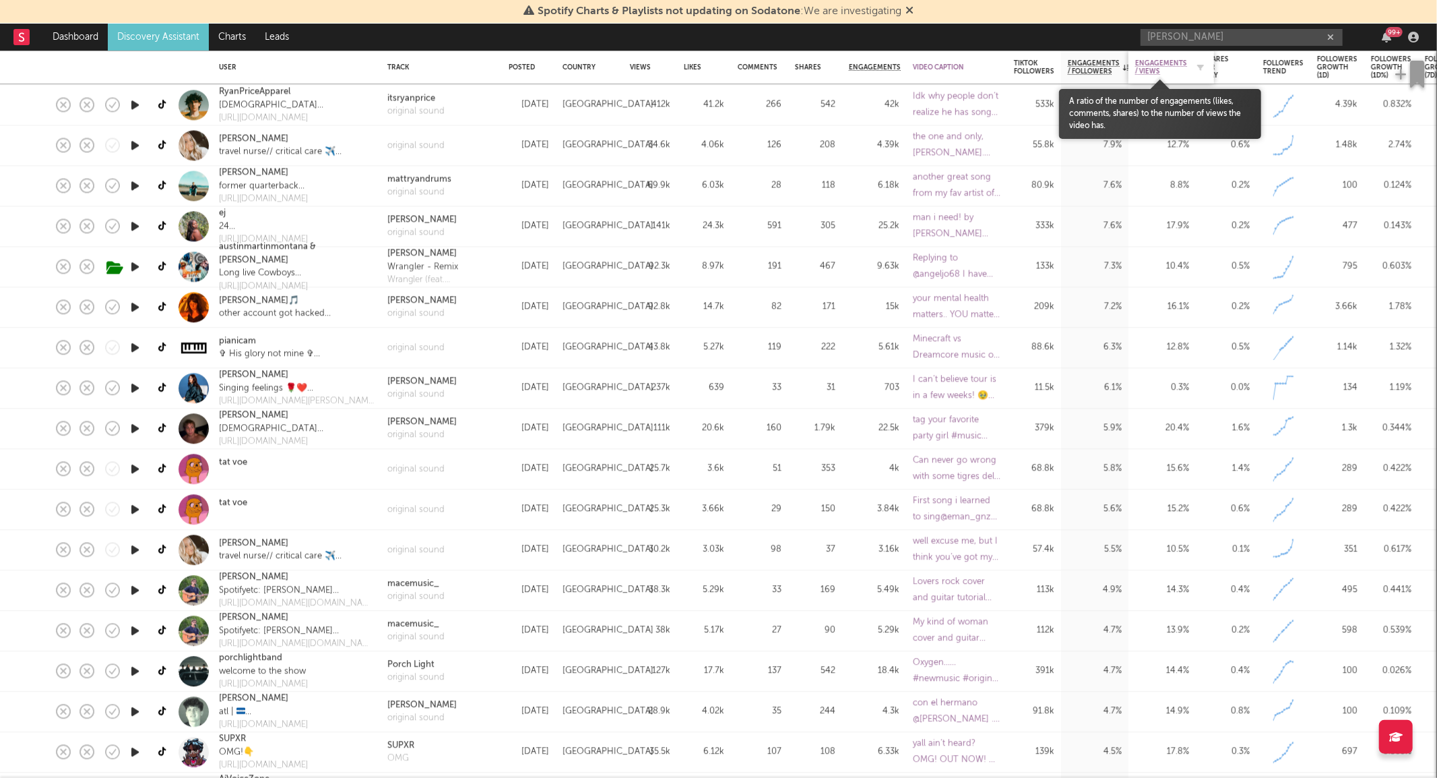
click at [1162, 65] on span "Engagements / Views" at bounding box center [1161, 67] width 52 height 16
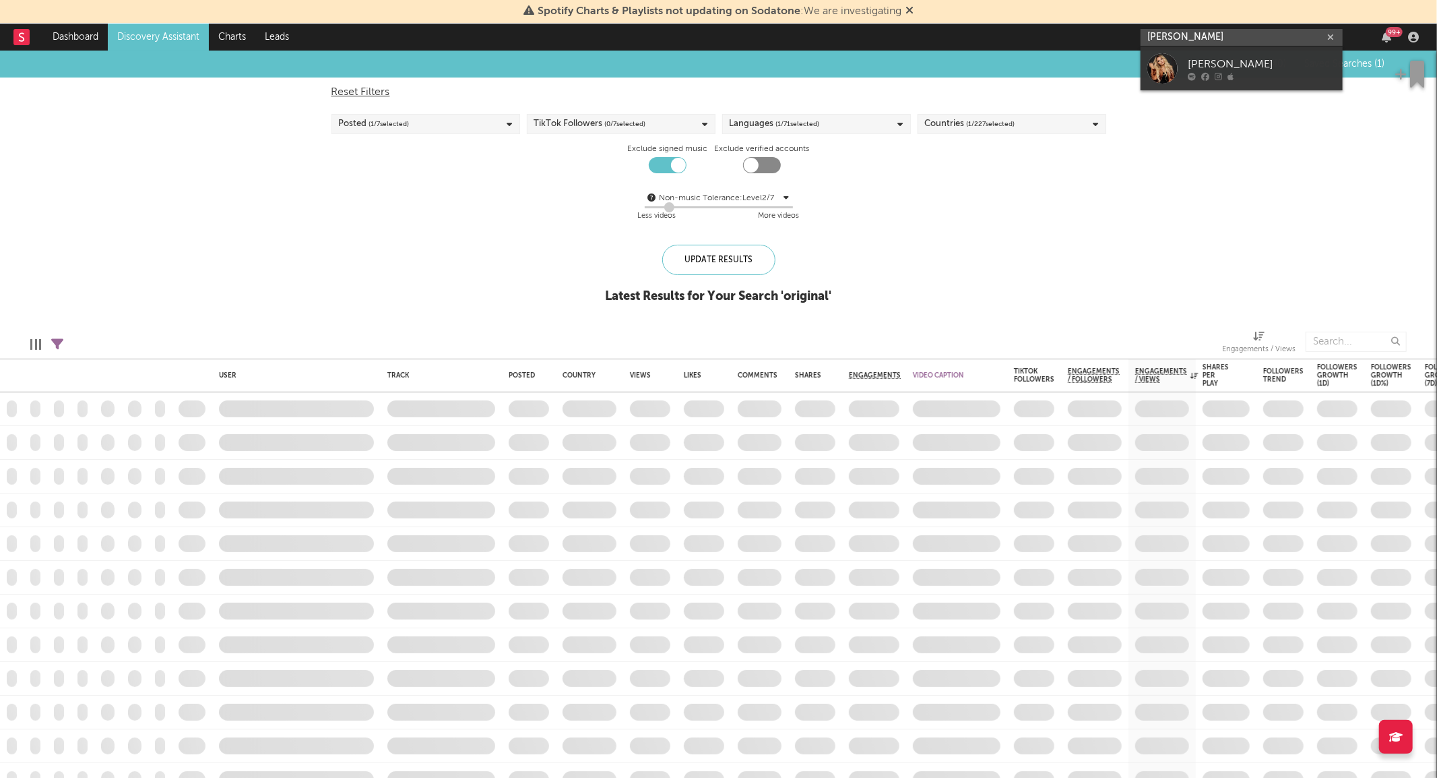
click at [1208, 38] on input "[PERSON_NAME]" at bounding box center [1242, 37] width 202 height 17
click at [1178, 56] on div at bounding box center [635, 64] width 1164 height 27
click at [1209, 43] on input "[PERSON_NAME]" at bounding box center [1242, 37] width 202 height 17
click at [1216, 41] on input "[PERSON_NAME]" at bounding box center [1242, 37] width 202 height 17
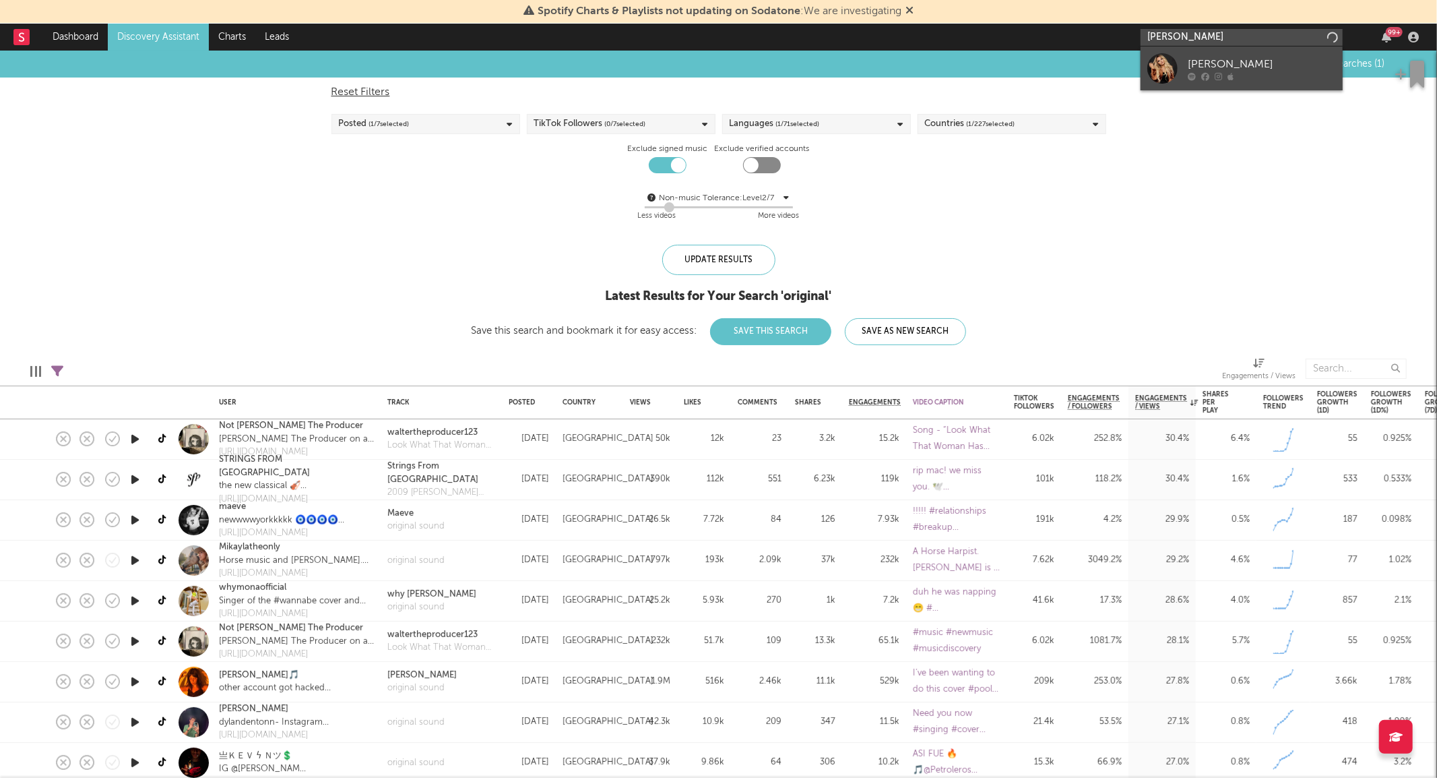
type input "[PERSON_NAME]"
click at [1163, 62] on div at bounding box center [1163, 68] width 30 height 30
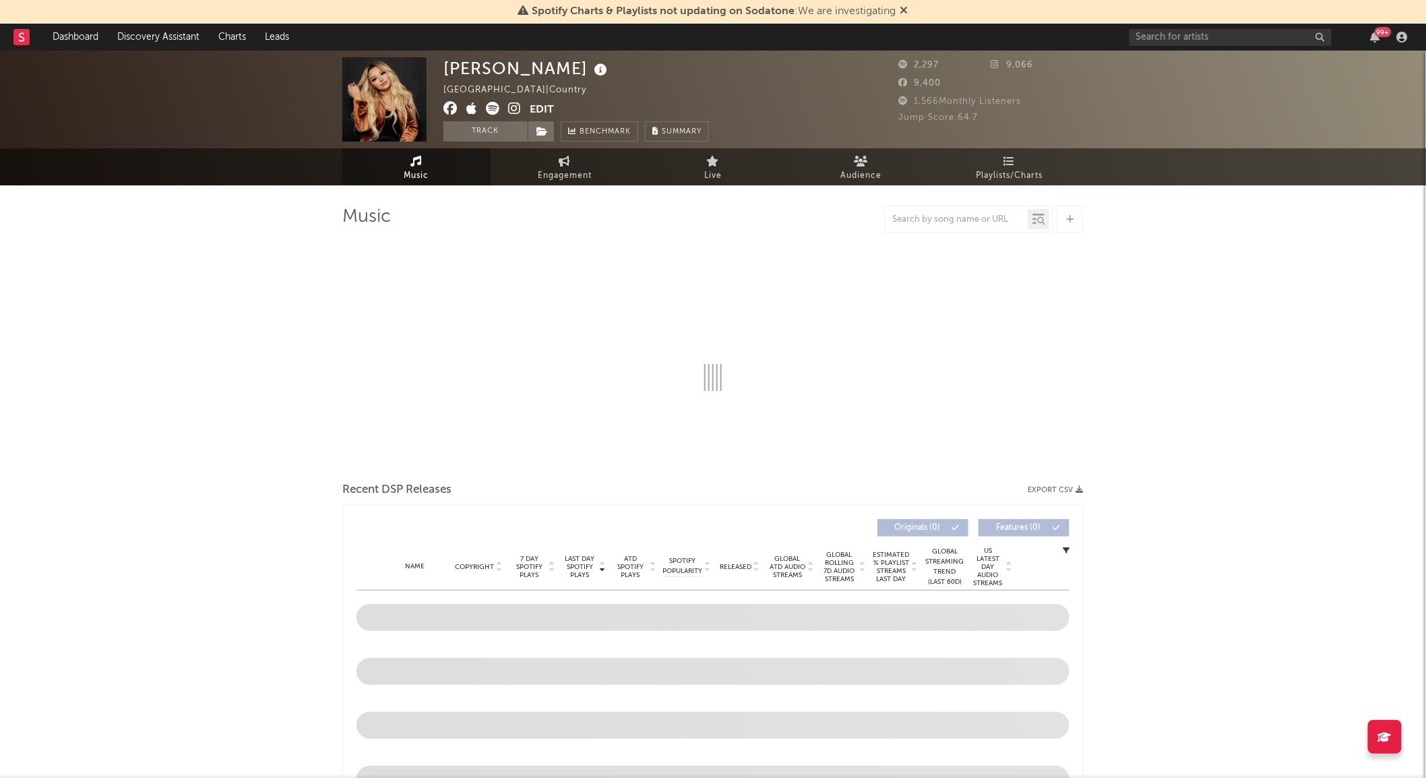
select select "6m"
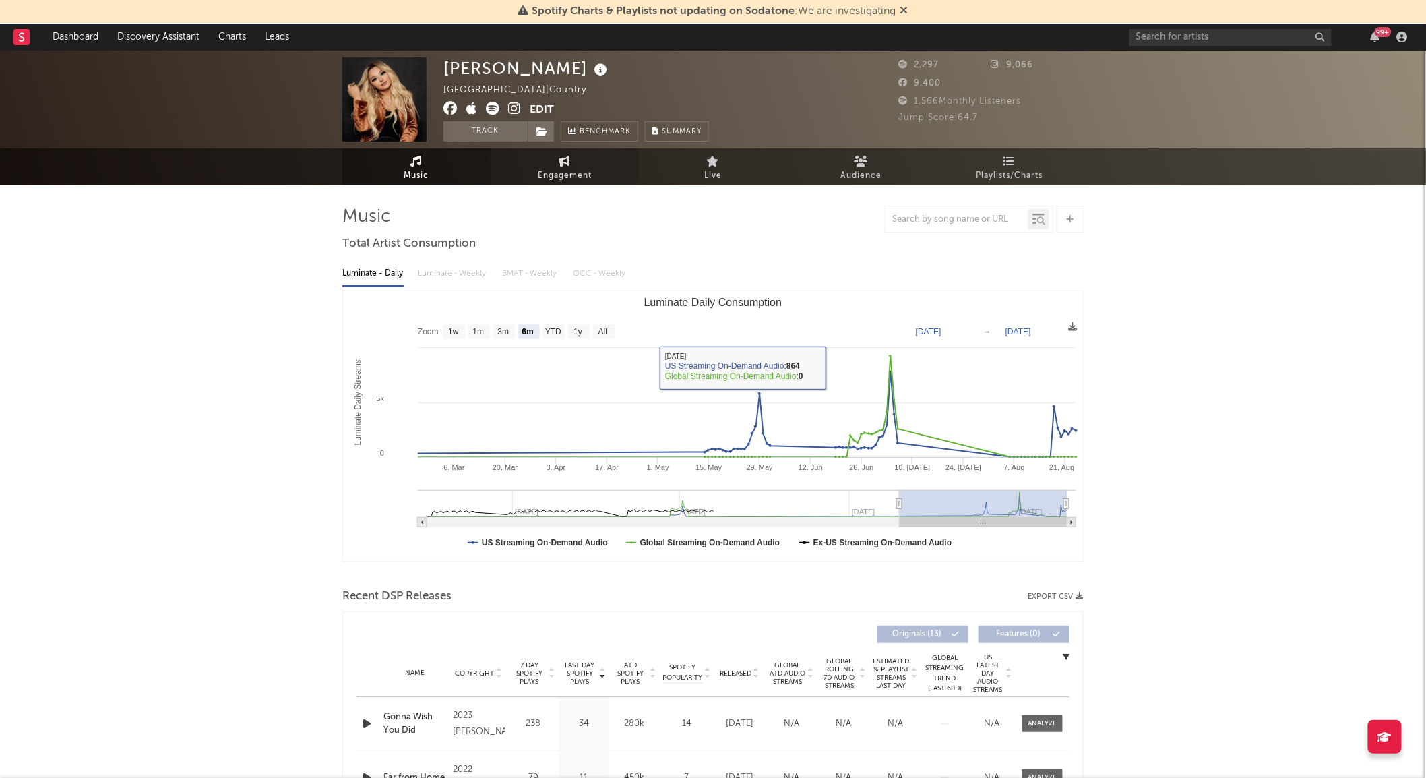
click at [543, 165] on link "Engagement" at bounding box center [565, 166] width 148 height 37
select select "1w"
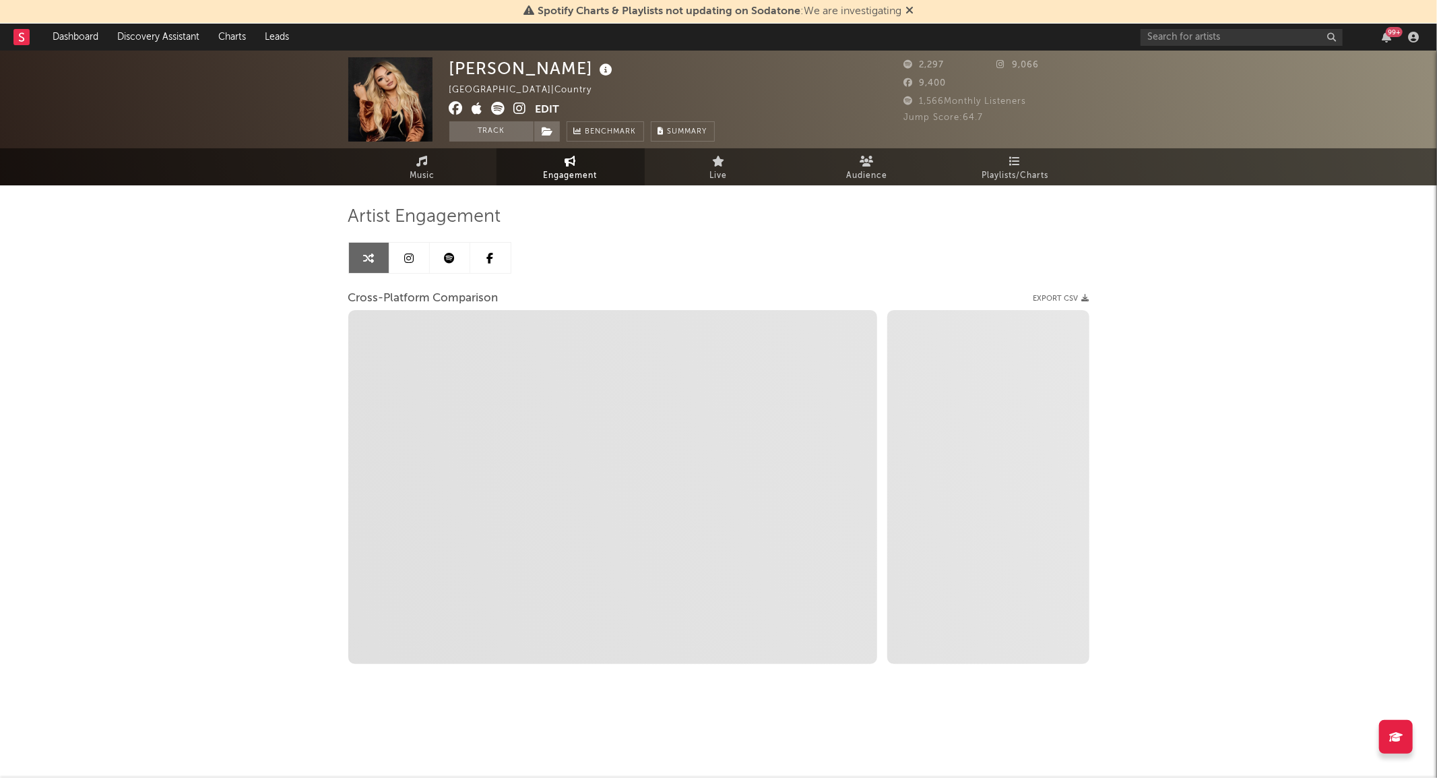
select select "1m"
